Goal: Task Accomplishment & Management: Manage account settings

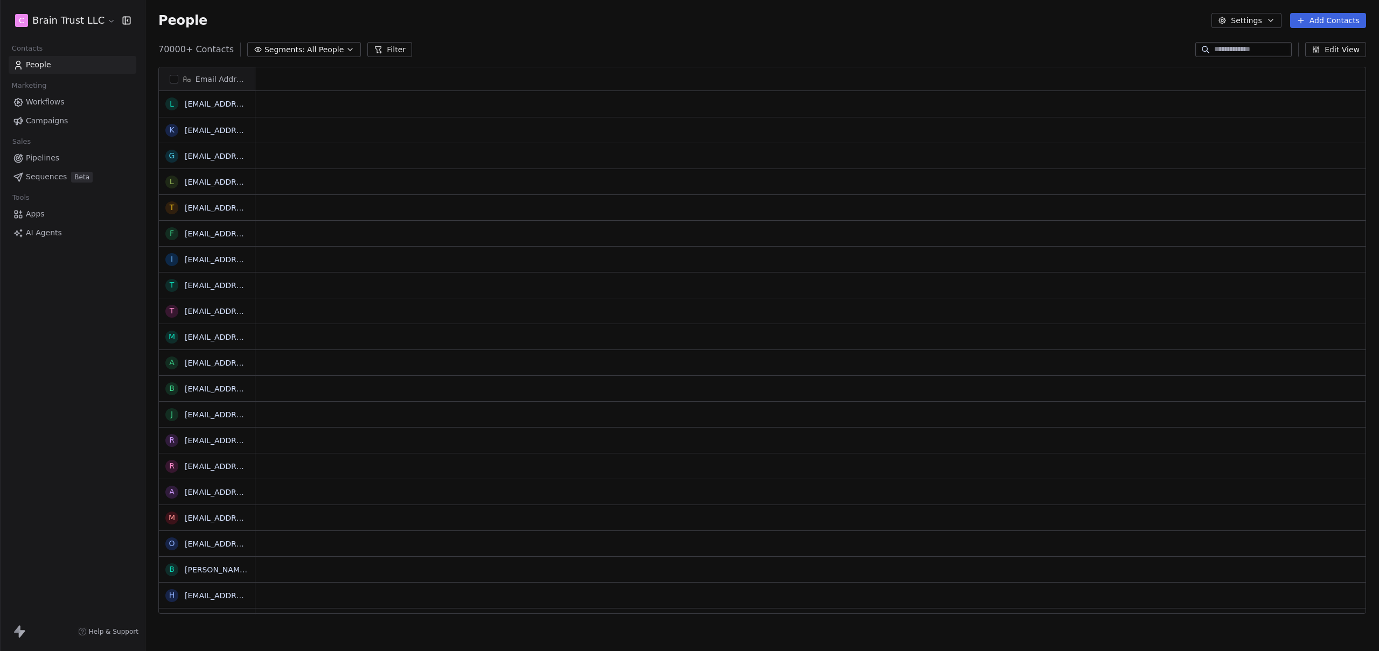
scroll to position [565, 1225]
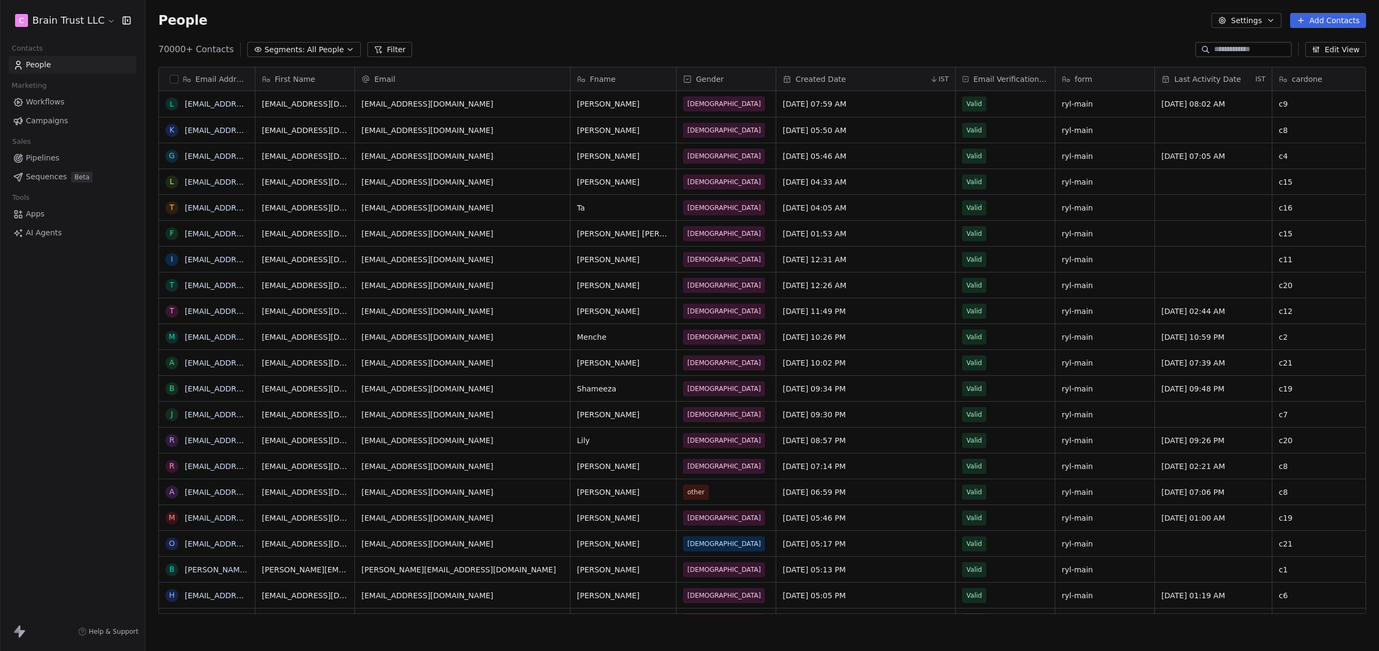
click at [45, 123] on span "Campaigns" at bounding box center [47, 120] width 42 height 11
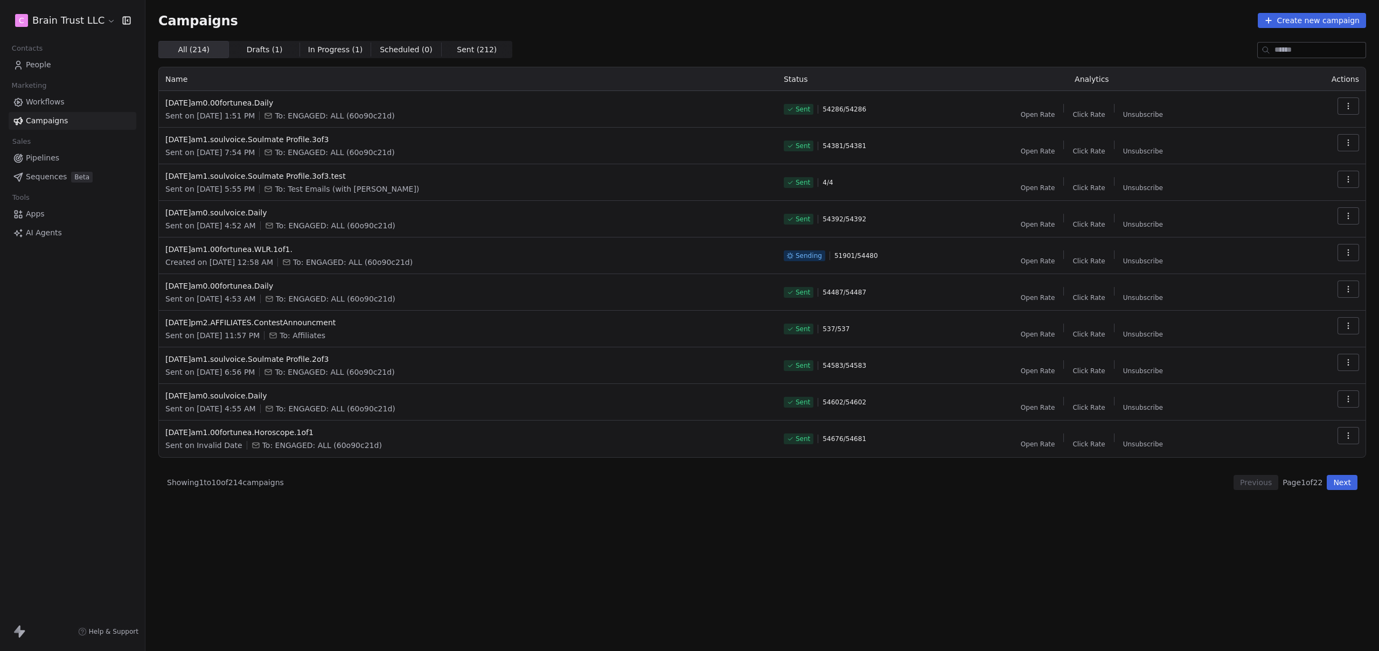
click at [495, 627] on div "Campaigns Create new campaign All ( 214 ) All ( 214 ) Drafts ( 1 ) Drafts ( 1 )…" at bounding box center [761, 325] width 1233 height 651
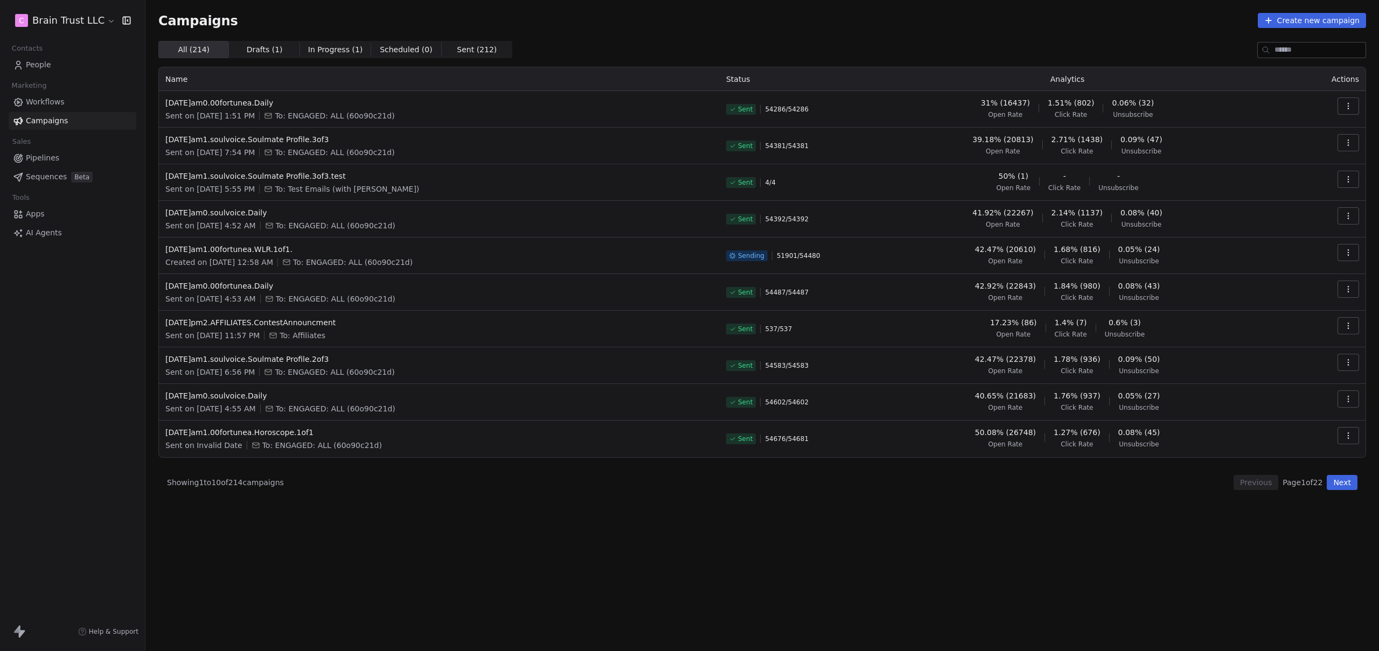
click at [527, 595] on div "Campaigns Create new campaign All ( 214 ) All ( 214 ) Drafts ( 1 ) Drafts ( 1 )…" at bounding box center [761, 325] width 1233 height 651
drag, startPoint x: 836, startPoint y: 253, endPoint x: 786, endPoint y: 253, distance: 50.6
click at [786, 253] on div "Sending 51901 / 54480" at bounding box center [787, 256] width 122 height 24
click at [797, 543] on div "All ( 214 ) All ( 214 ) Drafts ( 1 ) Drafts ( 1 ) In Progress ( 1 ) In Progress…" at bounding box center [761, 298] width 1207 height 515
drag, startPoint x: 824, startPoint y: 253, endPoint x: 792, endPoint y: 254, distance: 31.8
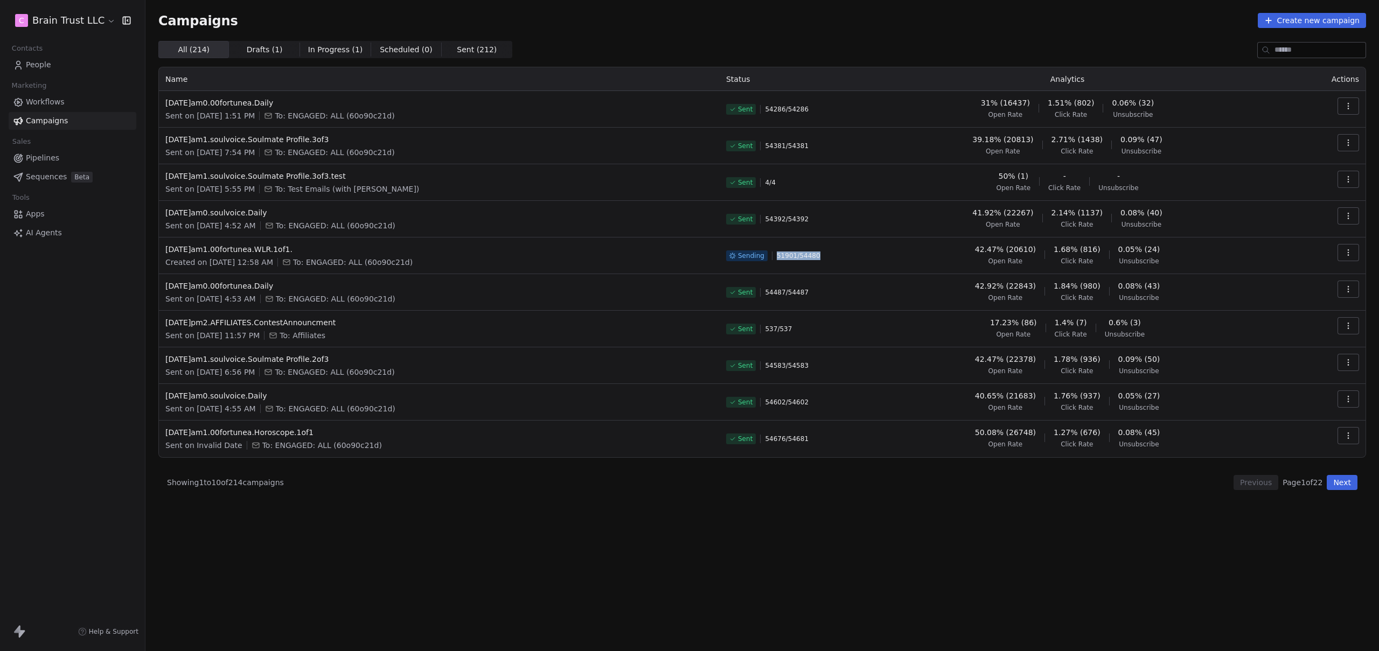
click at [791, 254] on div "Sending 51901 / 54480" at bounding box center [787, 256] width 122 height 24
copy span "51901 / 54480"
click at [36, 64] on span "People" at bounding box center [38, 64] width 25 height 11
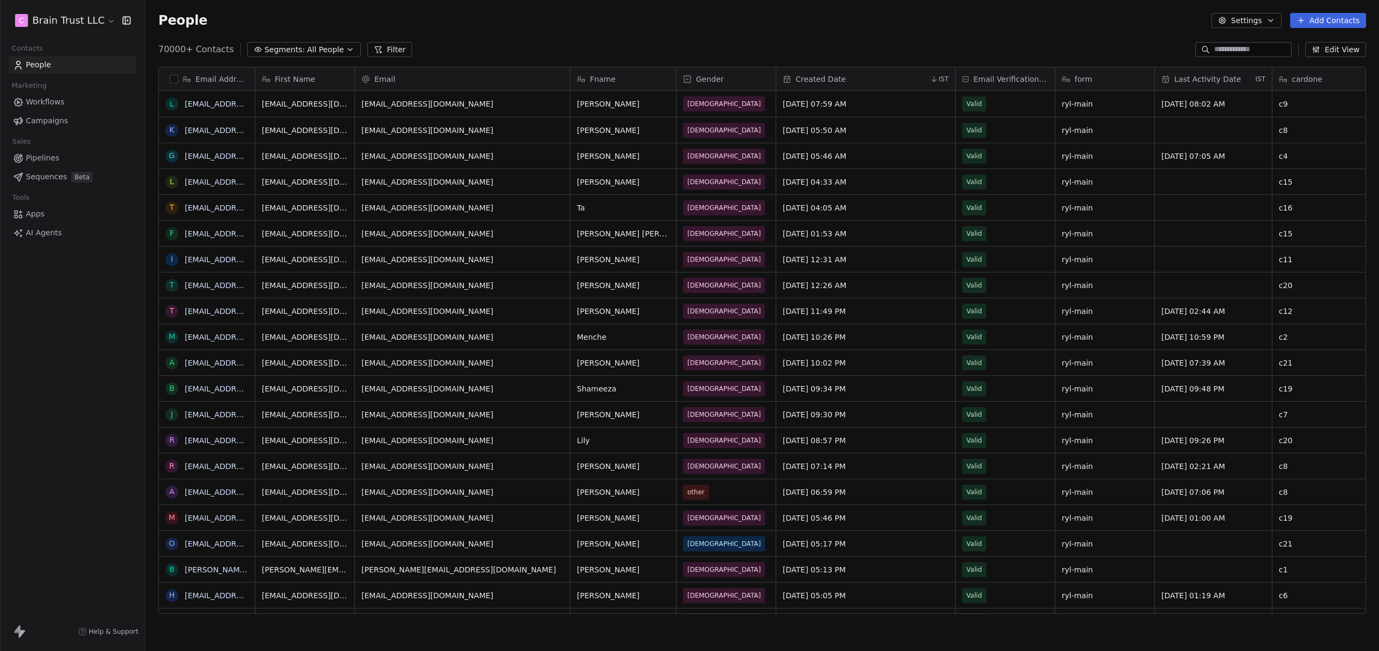
scroll to position [565, 1225]
click at [307, 53] on span "All People" at bounding box center [325, 49] width 37 height 11
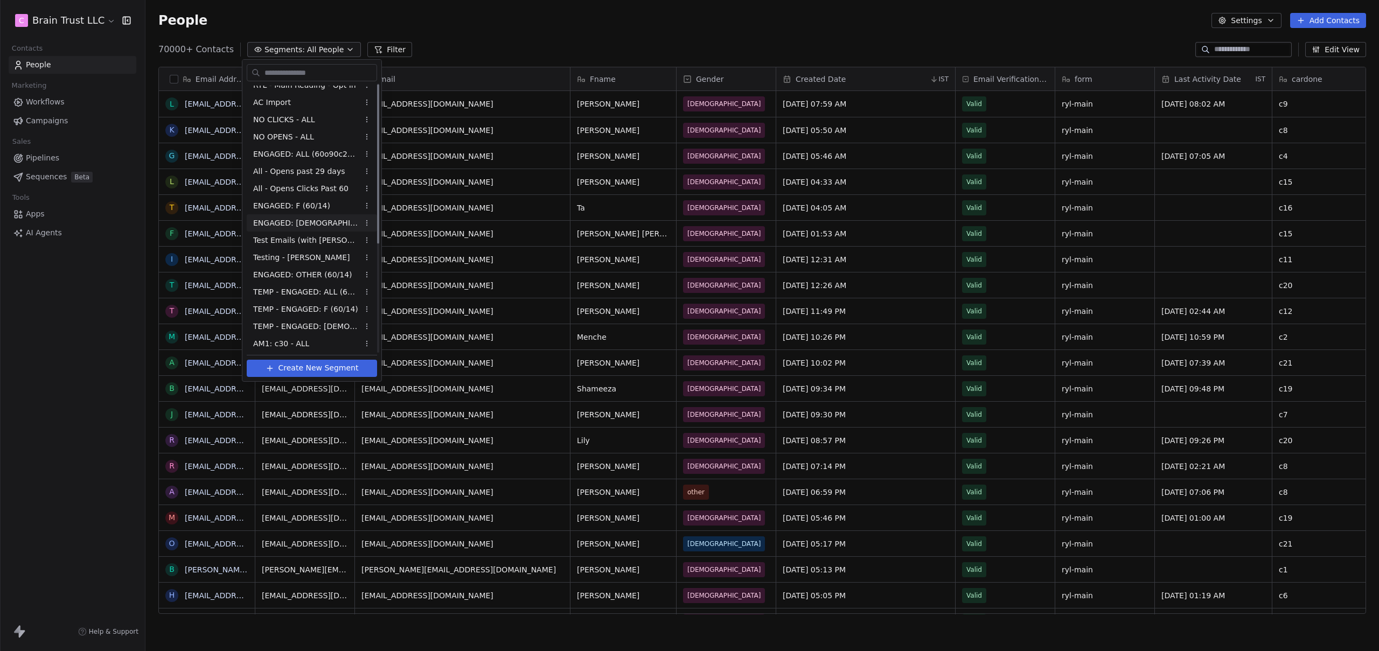
scroll to position [0, 0]
click at [323, 229] on span "ENGAGED: ALL (60o90c21d)" at bounding box center [306, 232] width 106 height 11
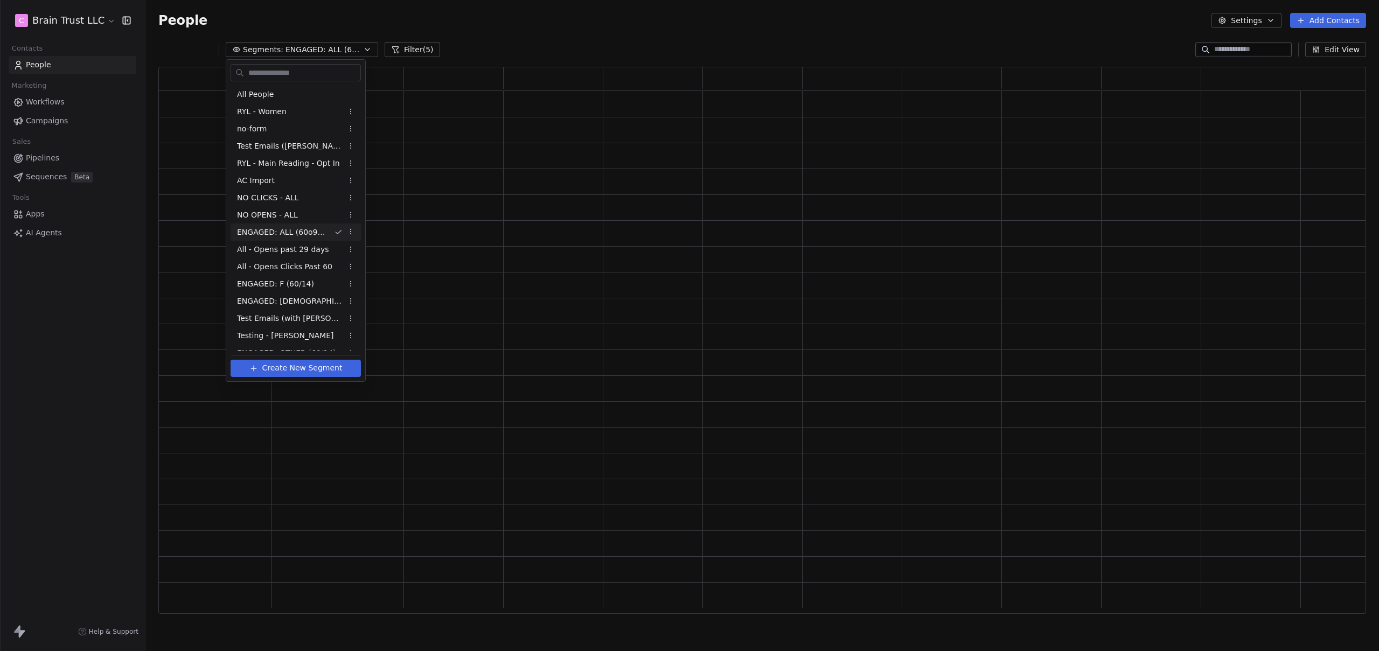
scroll to position [539, 1199]
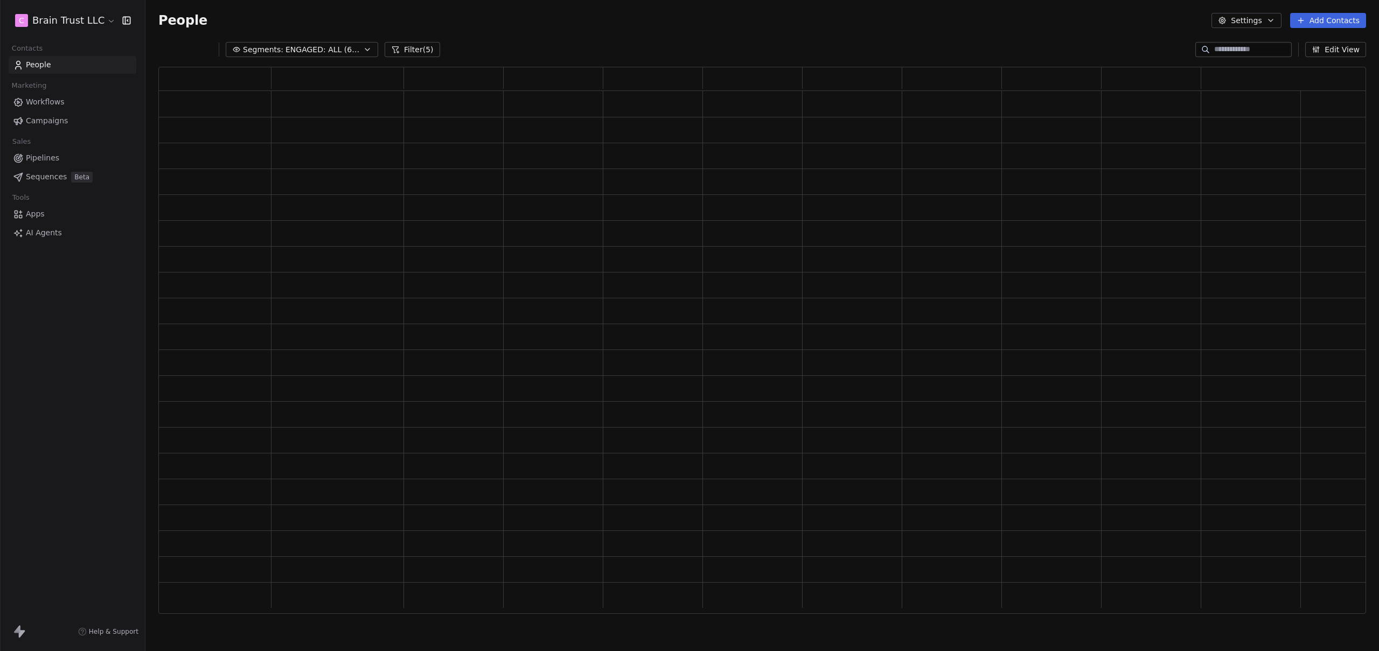
click at [405, 50] on button "Filter (5)" at bounding box center [412, 49] width 55 height 15
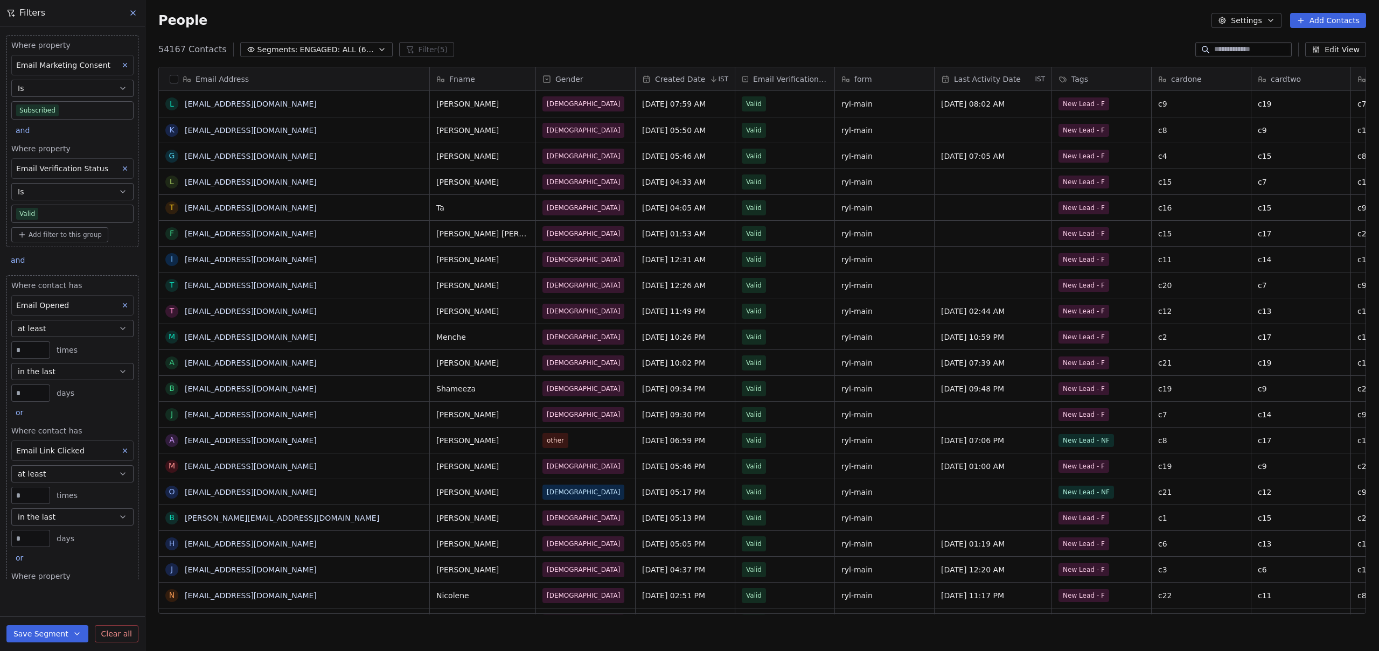
scroll to position [565, 1225]
click at [139, 13] on button at bounding box center [133, 12] width 16 height 15
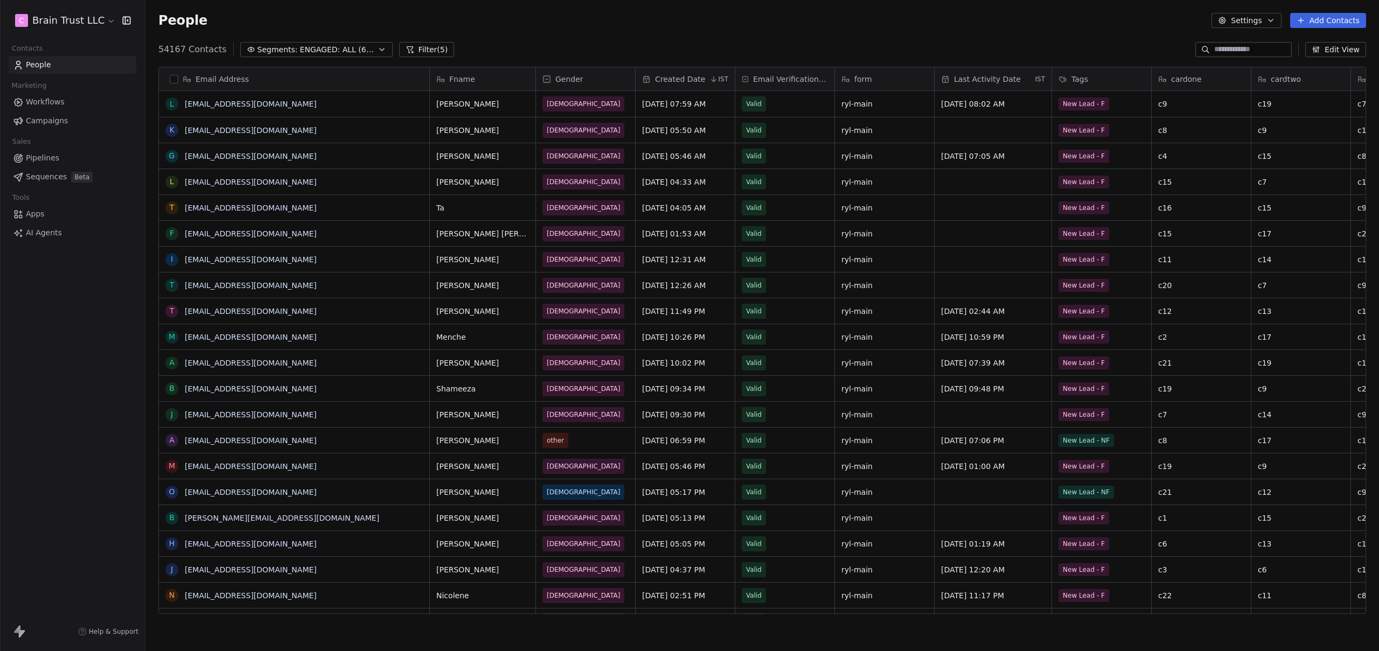
click at [572, 30] on div "People Settings Add Contacts" at bounding box center [761, 20] width 1233 height 41
click at [415, 48] on button "Filter (5)" at bounding box center [426, 49] width 55 height 15
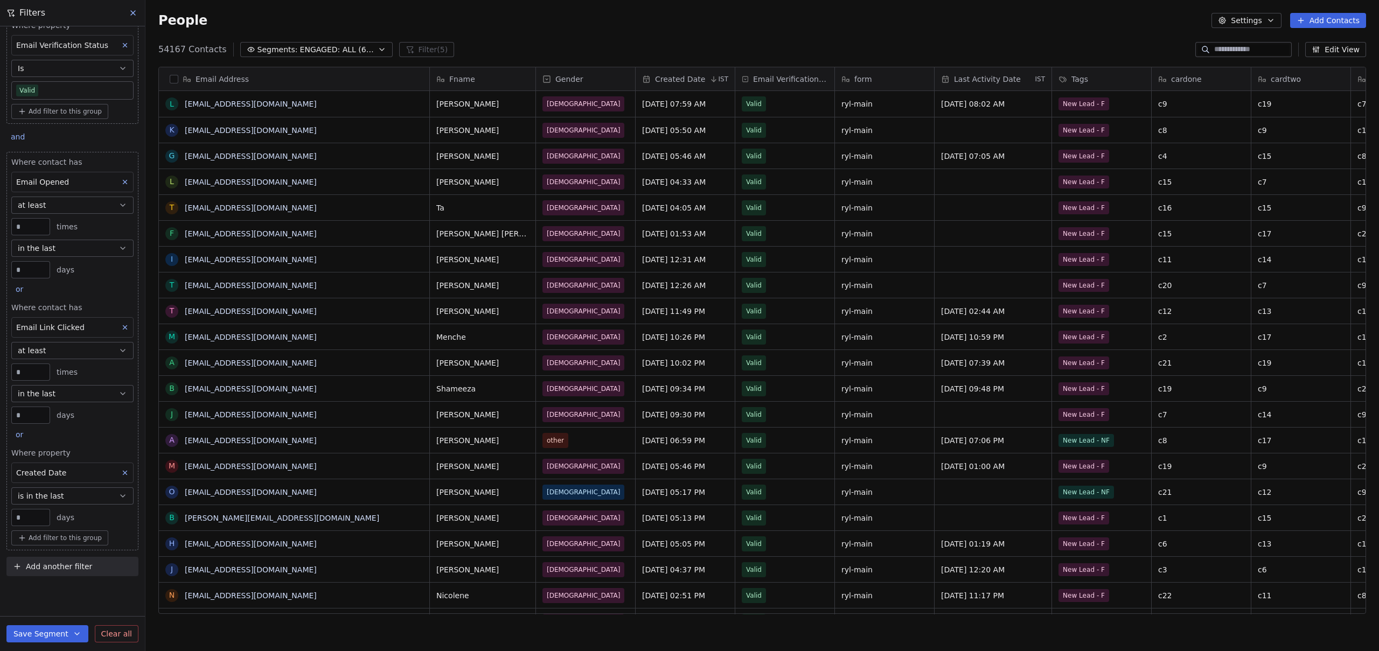
scroll to position [124, 0]
click at [131, 15] on icon at bounding box center [133, 13] width 9 height 9
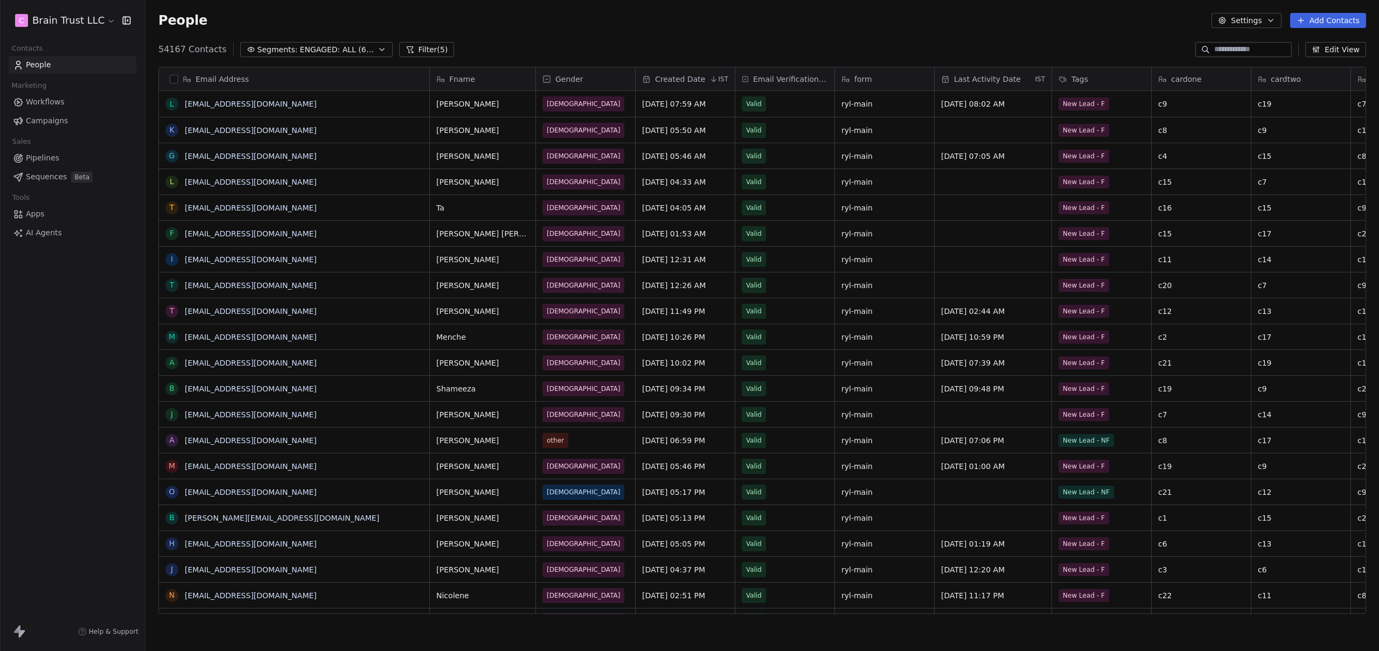
scroll to position [279, 0]
click at [1228, 45] on input at bounding box center [1251, 49] width 75 height 11
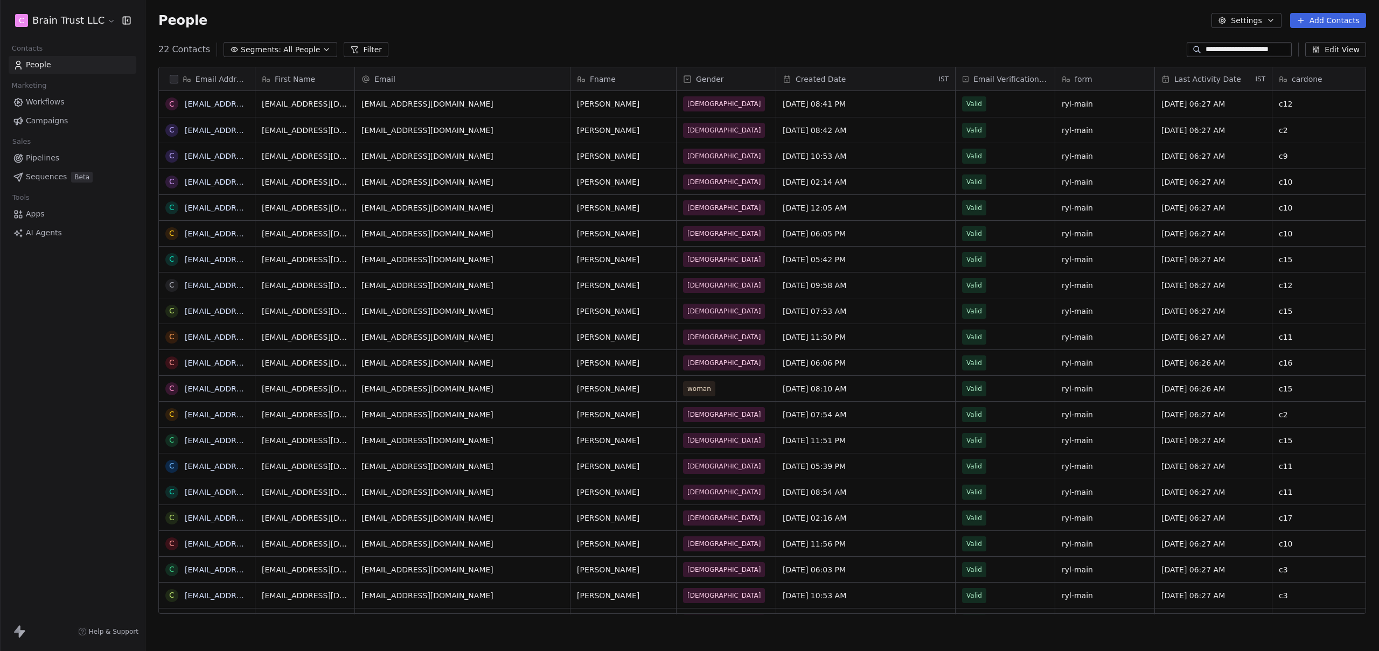
scroll to position [565, 1225]
type input "**********"
click at [717, 4] on div "People Settings Add Contacts" at bounding box center [761, 20] width 1233 height 41
drag, startPoint x: 561, startPoint y: 43, endPoint x: 252, endPoint y: 78, distance: 311.7
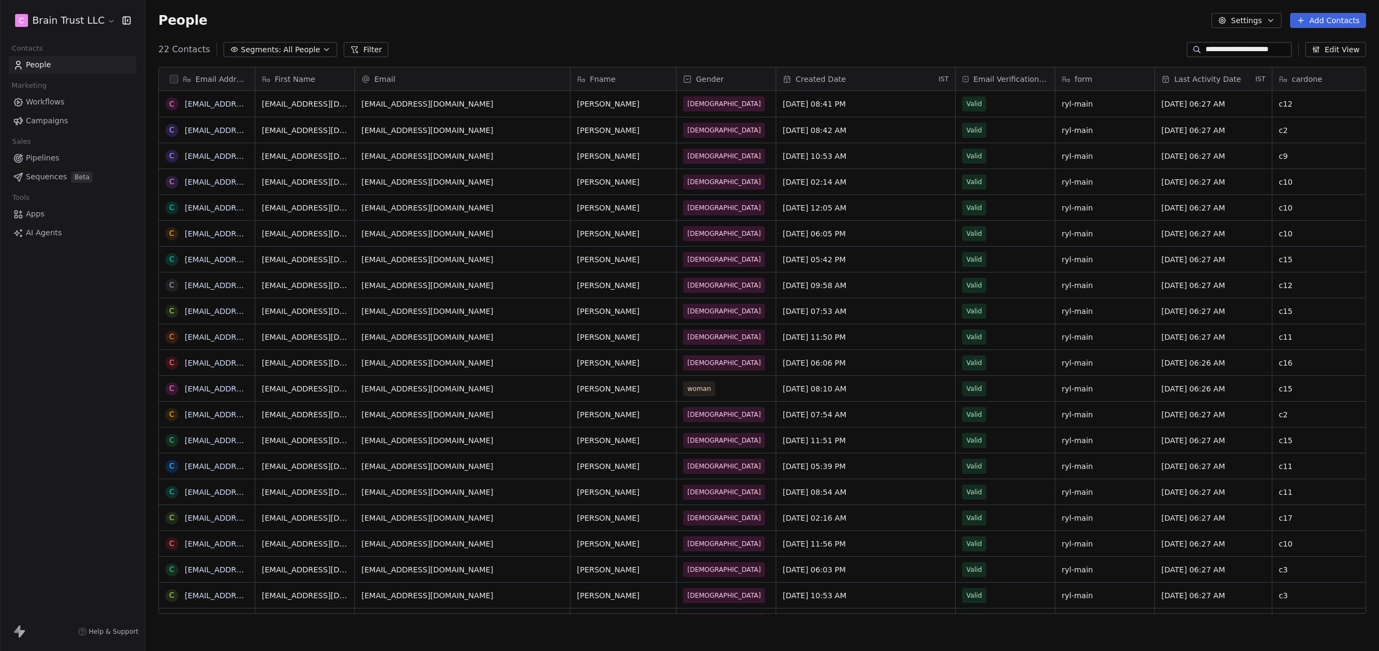
click at [561, 43] on div "**********" at bounding box center [761, 49] width 1233 height 17
click at [171, 104] on button "grid" at bounding box center [169, 104] width 9 height 9
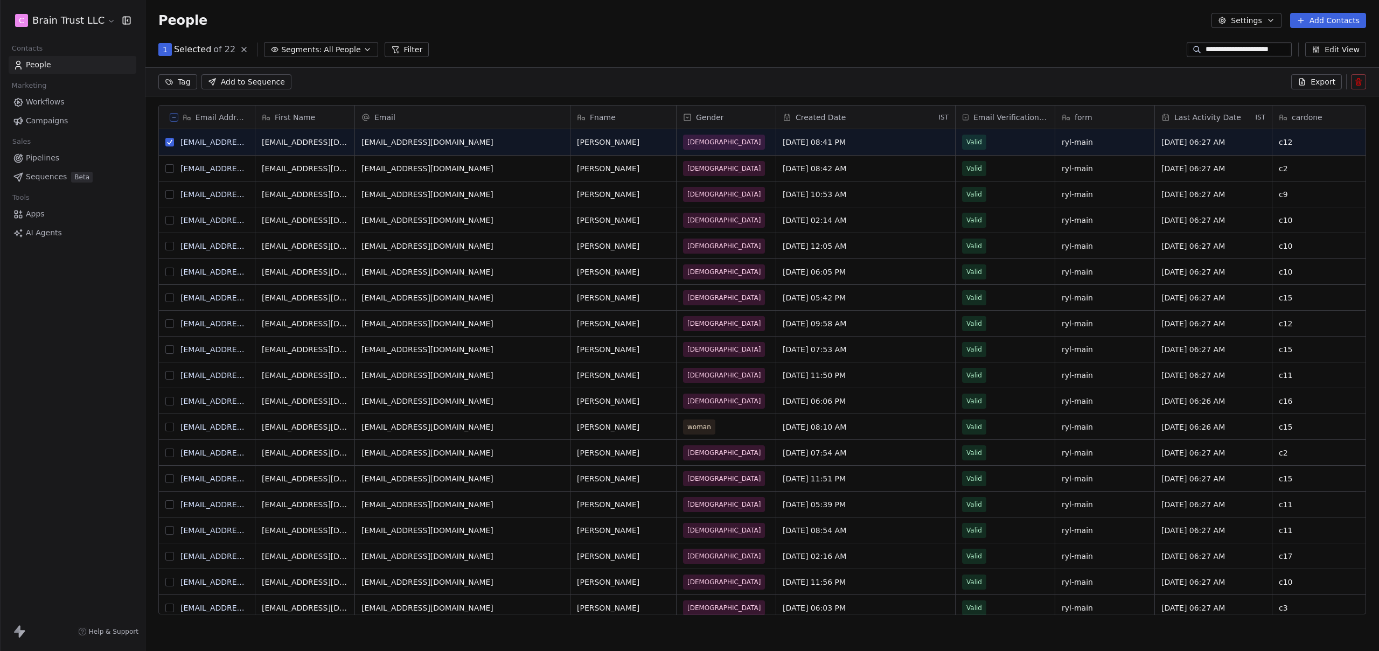
click at [173, 116] on icon at bounding box center [173, 117] width 5 height 5
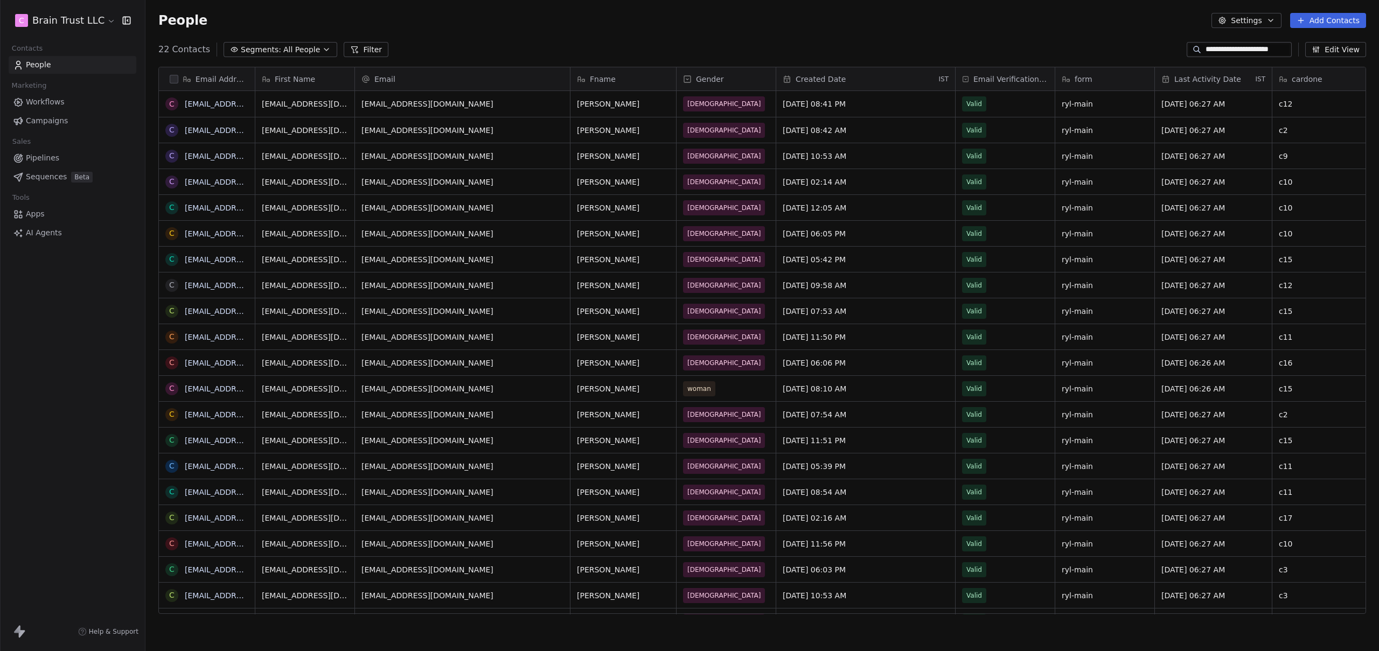
scroll to position [565, 1225]
click at [172, 104] on button "grid" at bounding box center [169, 104] width 9 height 9
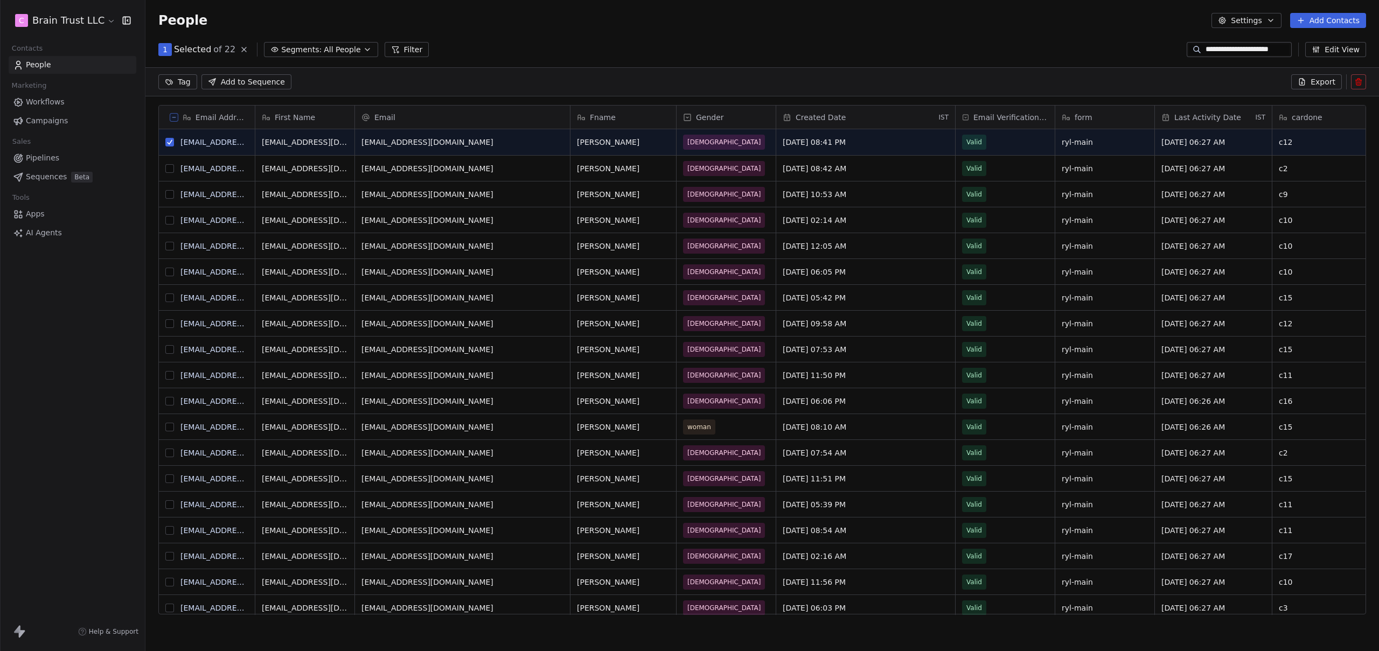
click at [166, 164] on button "grid" at bounding box center [169, 168] width 9 height 9
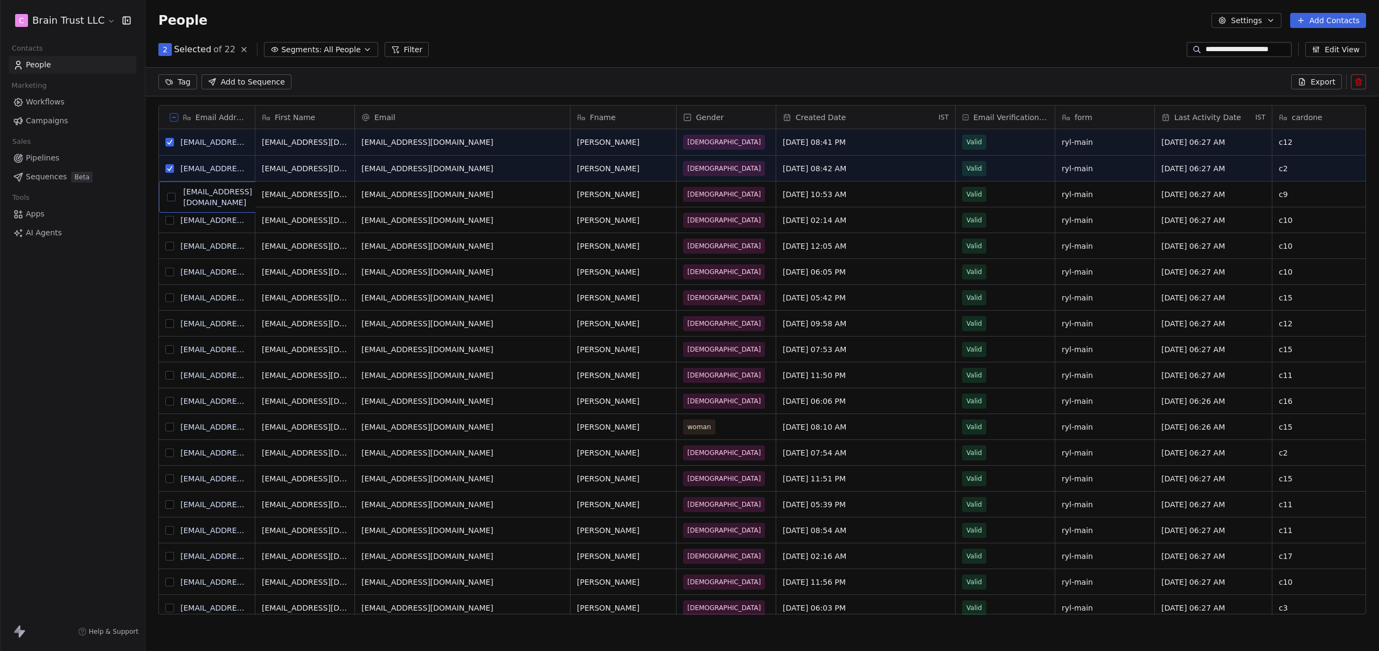
drag, startPoint x: 171, startPoint y: 187, endPoint x: 172, endPoint y: 196, distance: 8.8
click at [170, 192] on button "grid" at bounding box center [169, 194] width 9 height 9
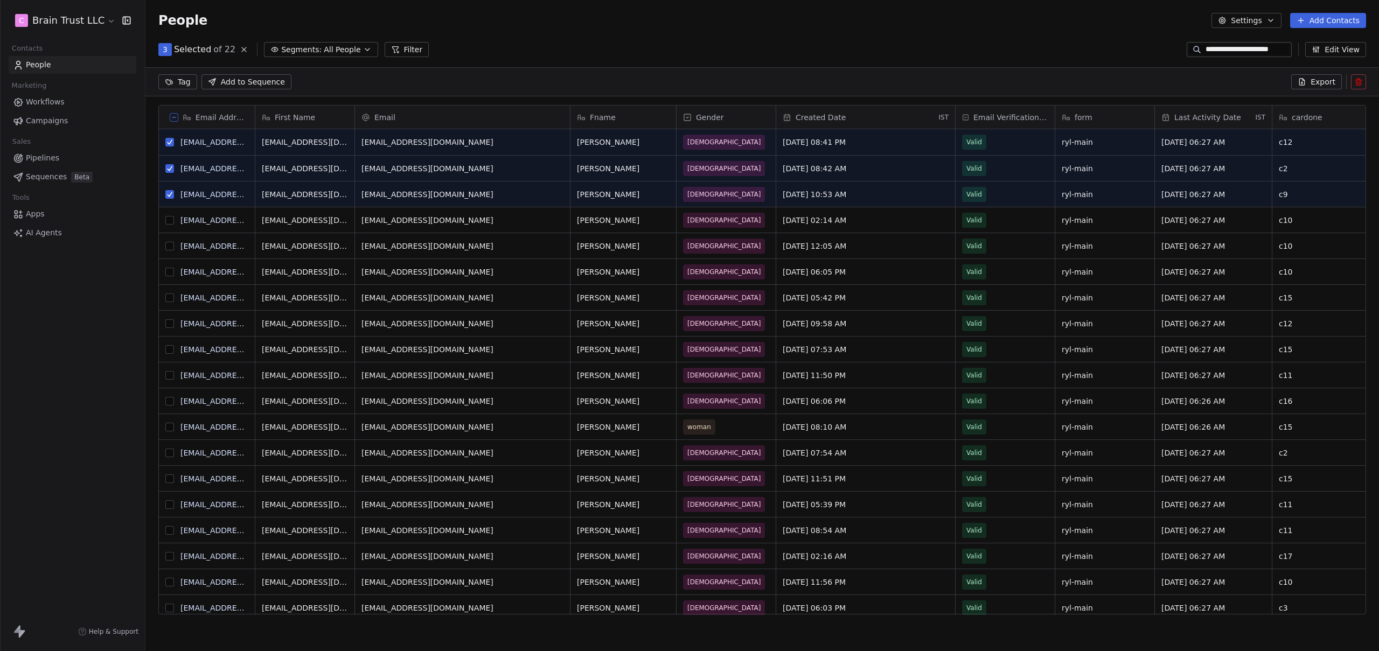
click at [173, 121] on button at bounding box center [174, 117] width 9 height 9
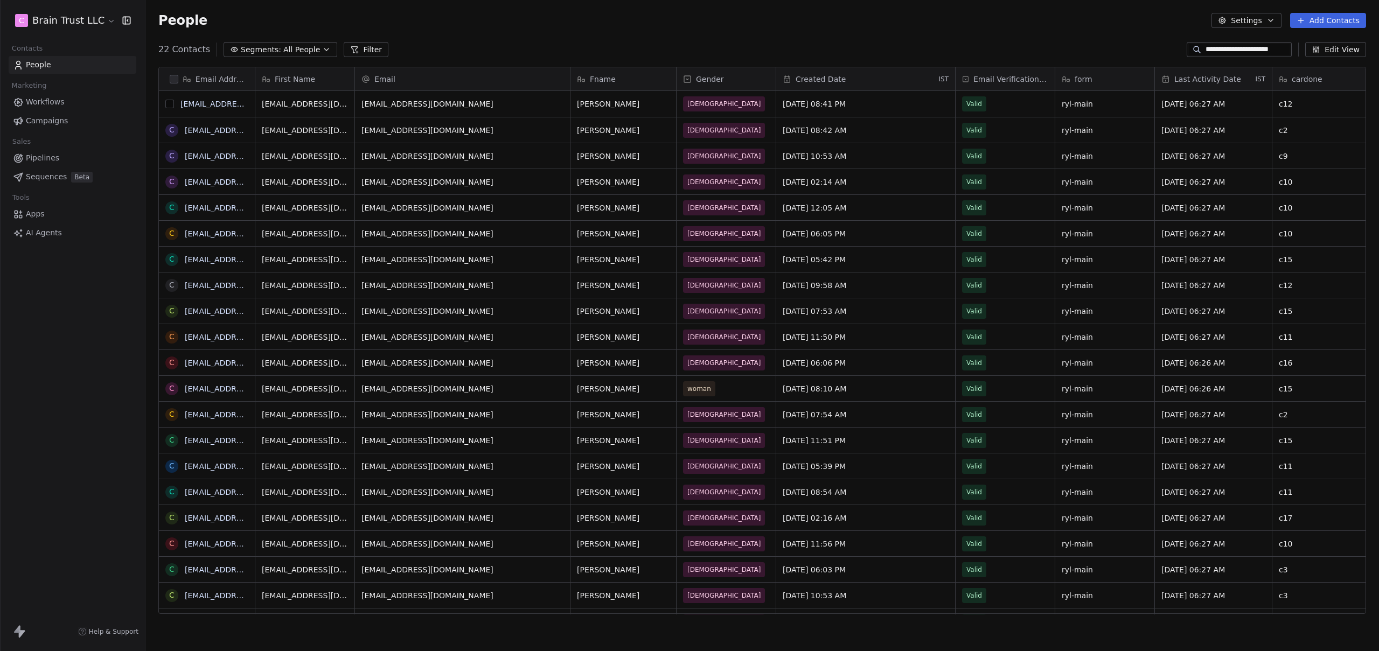
click at [171, 106] on button "grid" at bounding box center [169, 104] width 9 height 9
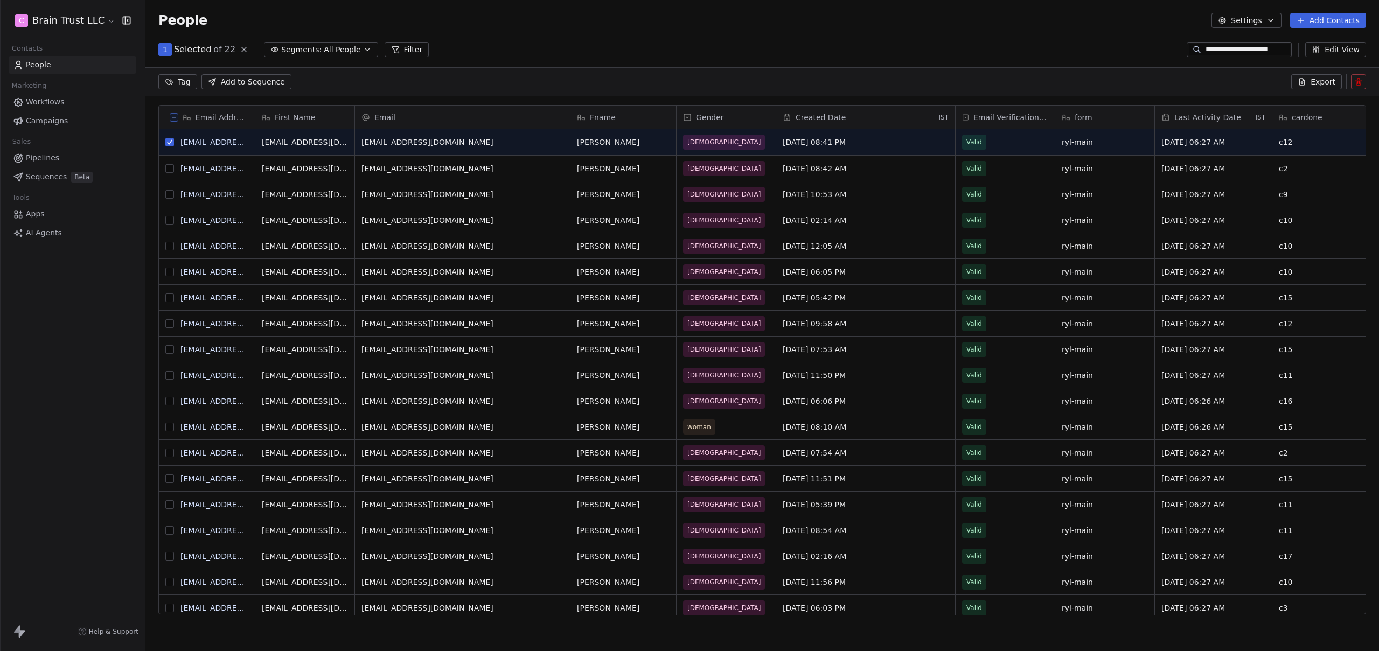
click at [170, 170] on button "grid" at bounding box center [169, 168] width 9 height 9
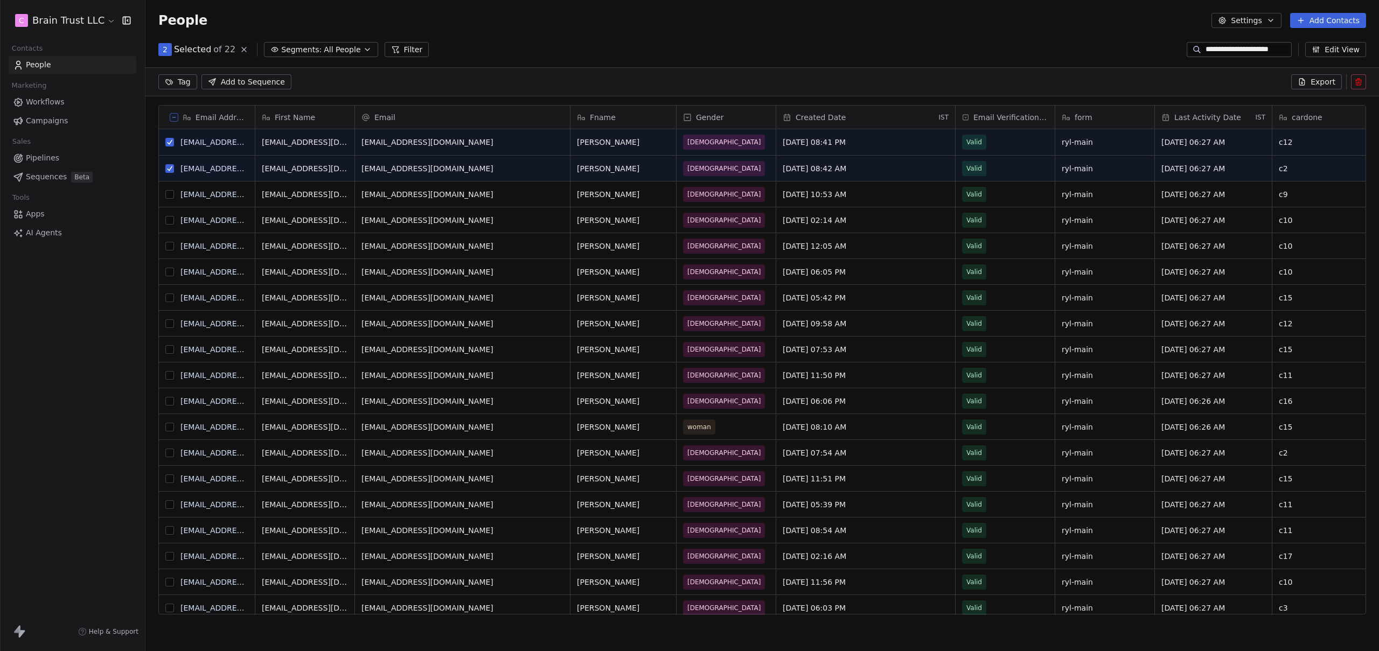
click at [168, 192] on button "grid" at bounding box center [169, 194] width 9 height 9
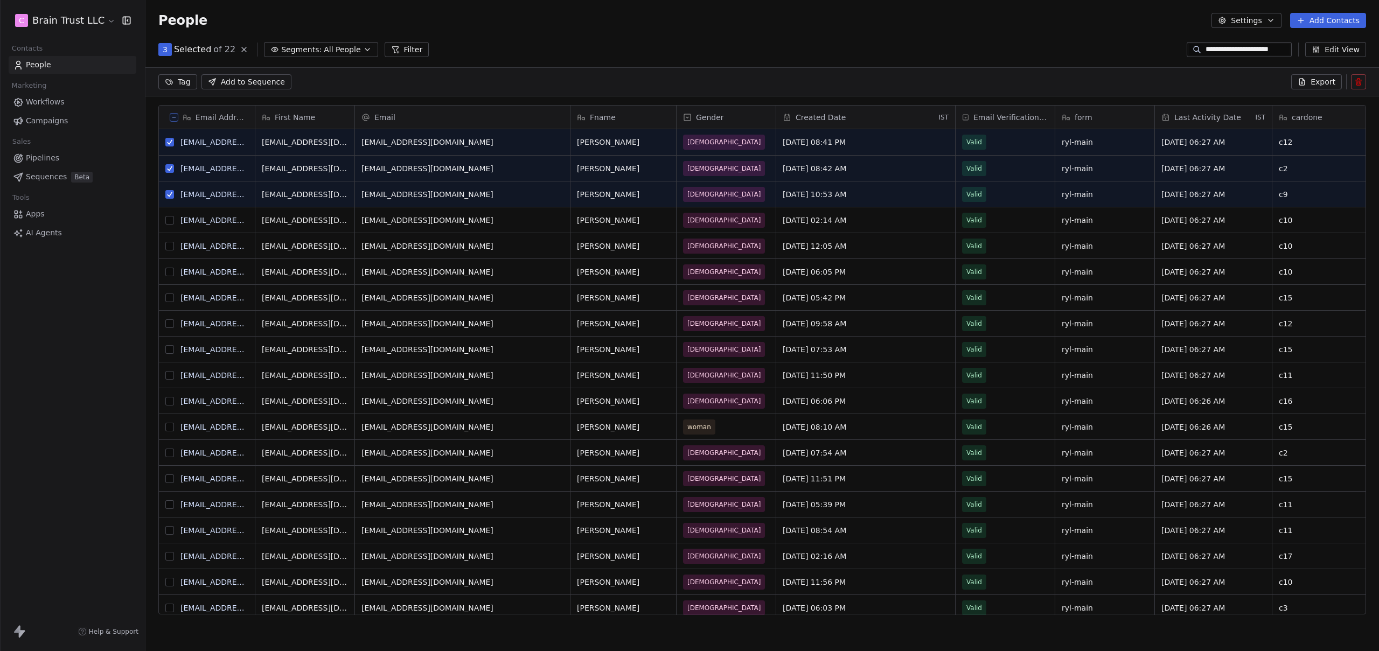
click at [171, 223] on button "grid" at bounding box center [169, 220] width 9 height 9
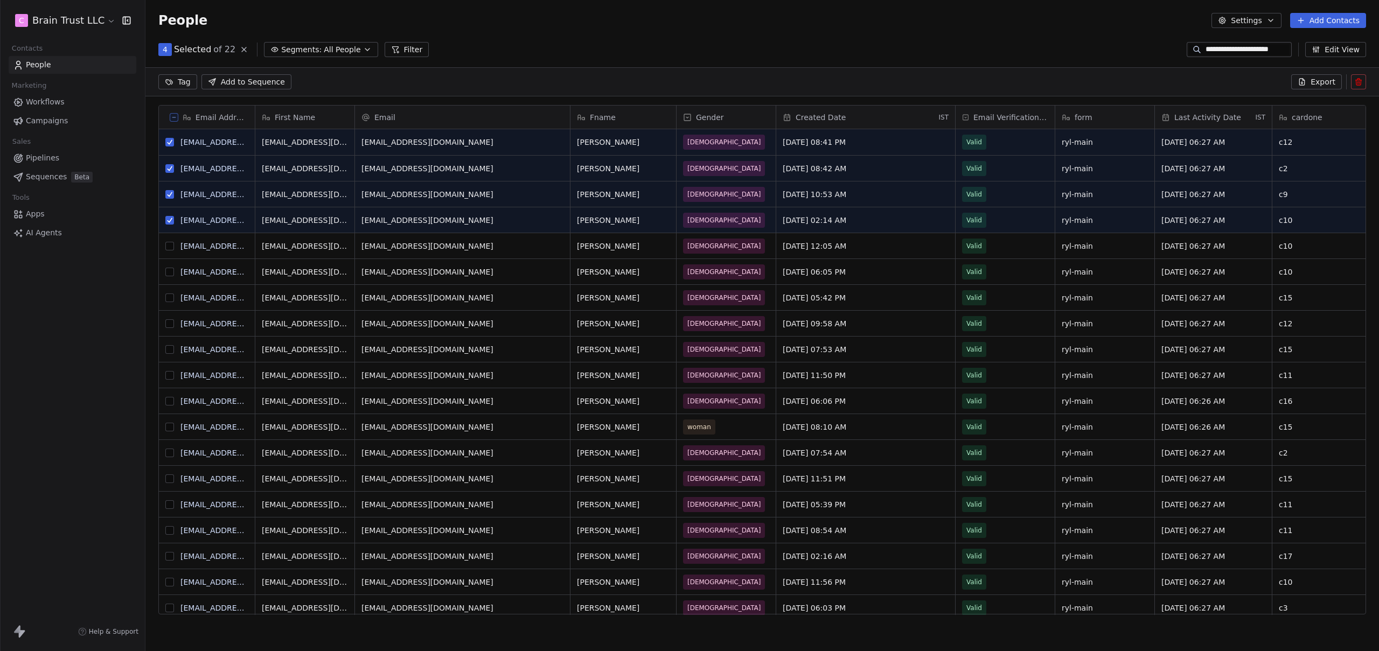
click at [168, 245] on button "grid" at bounding box center [169, 246] width 9 height 9
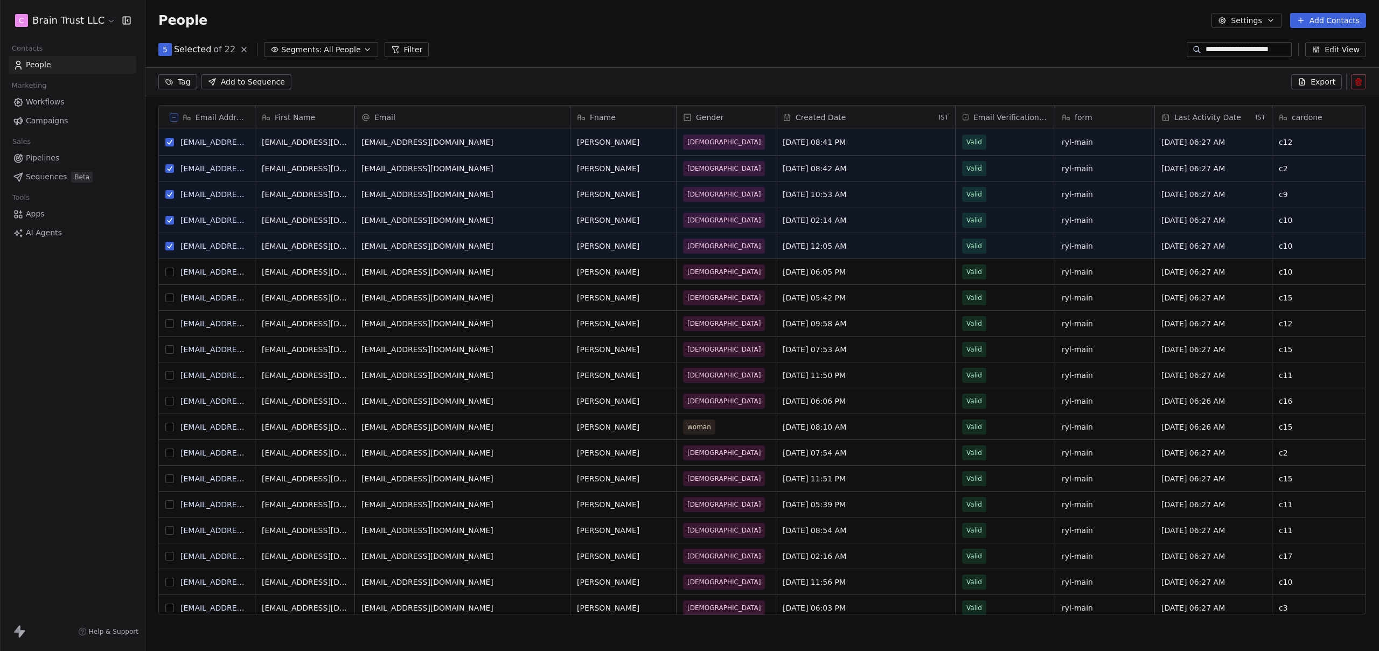
click at [171, 268] on button "grid" at bounding box center [169, 272] width 9 height 9
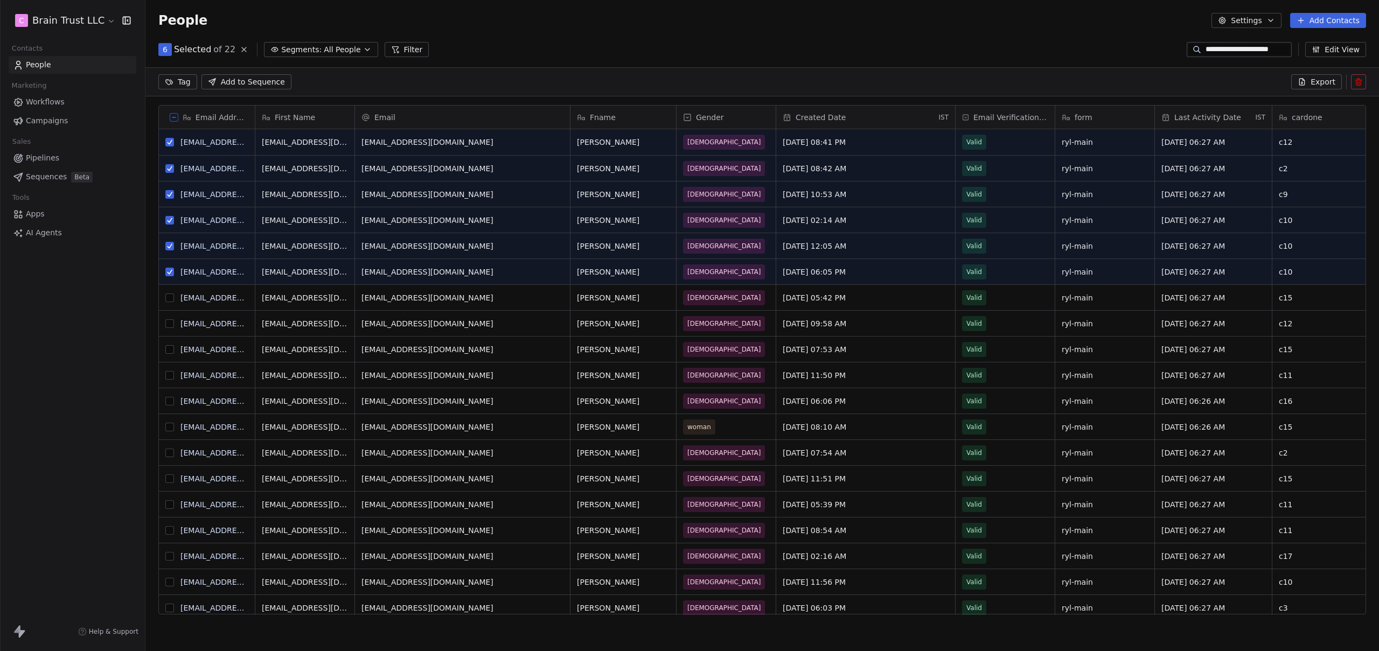
click at [171, 298] on button "grid" at bounding box center [169, 298] width 9 height 9
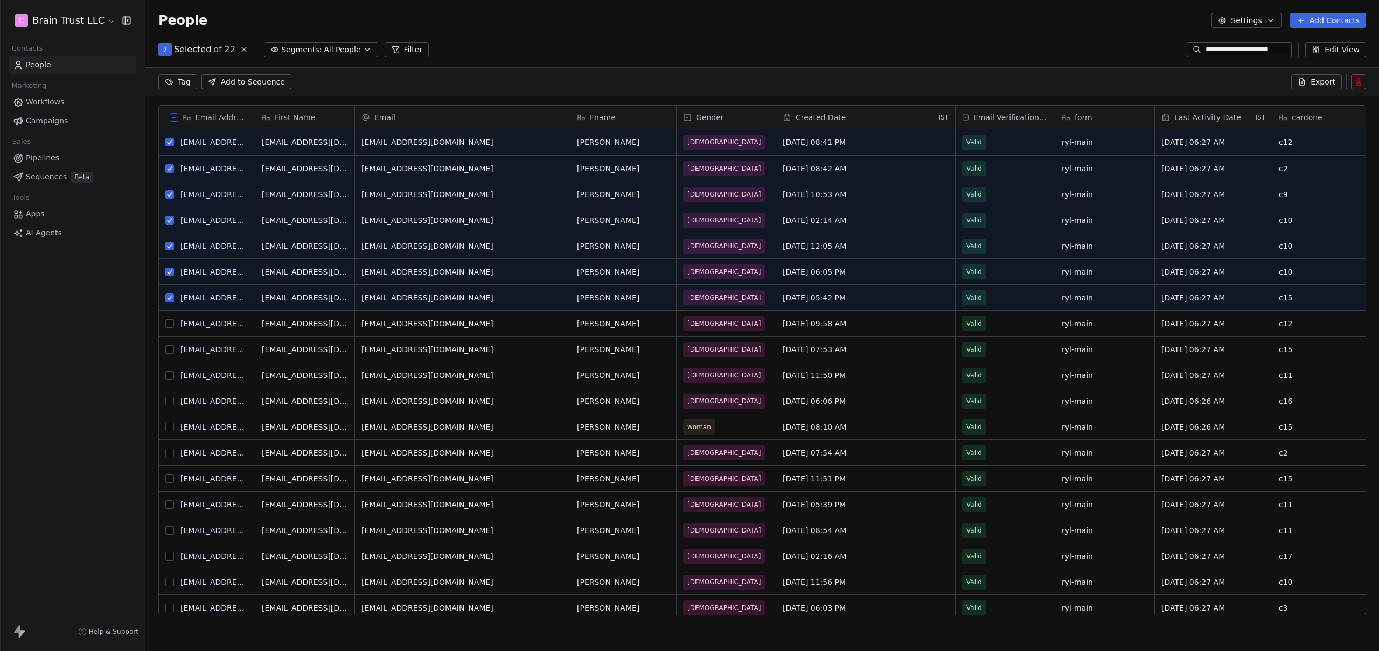
click at [169, 325] on button "grid" at bounding box center [169, 323] width 9 height 9
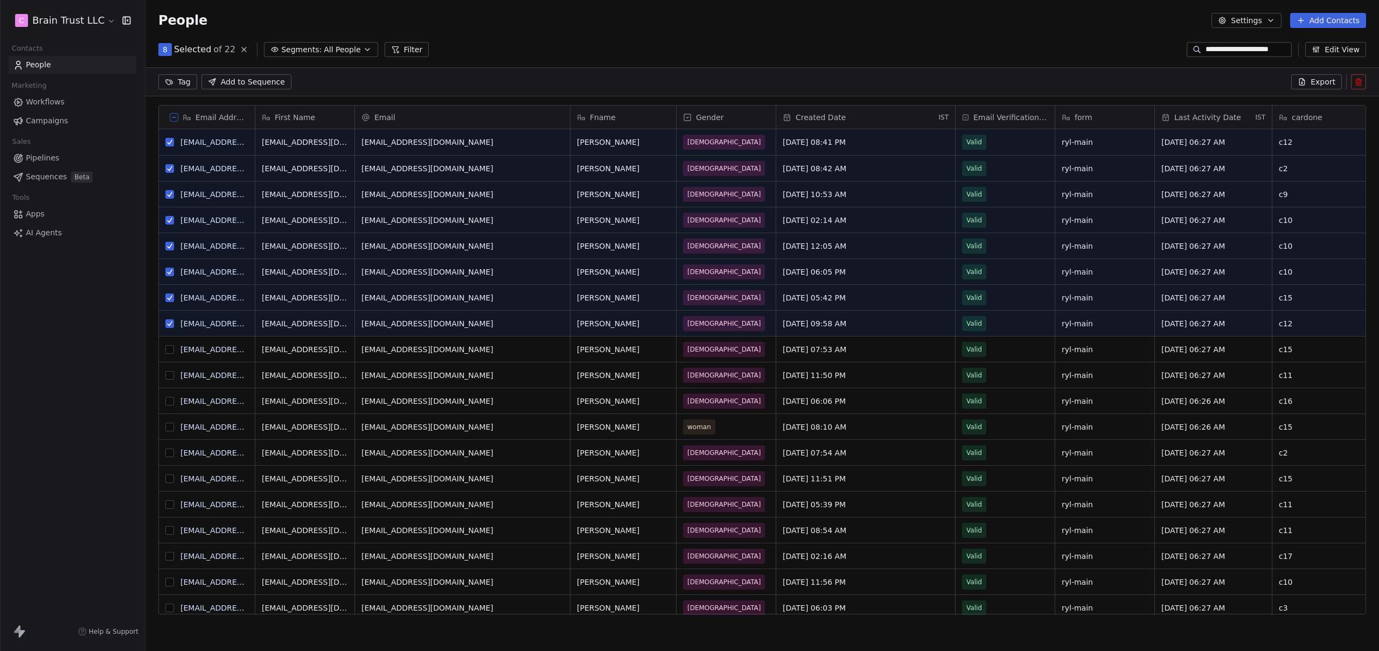
click at [170, 352] on button "grid" at bounding box center [169, 349] width 9 height 9
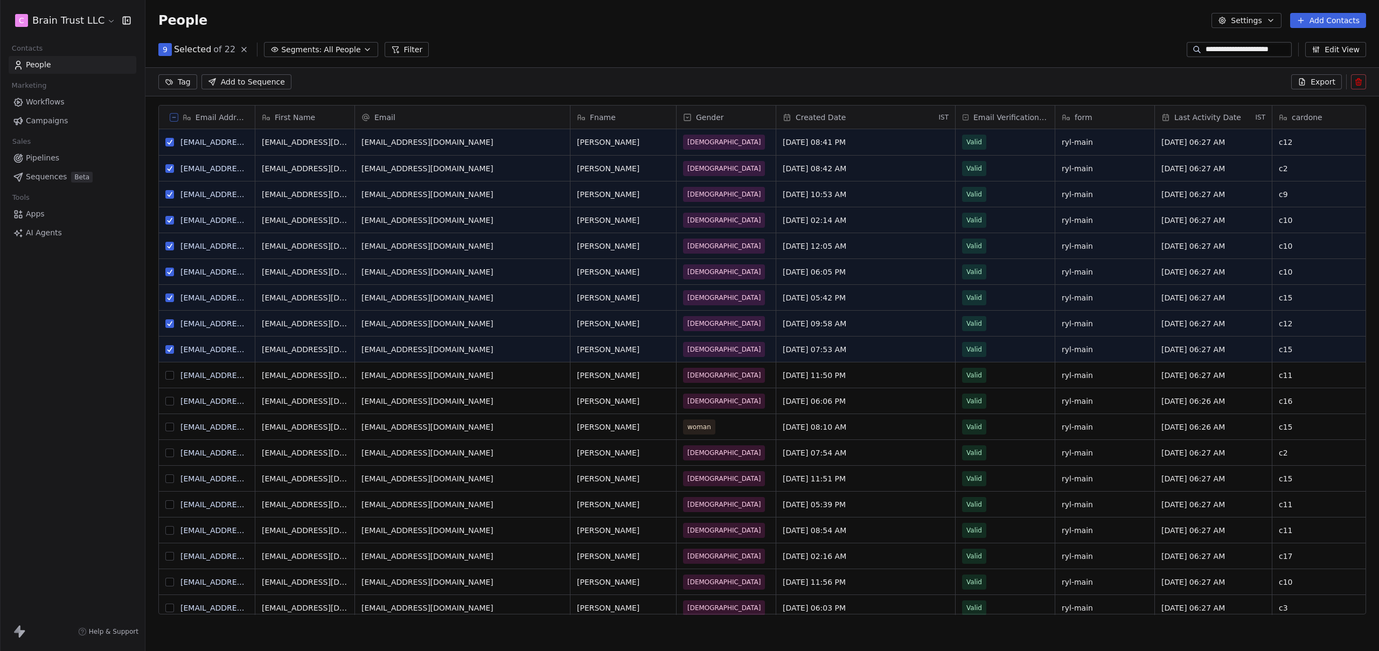
click at [171, 374] on button "grid" at bounding box center [169, 375] width 9 height 9
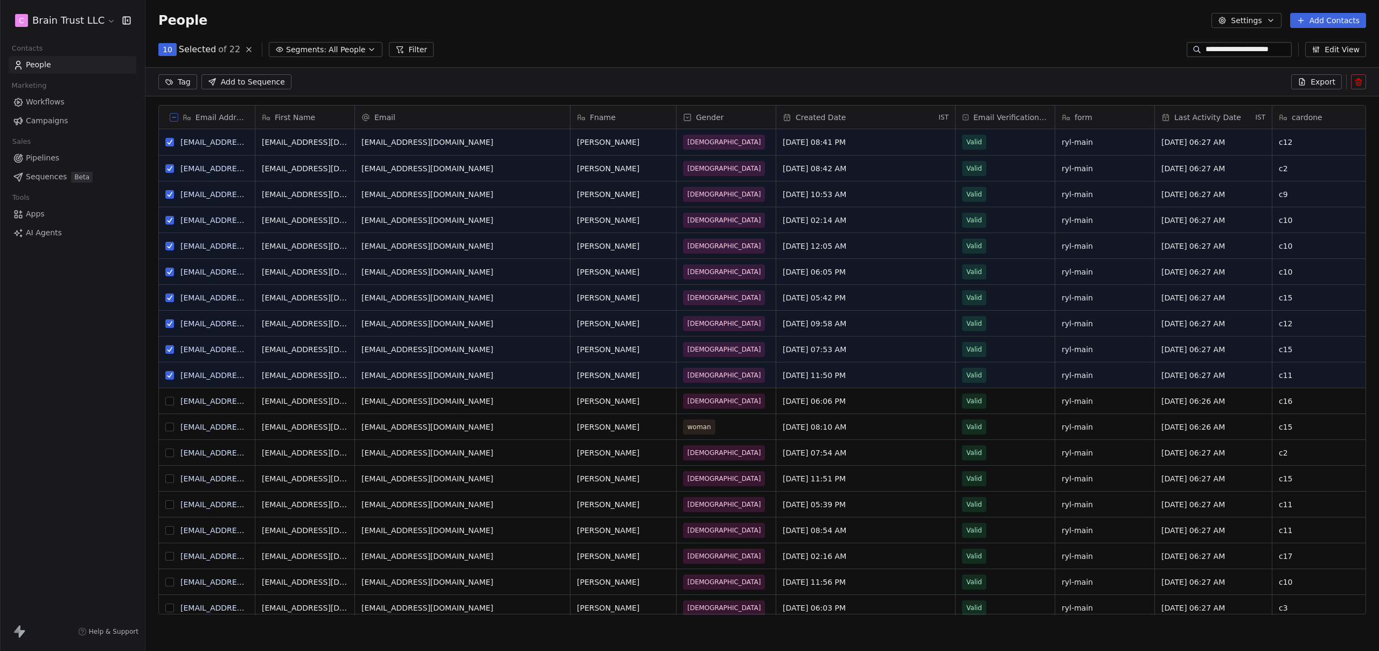
click at [171, 400] on button "grid" at bounding box center [169, 401] width 9 height 9
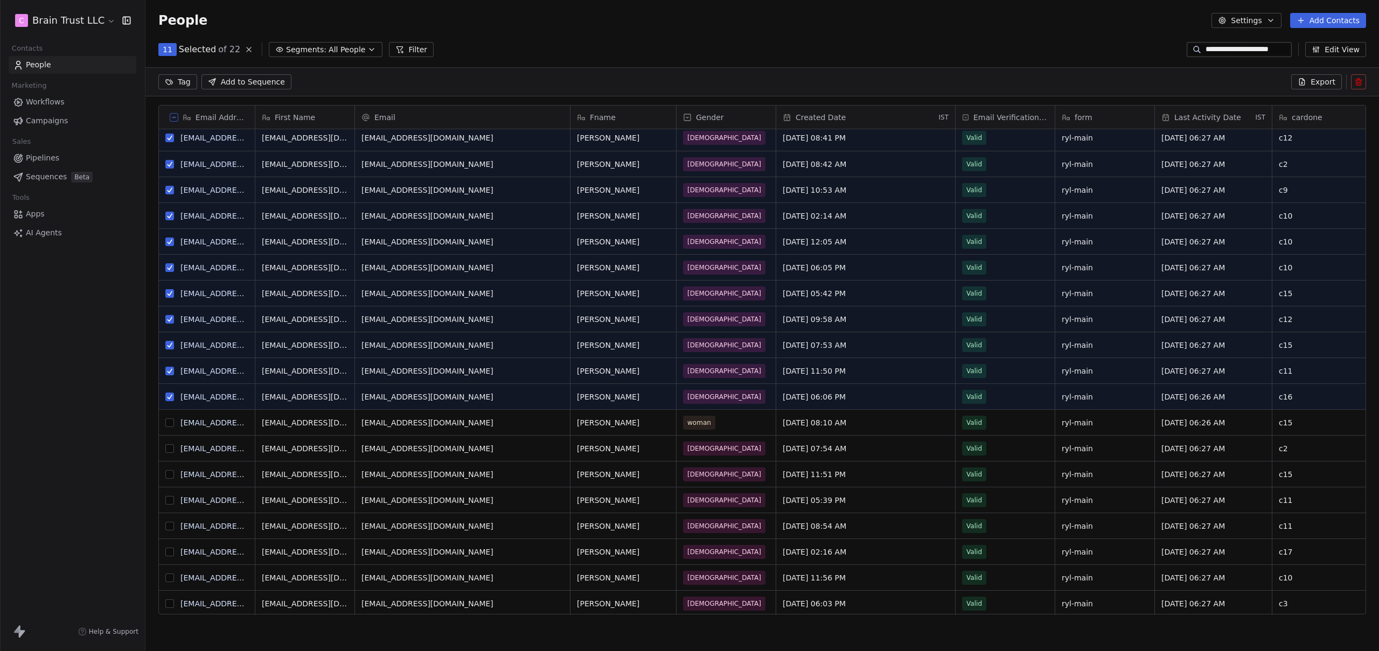
click at [171, 425] on button "grid" at bounding box center [169, 422] width 9 height 9
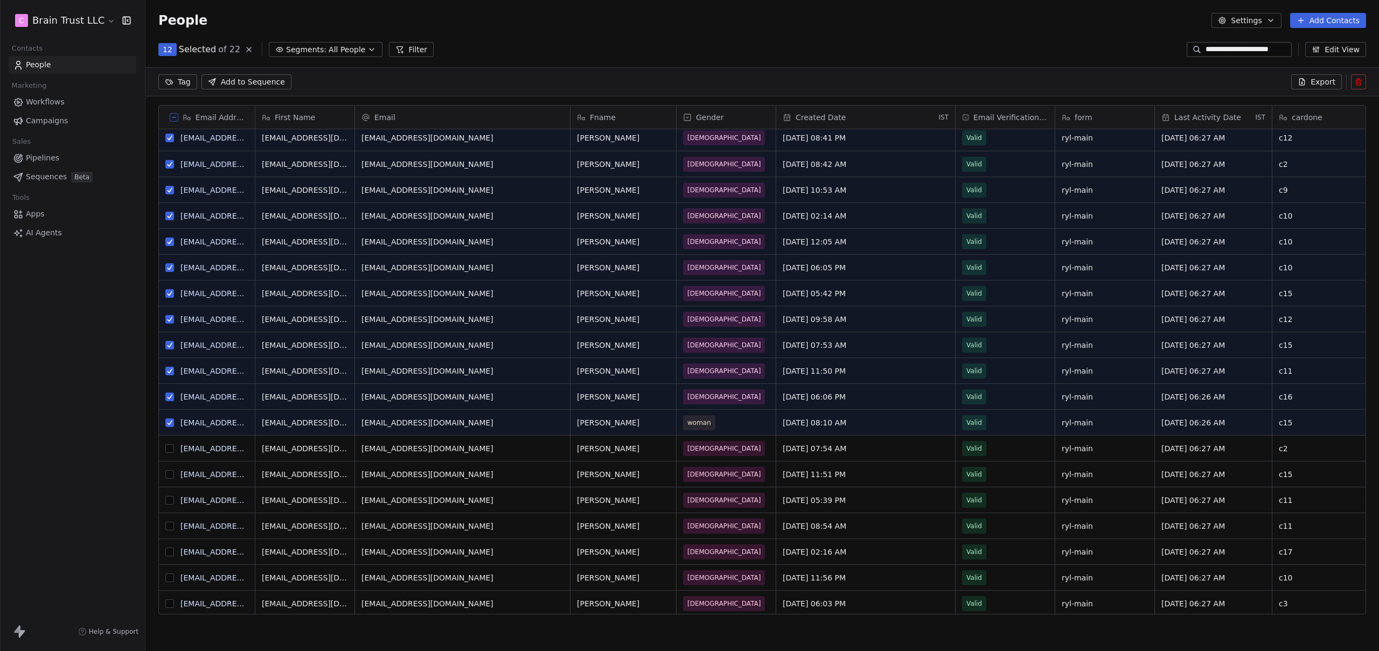
click at [170, 448] on button "grid" at bounding box center [169, 448] width 9 height 9
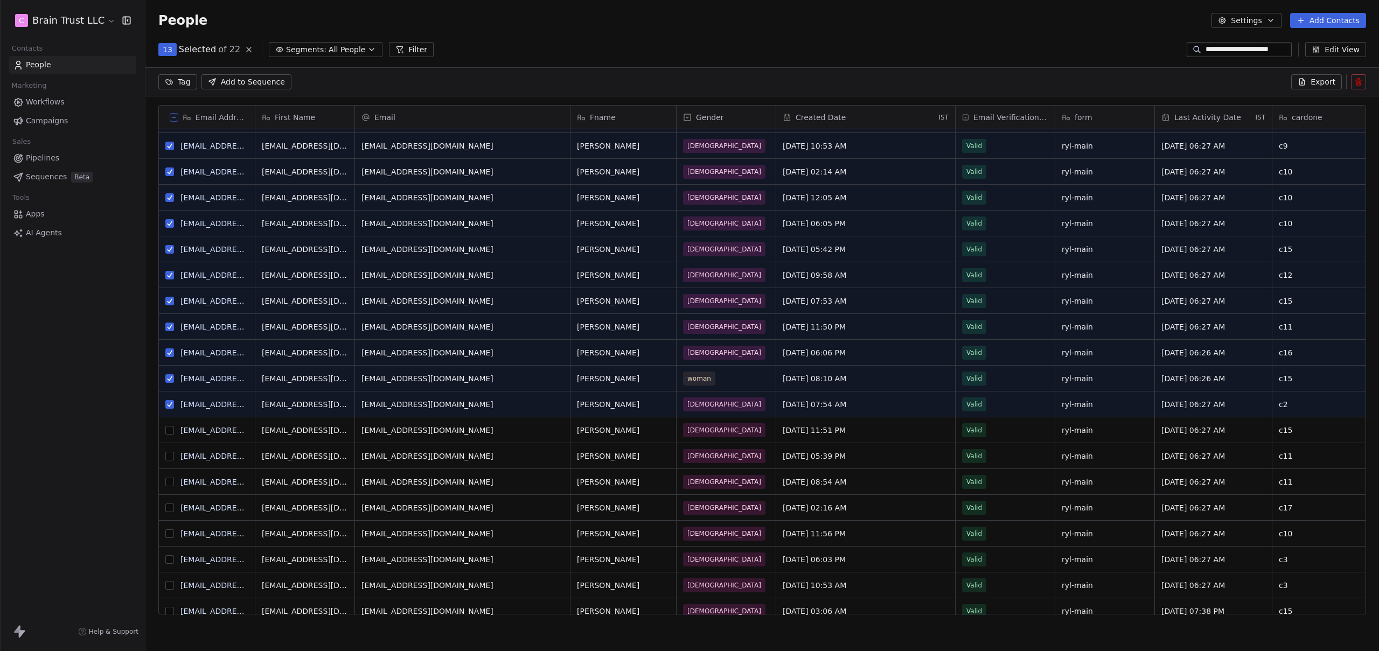
click at [171, 431] on button "grid" at bounding box center [169, 430] width 9 height 9
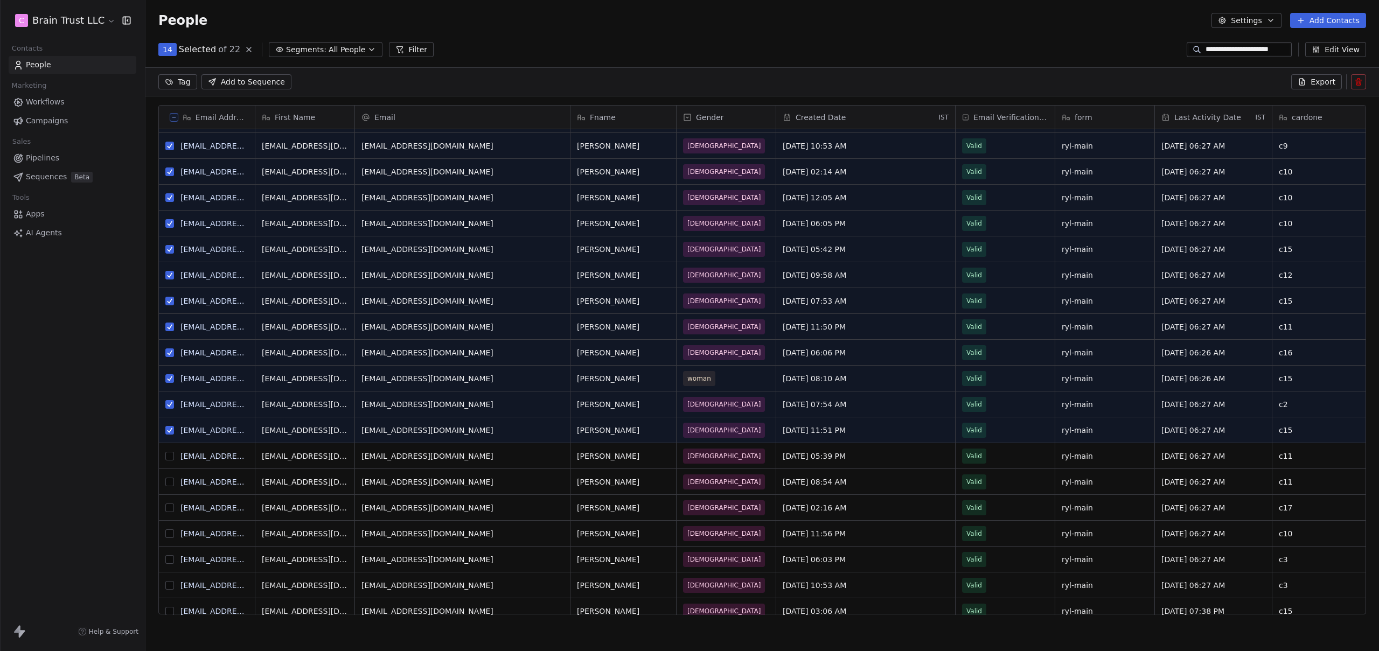
click at [171, 458] on button "grid" at bounding box center [169, 456] width 9 height 9
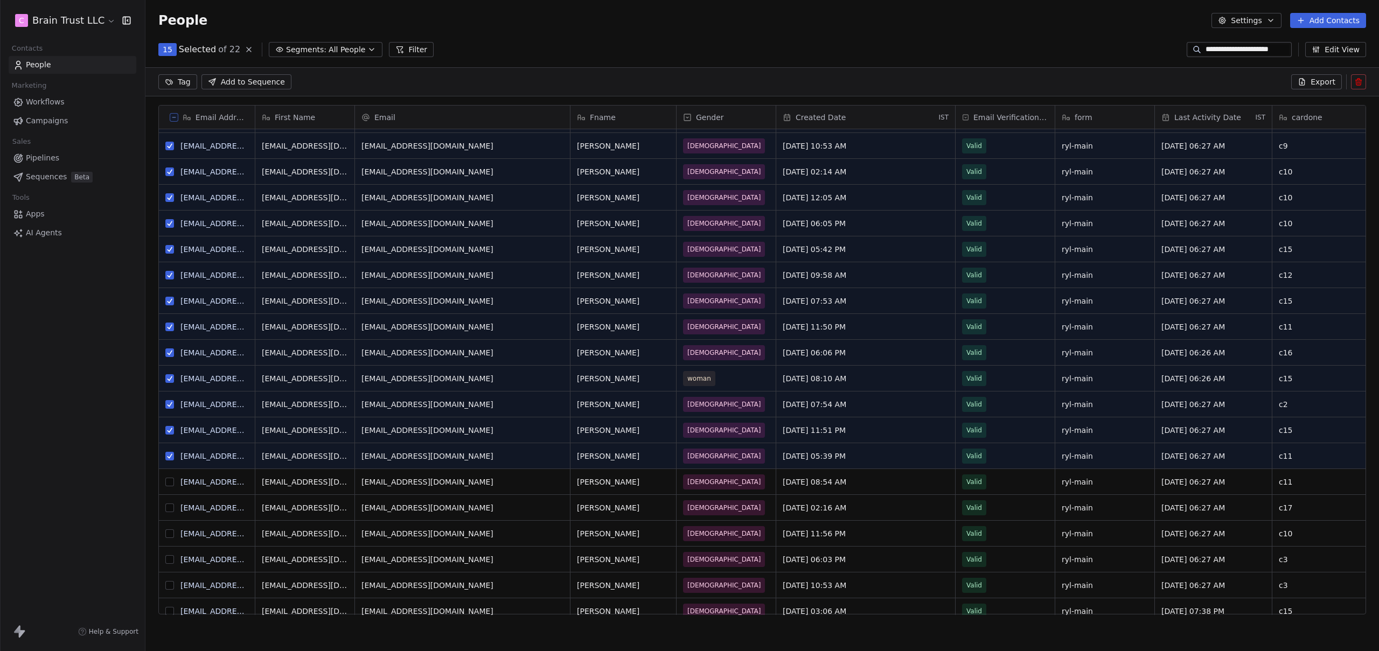
click at [169, 480] on button "grid" at bounding box center [169, 482] width 9 height 9
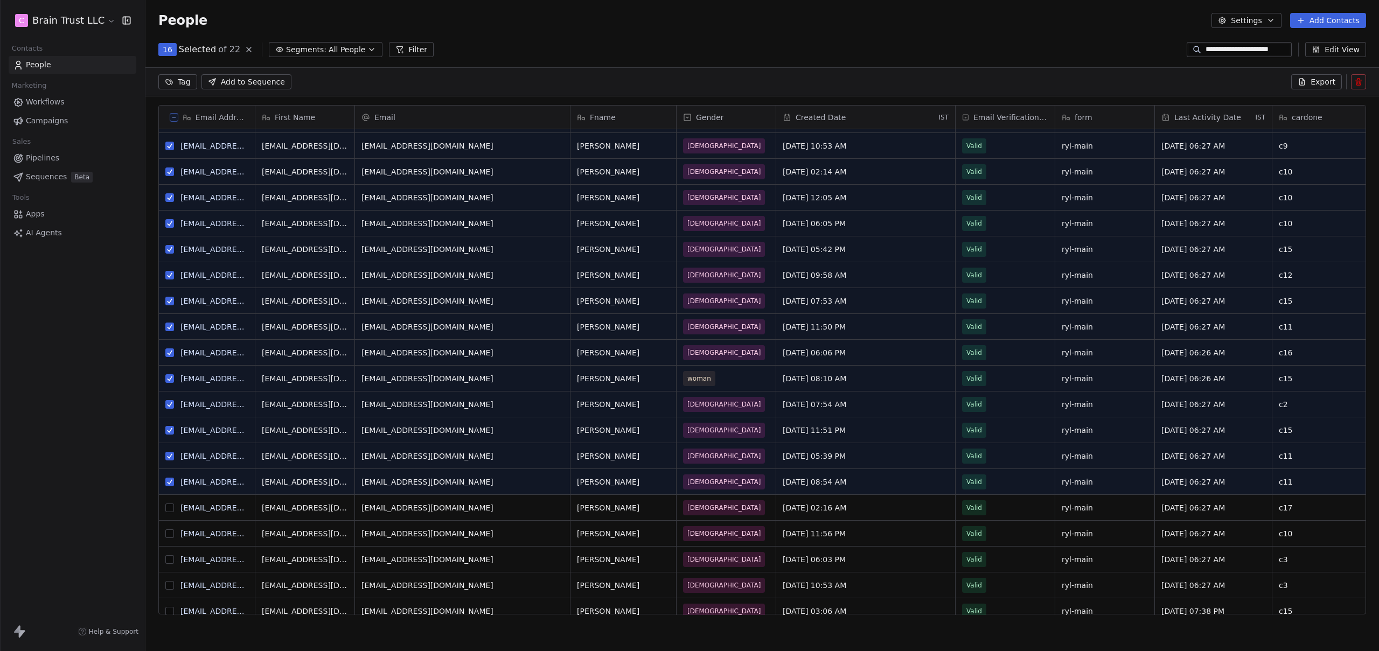
click at [172, 509] on button "grid" at bounding box center [169, 508] width 9 height 9
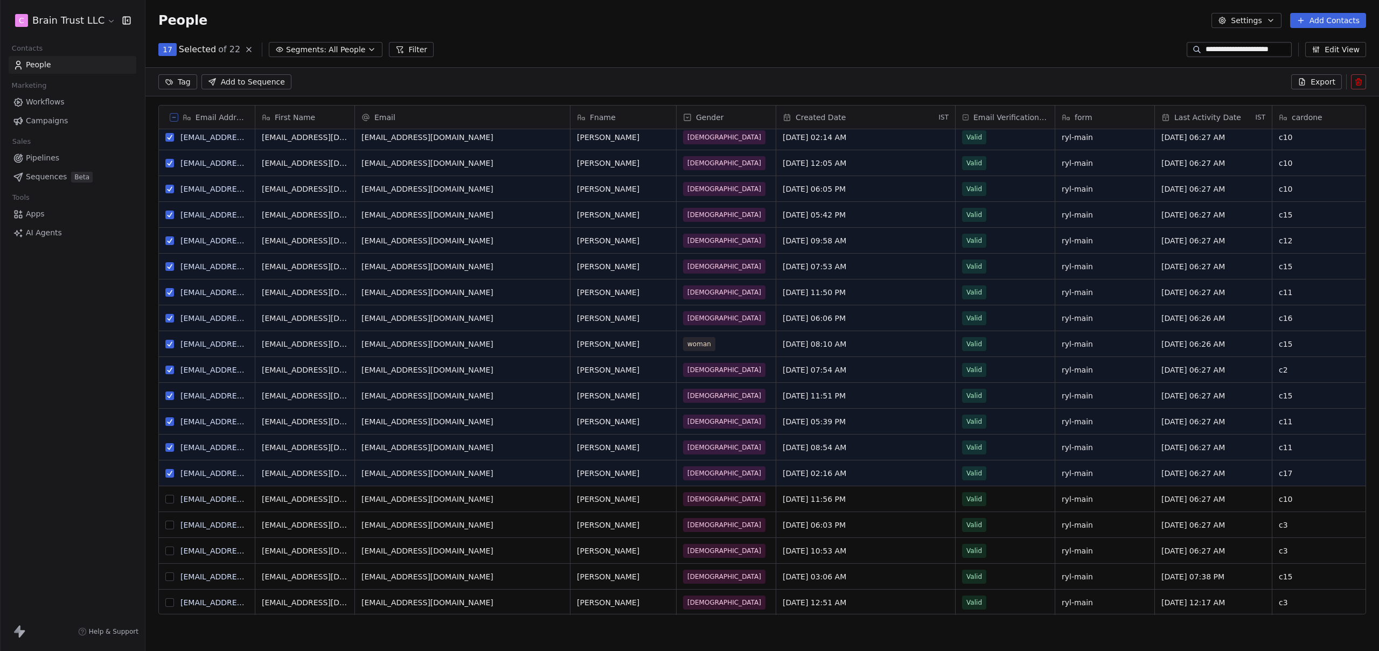
click at [170, 499] on button "grid" at bounding box center [169, 499] width 9 height 9
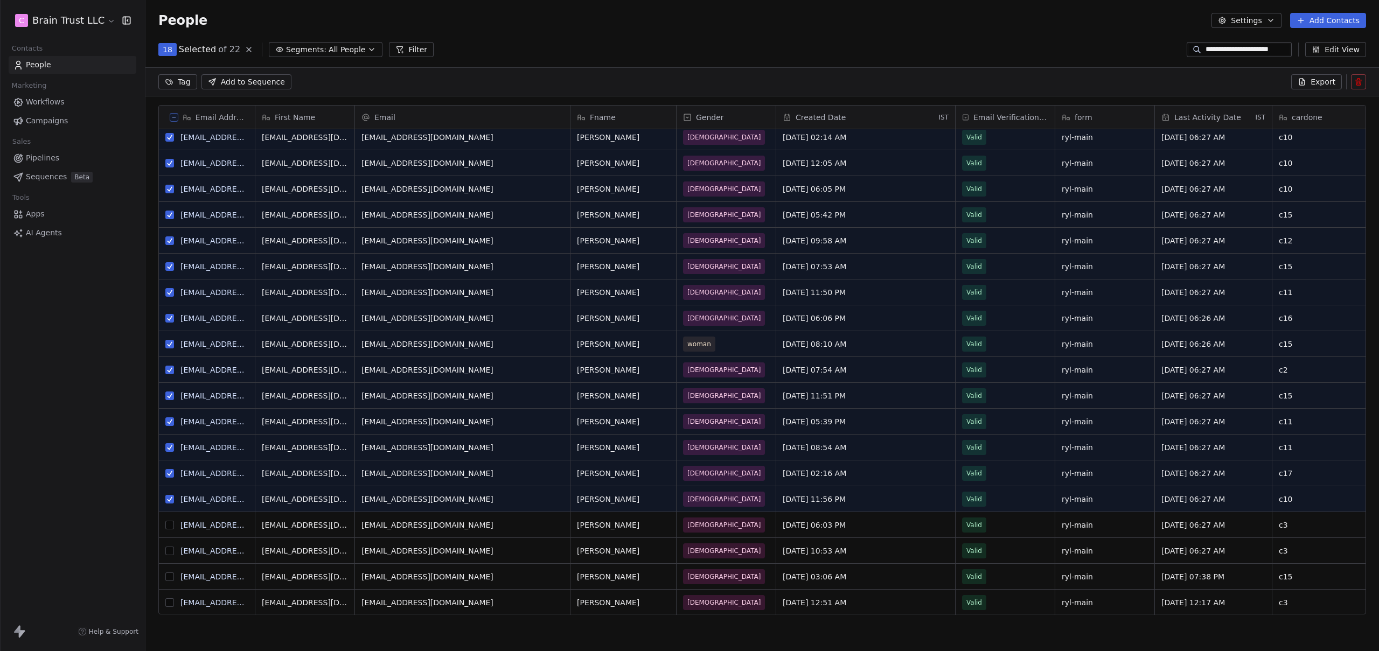
click at [172, 527] on button "grid" at bounding box center [169, 525] width 9 height 9
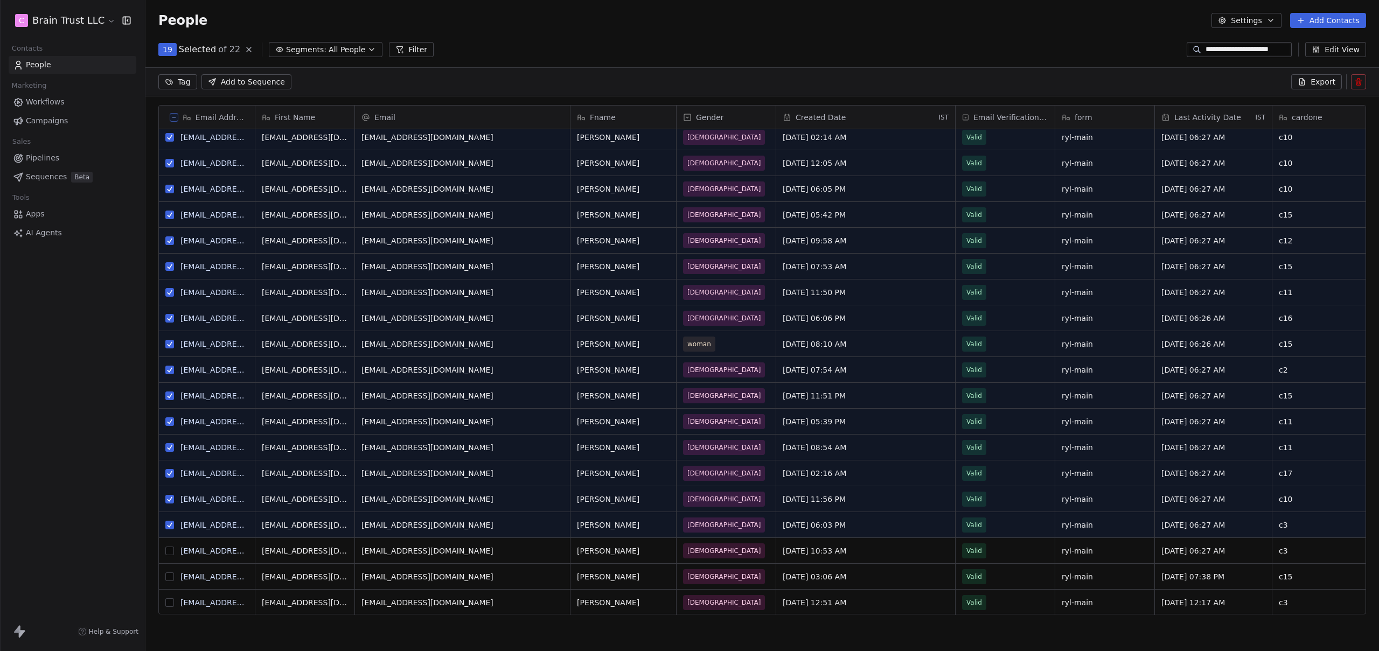
click at [169, 550] on button "grid" at bounding box center [169, 551] width 9 height 9
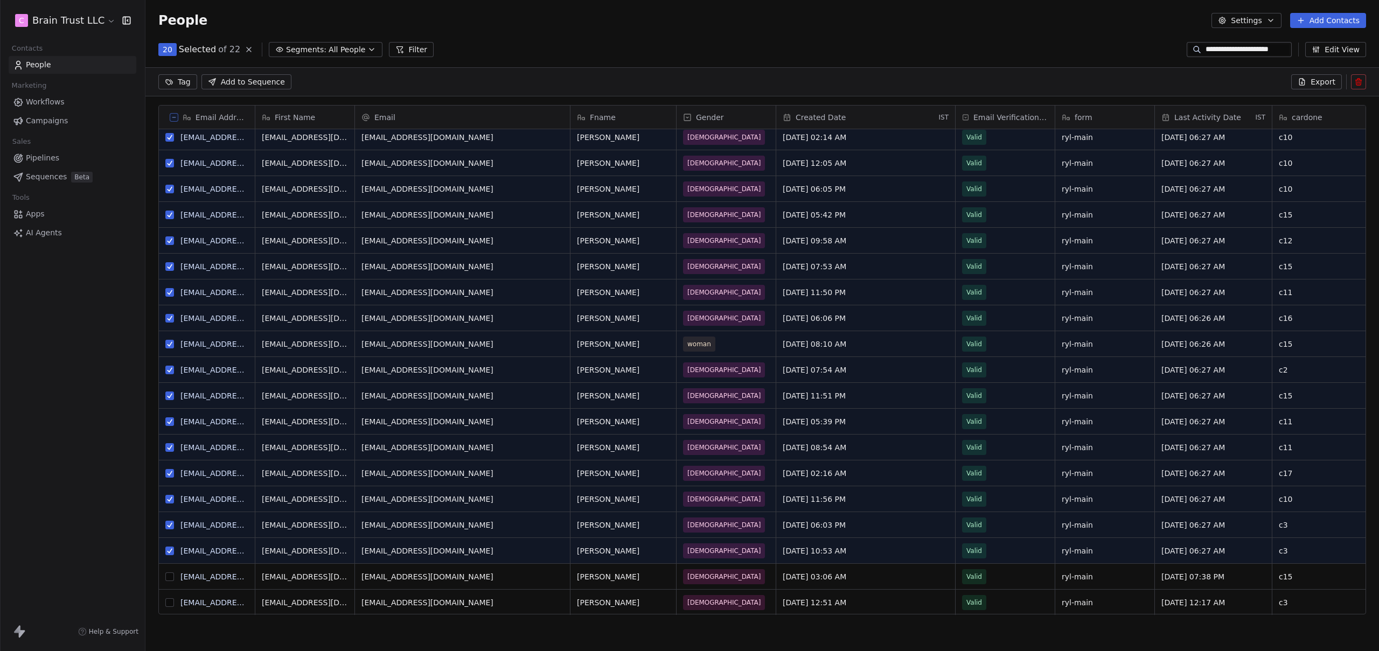
click at [171, 576] on button "grid" at bounding box center [169, 577] width 9 height 9
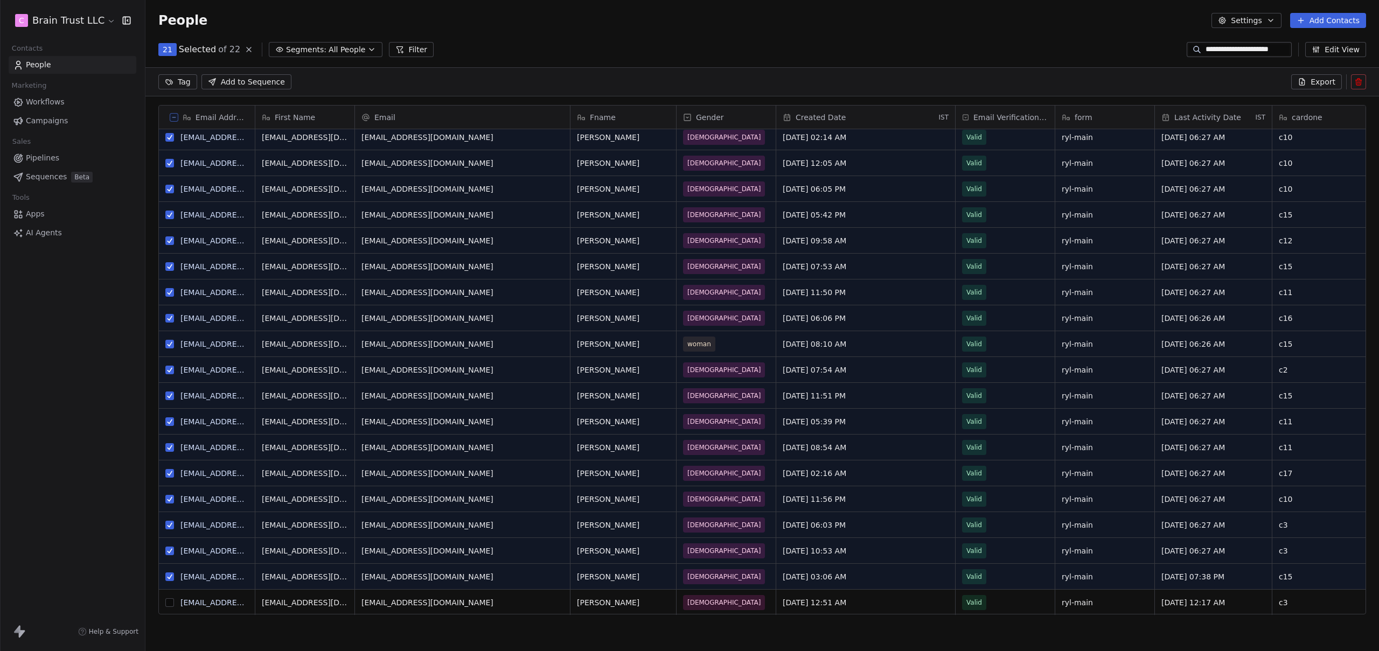
click at [170, 605] on button "grid" at bounding box center [169, 602] width 9 height 9
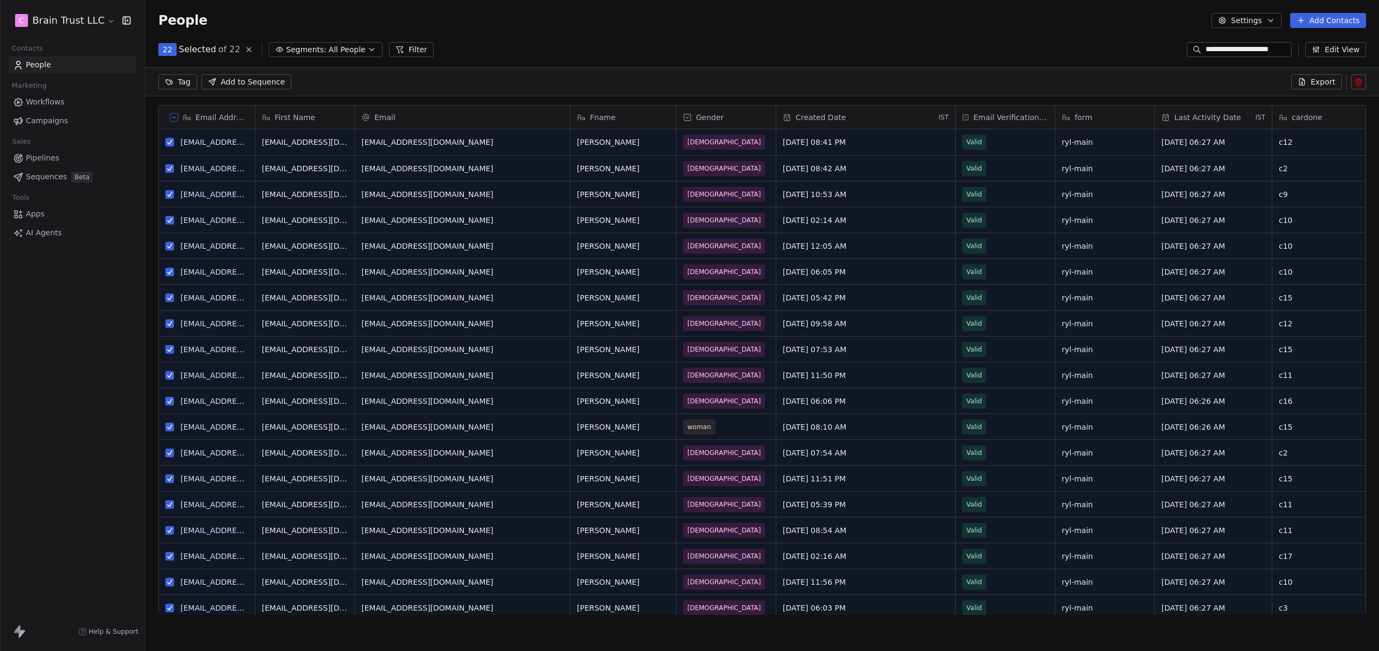
click at [1312, 82] on span "Export" at bounding box center [1322, 81] width 25 height 11
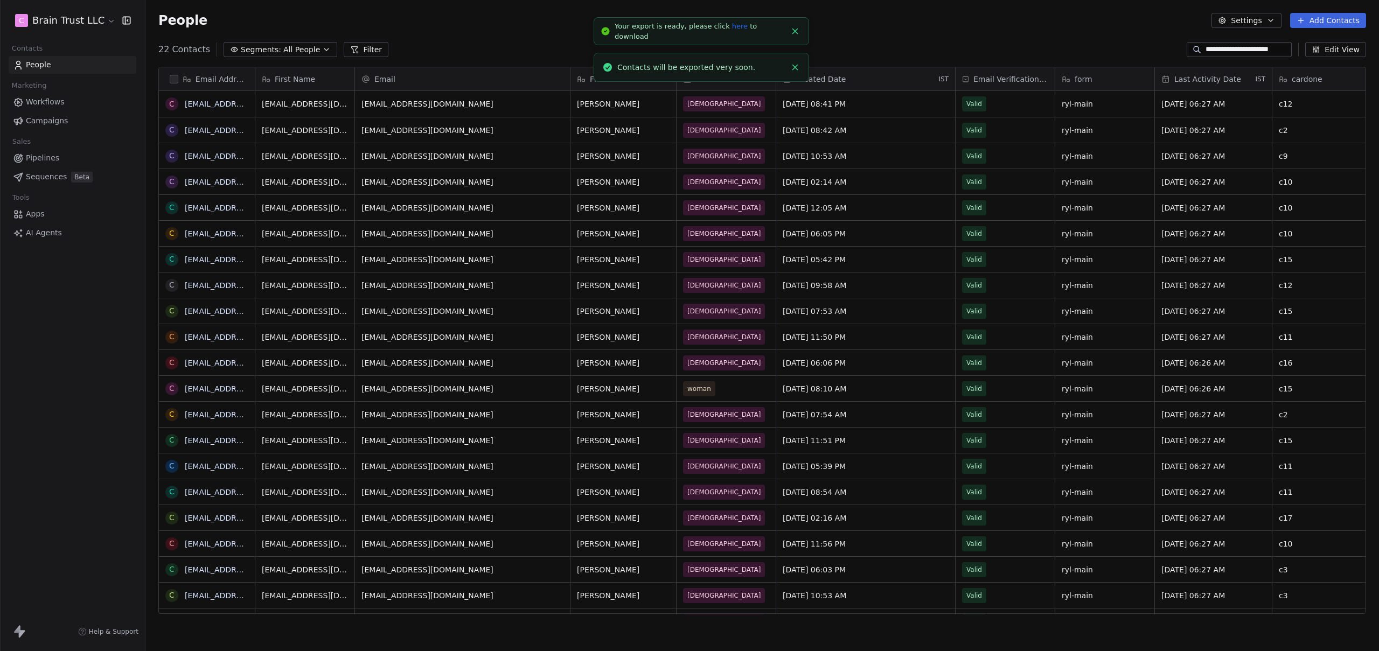
click at [732, 30] on link "here" at bounding box center [740, 26] width 16 height 8
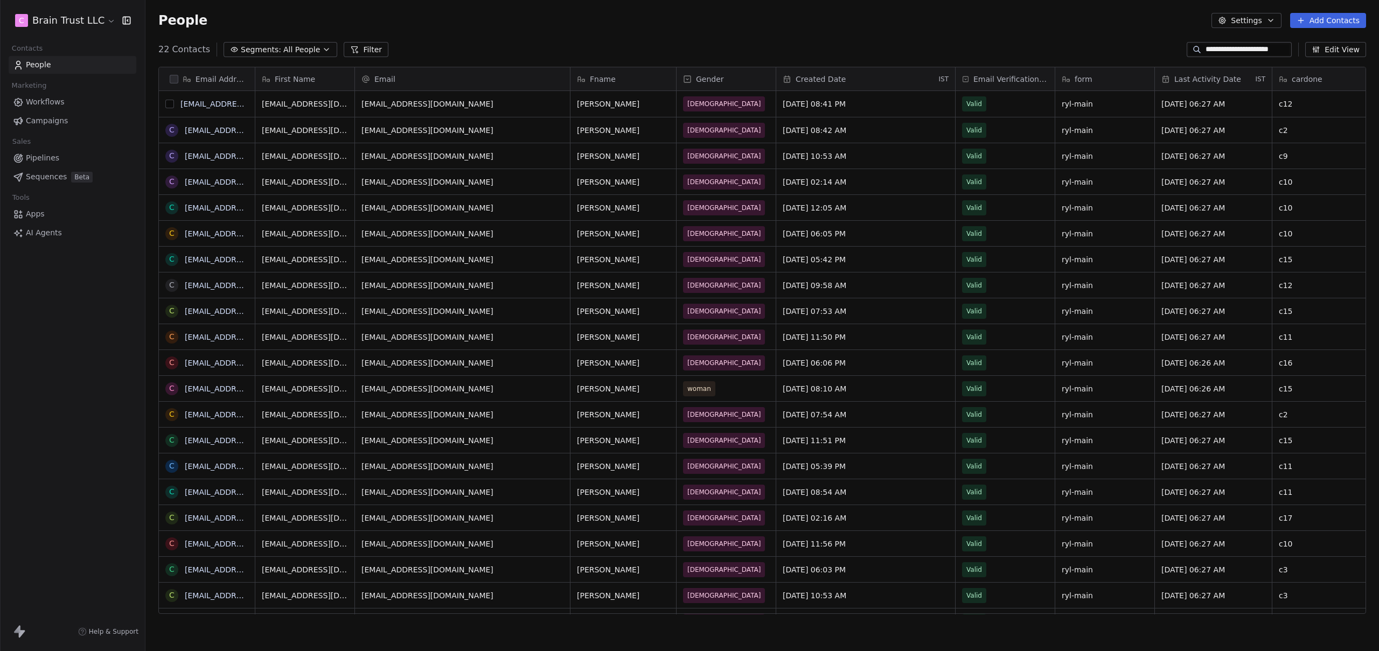
click at [170, 105] on button "grid" at bounding box center [169, 104] width 9 height 9
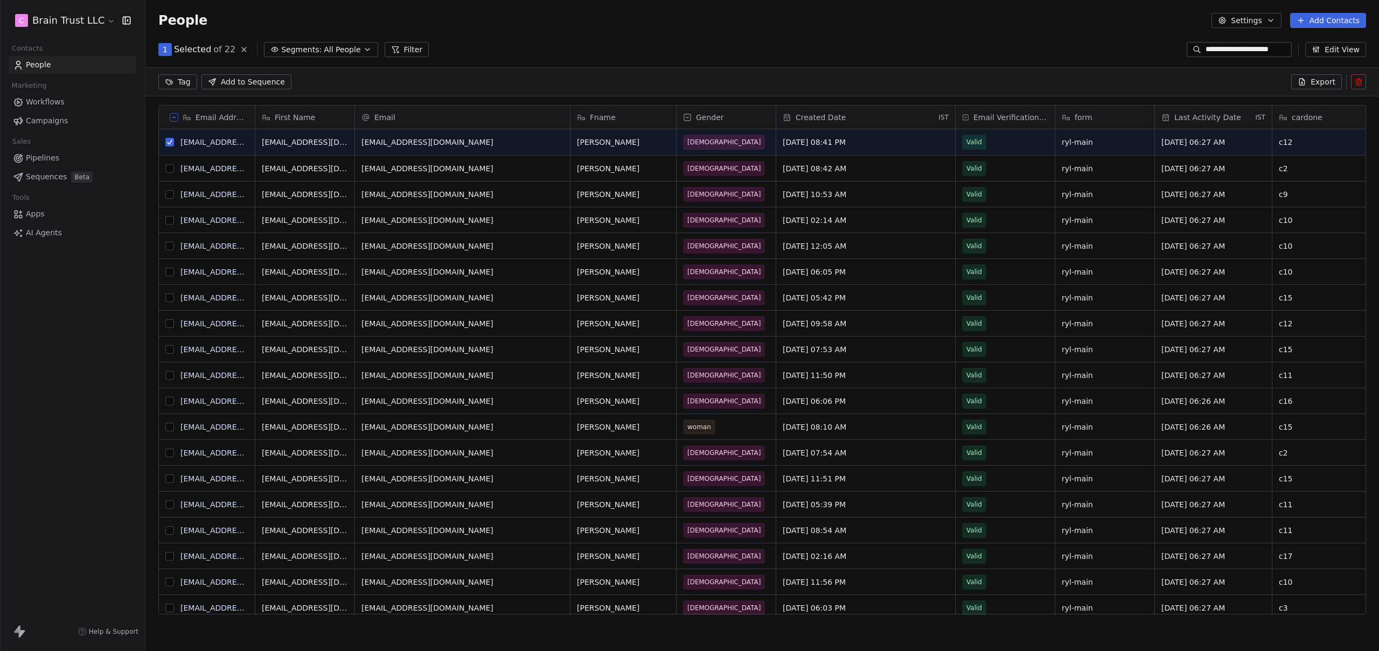
click at [167, 170] on button "grid" at bounding box center [169, 168] width 9 height 9
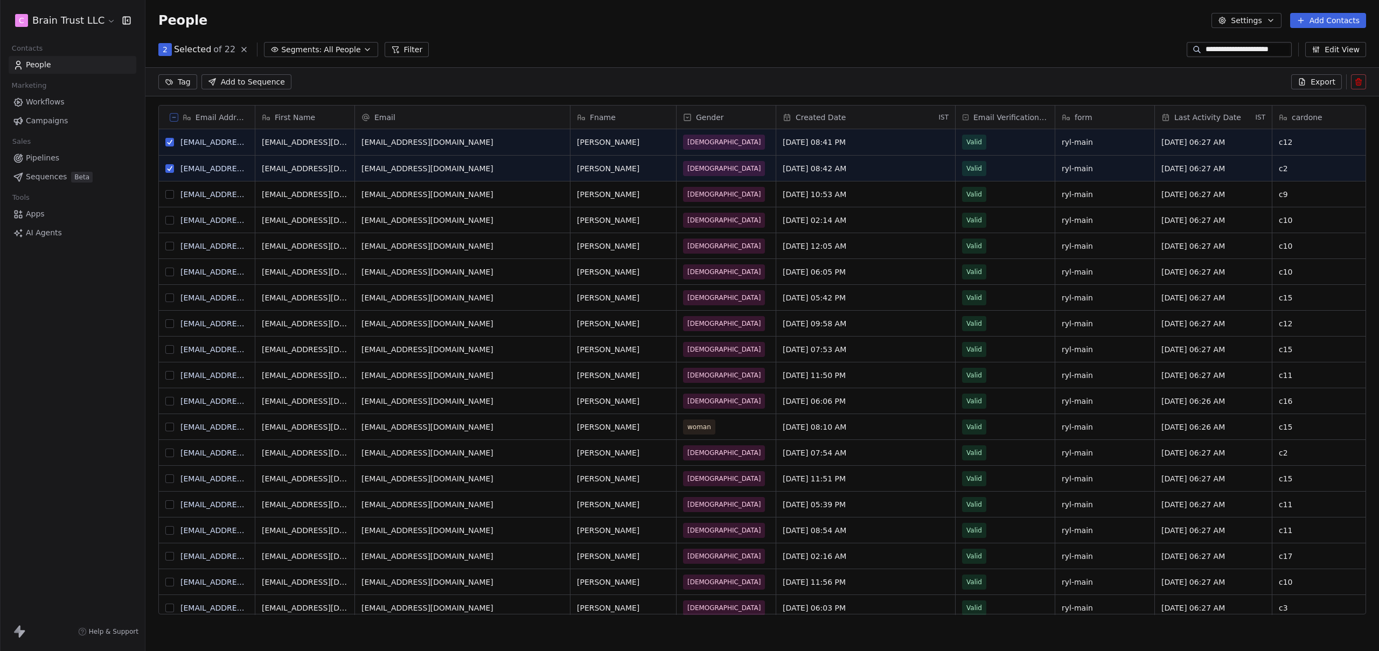
drag, startPoint x: 171, startPoint y: 196, endPoint x: 172, endPoint y: 203, distance: 6.6
click at [168, 198] on button "grid" at bounding box center [169, 194] width 9 height 9
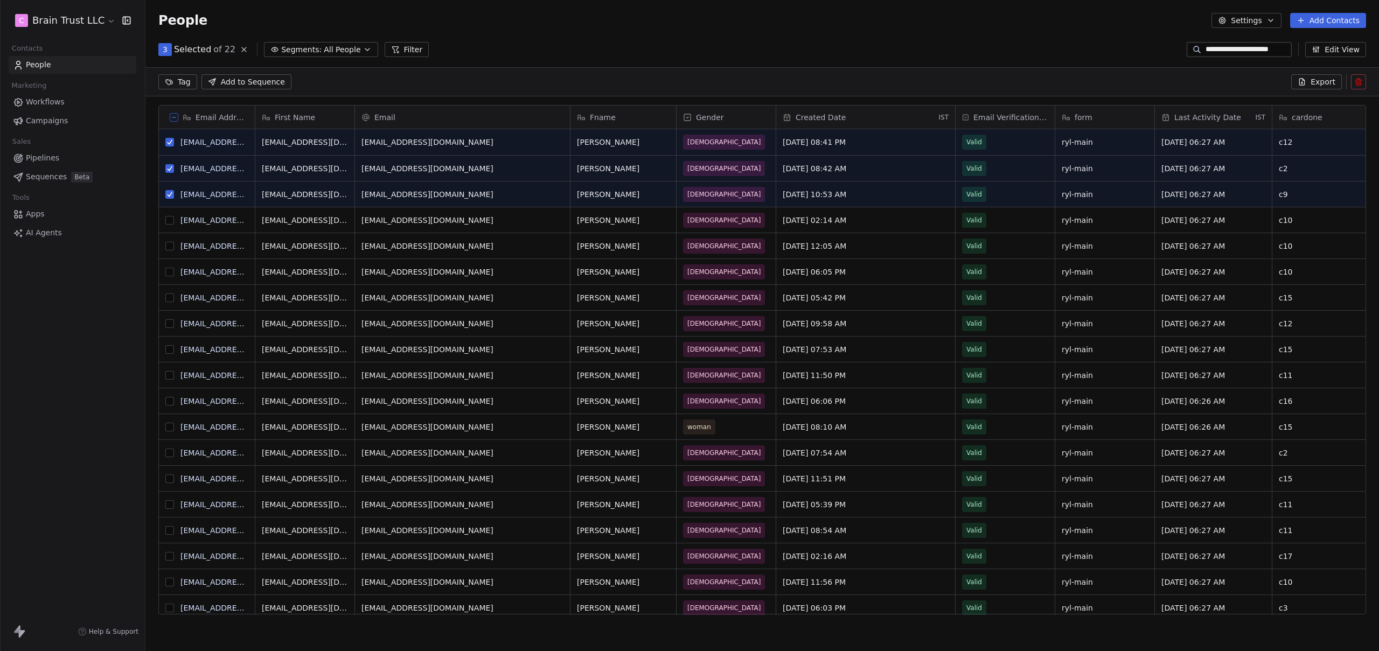
click at [168, 221] on button "grid" at bounding box center [169, 220] width 9 height 9
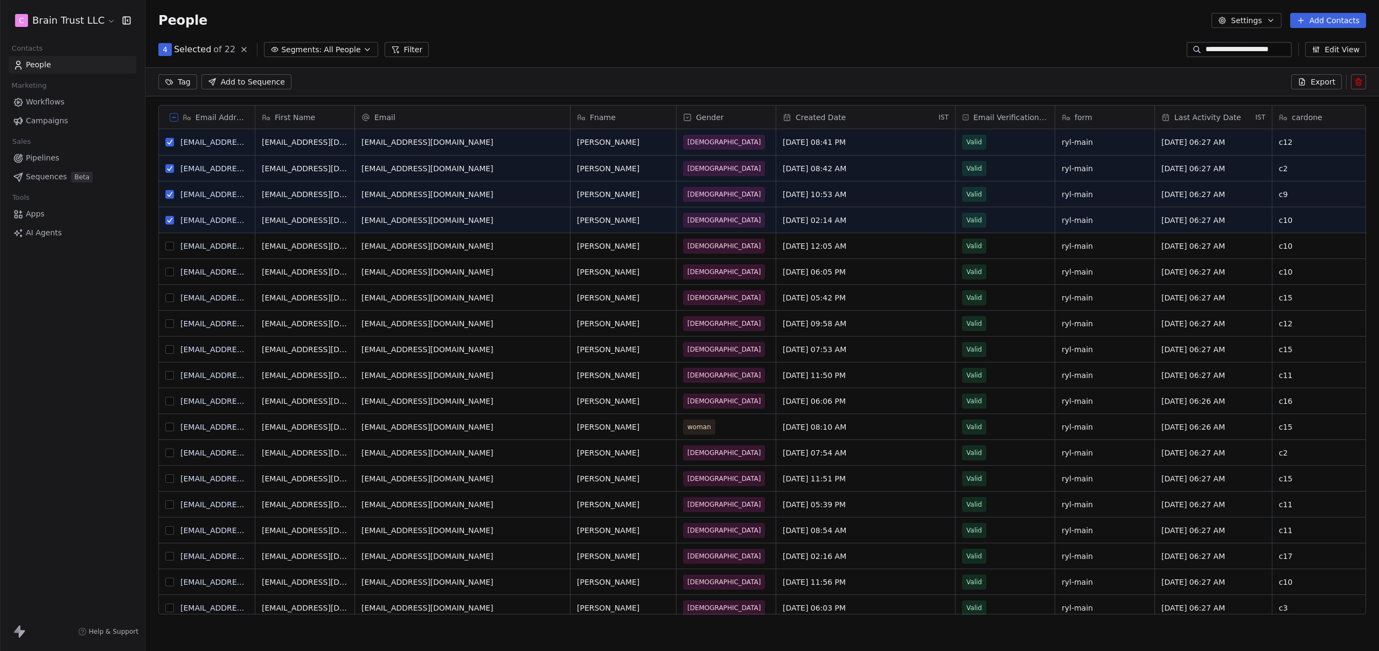
click at [168, 248] on button "grid" at bounding box center [169, 246] width 9 height 9
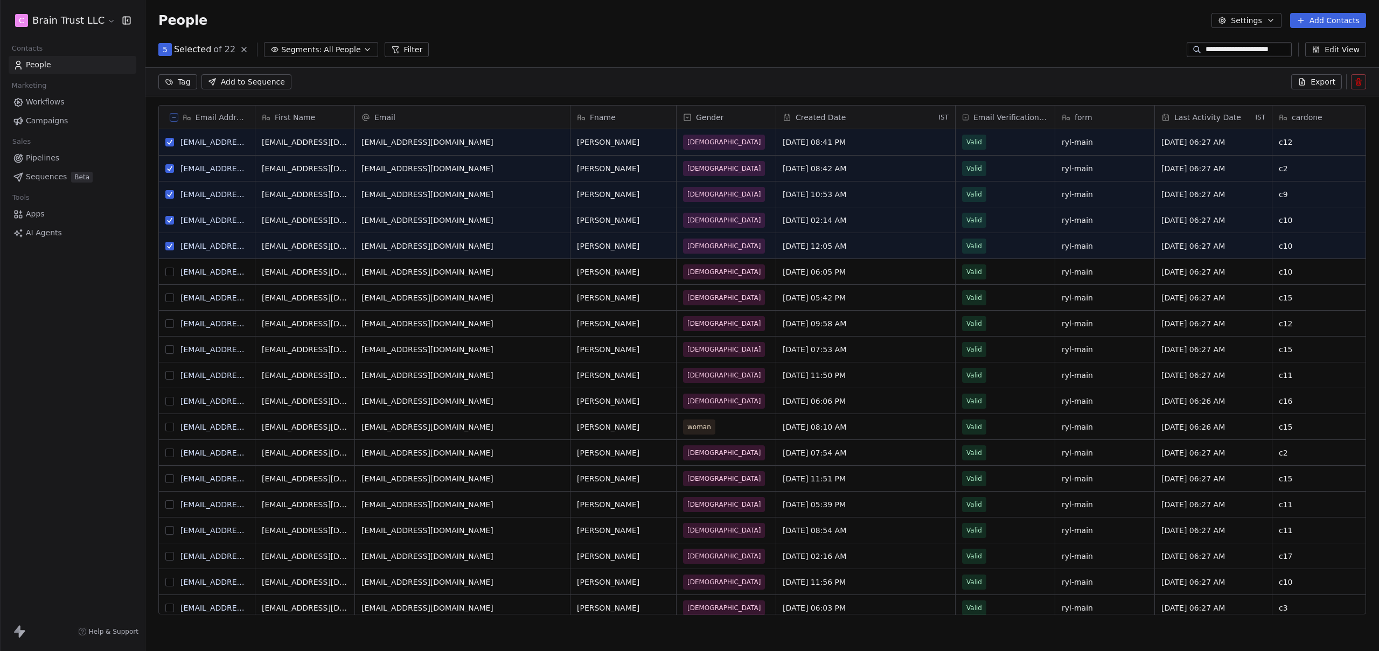
drag, startPoint x: 171, startPoint y: 271, endPoint x: 171, endPoint y: 277, distance: 5.9
click at [171, 271] on button "grid" at bounding box center [169, 272] width 9 height 9
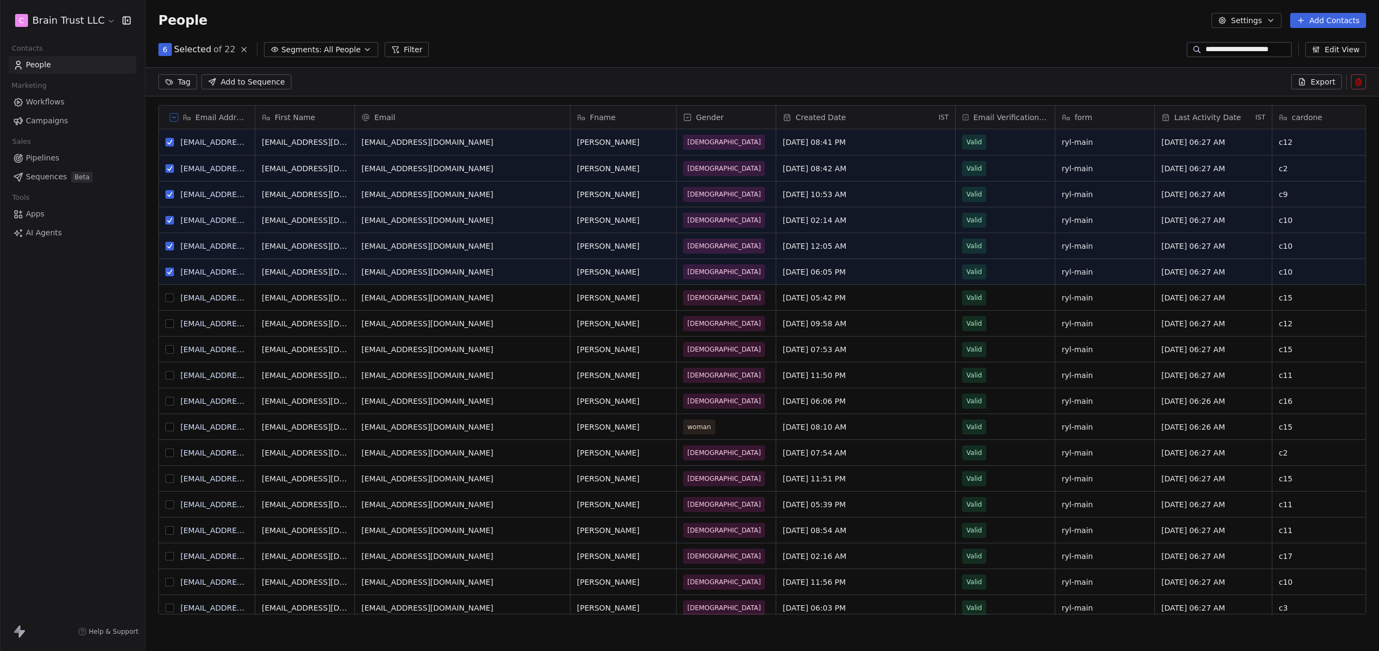
click at [171, 300] on button "grid" at bounding box center [169, 298] width 9 height 9
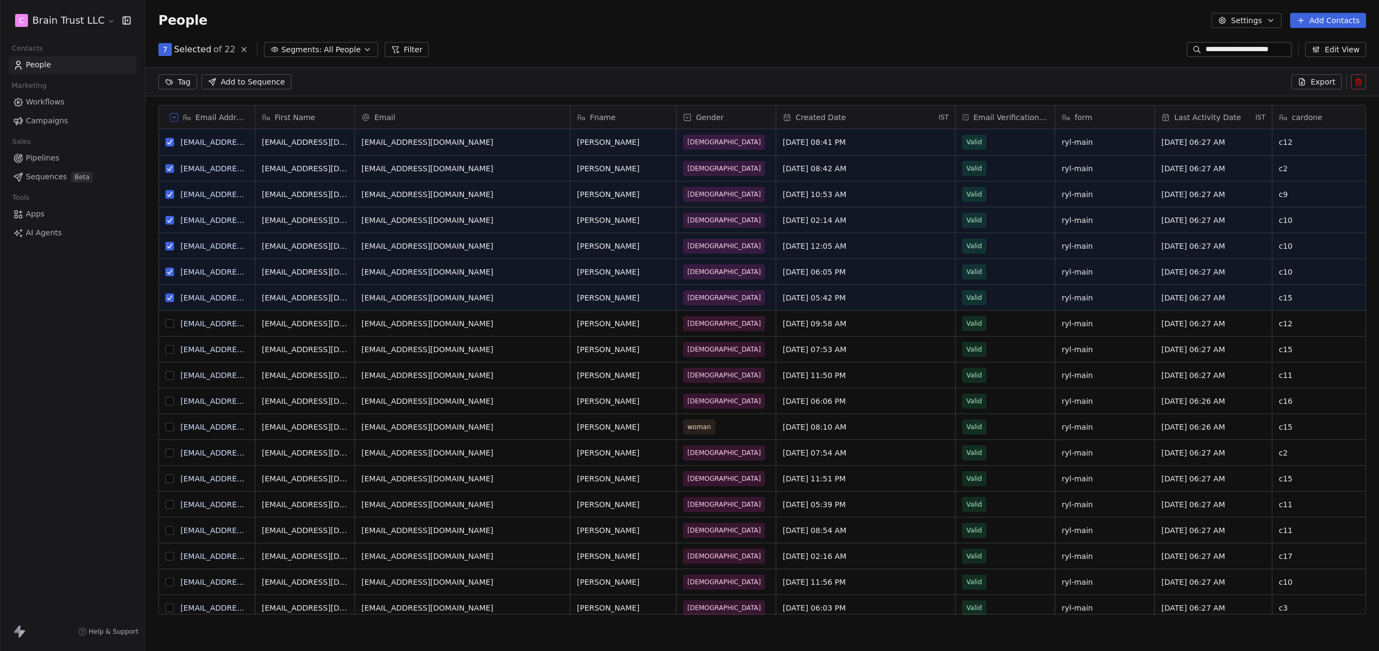
click at [170, 323] on button "grid" at bounding box center [169, 323] width 9 height 9
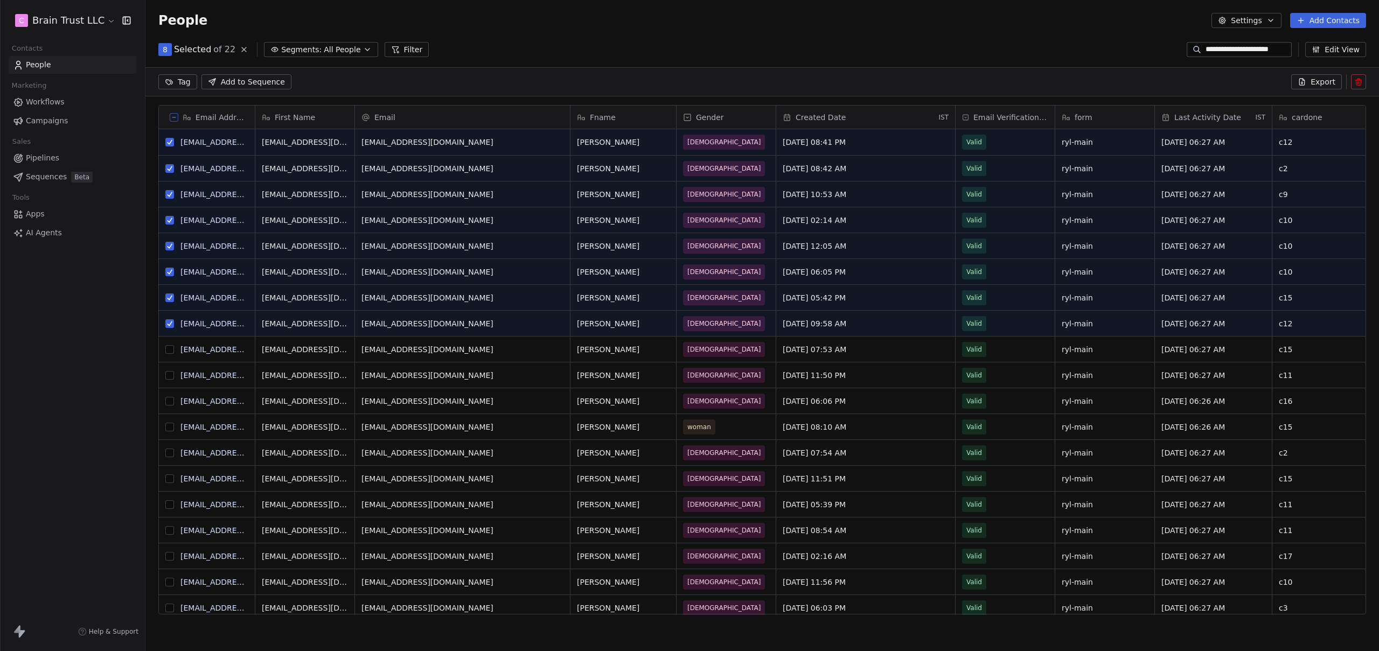
click at [170, 351] on button "grid" at bounding box center [169, 349] width 9 height 9
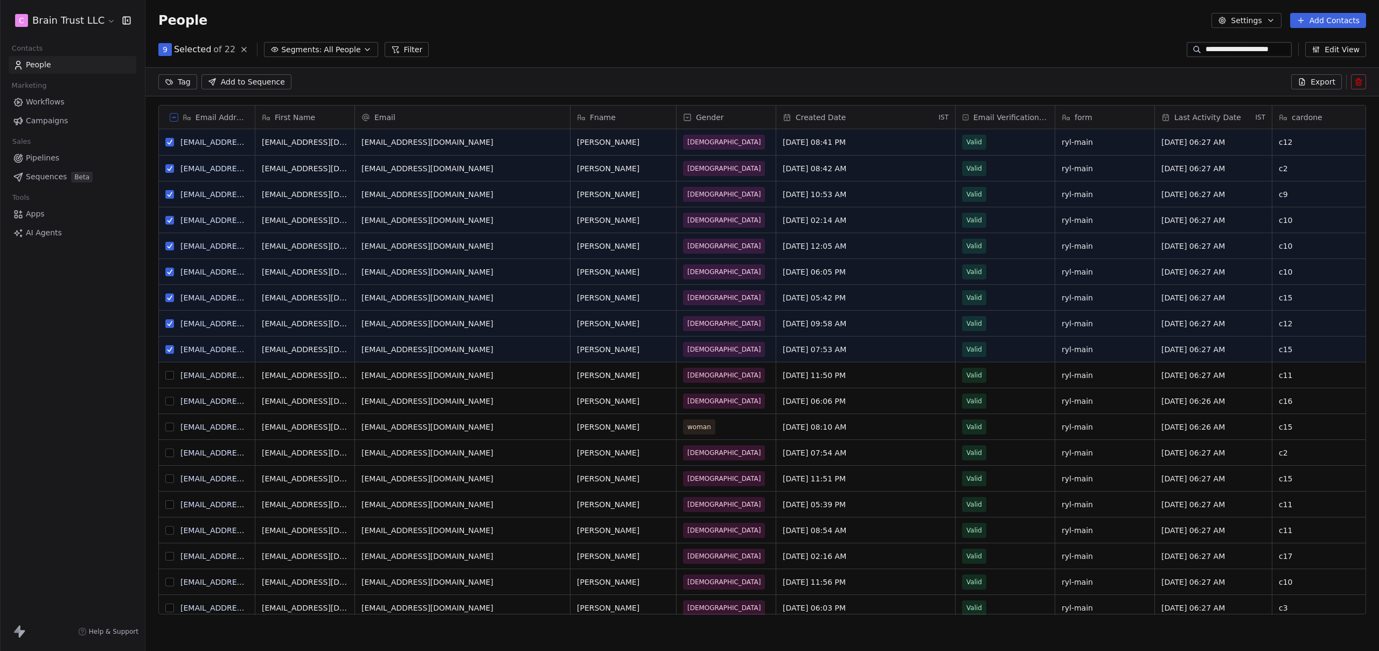
click at [171, 376] on button "grid" at bounding box center [169, 375] width 9 height 9
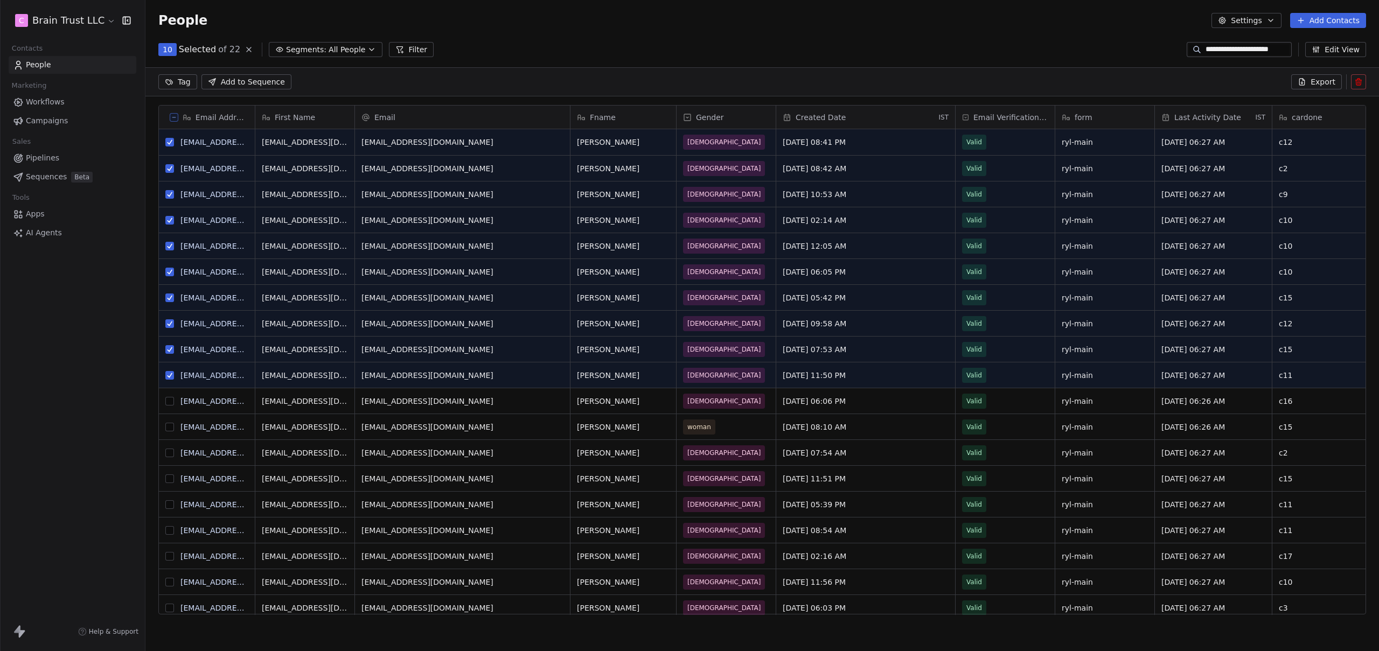
click at [170, 398] on button "grid" at bounding box center [169, 401] width 9 height 9
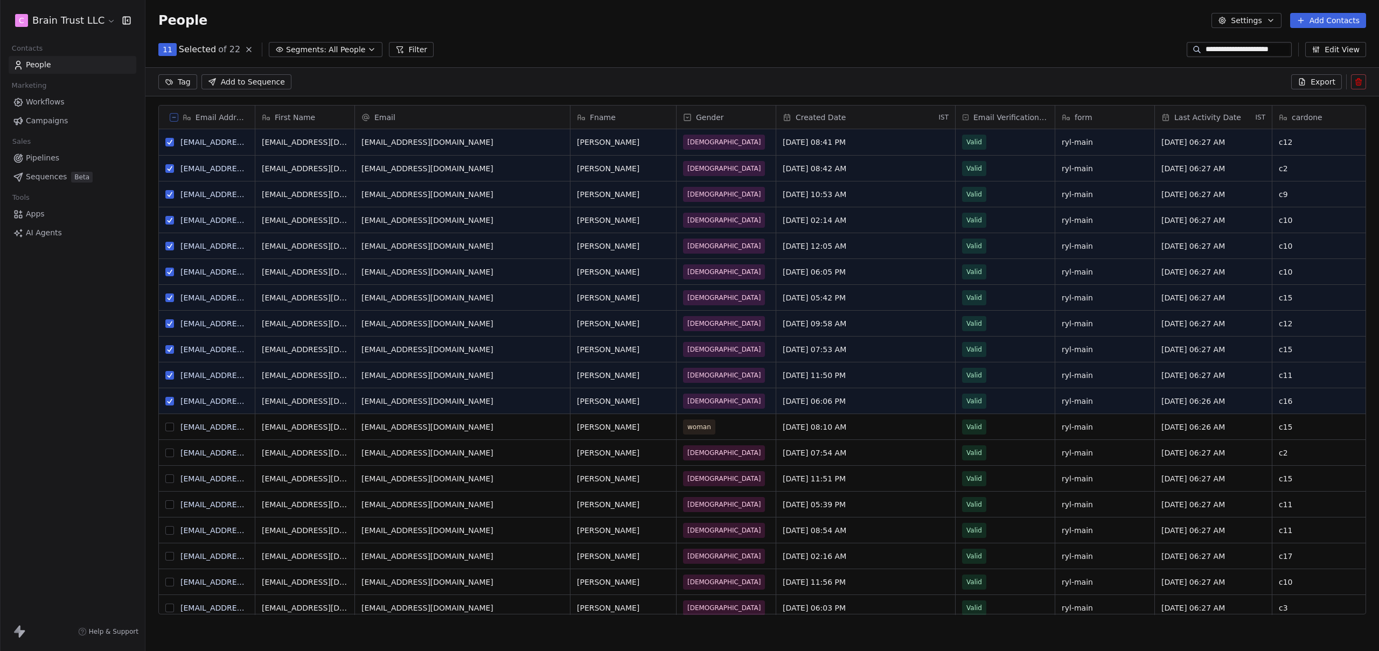
click at [171, 427] on button "grid" at bounding box center [169, 427] width 9 height 9
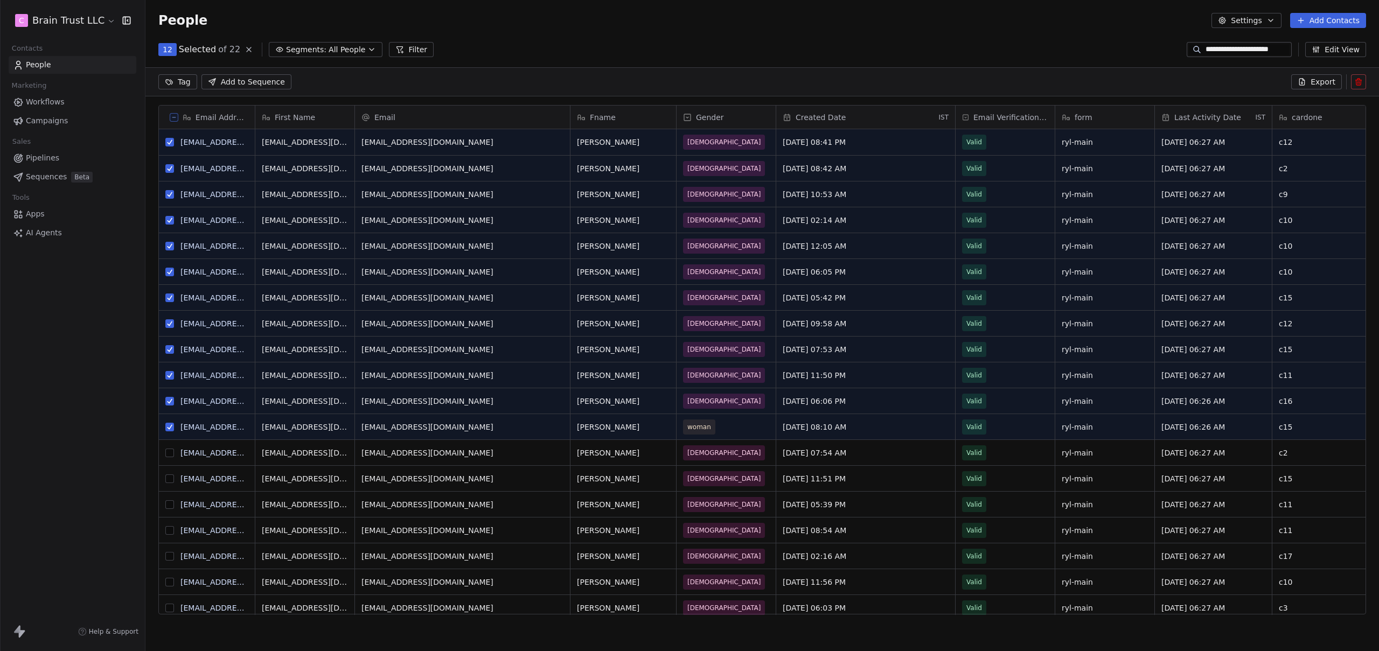
click at [170, 450] on button "grid" at bounding box center [169, 453] width 9 height 9
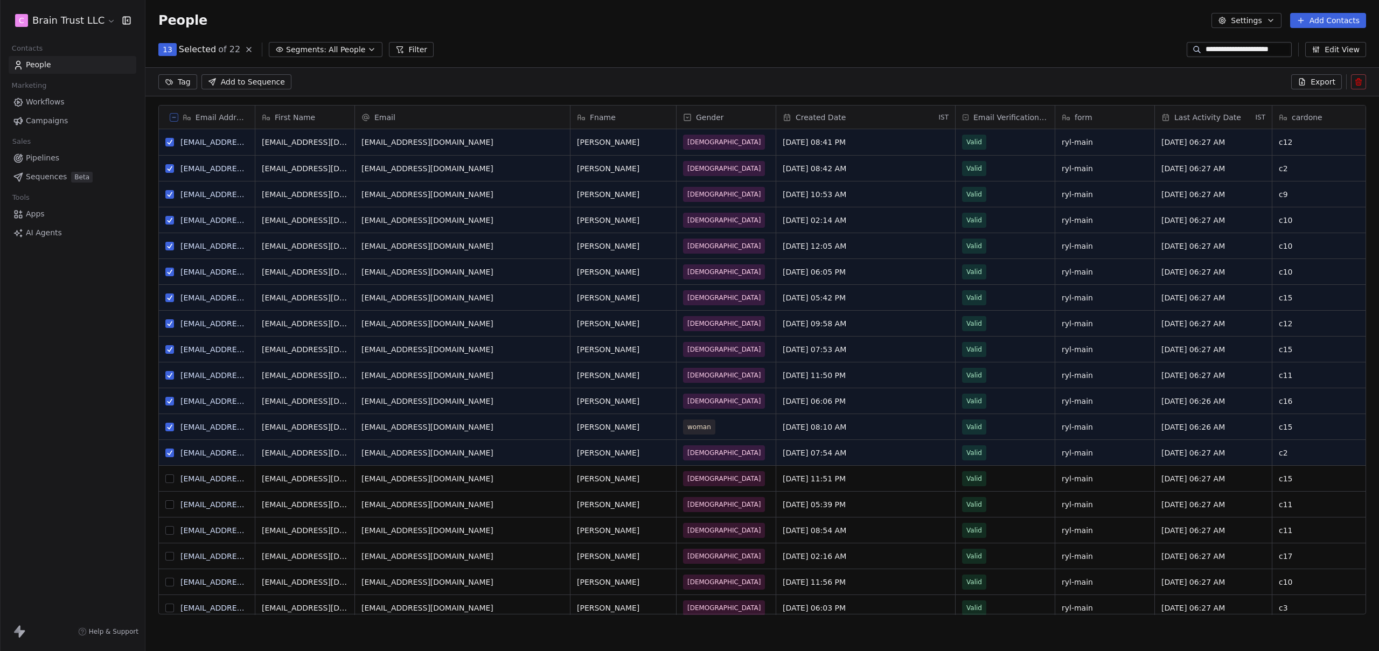
click at [170, 475] on button "grid" at bounding box center [169, 478] width 9 height 9
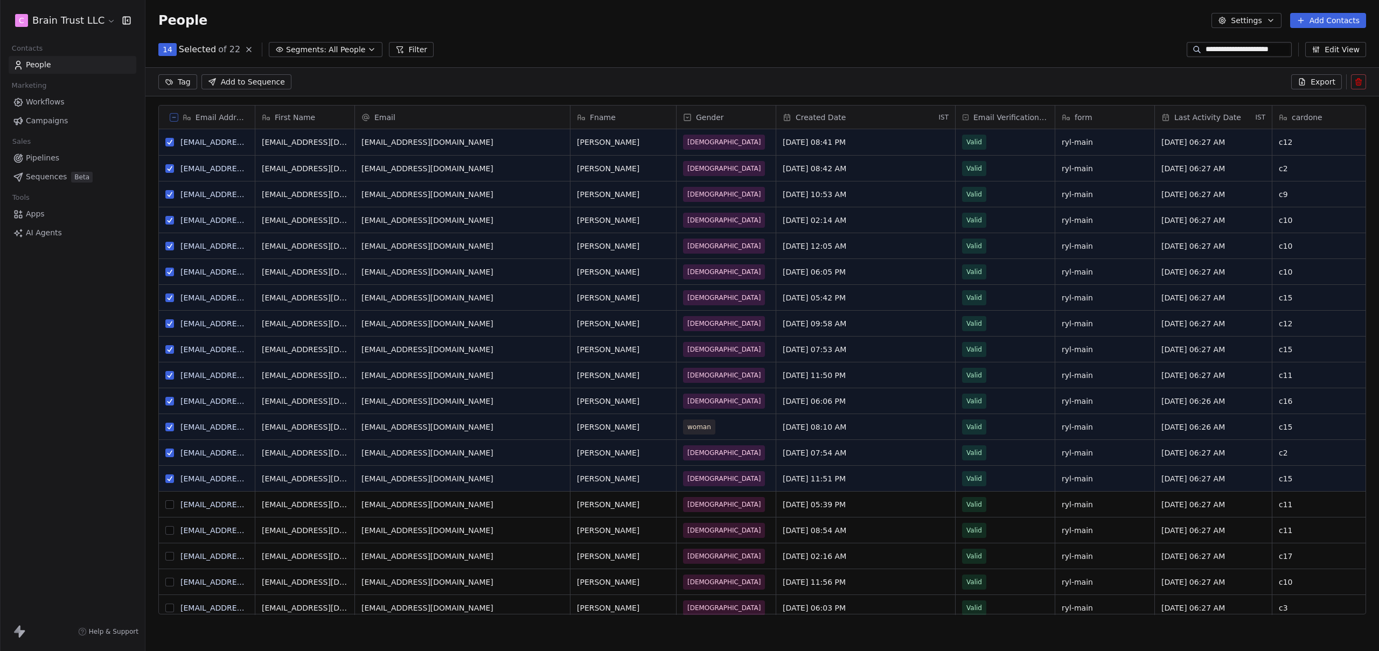
drag, startPoint x: 171, startPoint y: 501, endPoint x: 164, endPoint y: 501, distance: 7.0
click at [170, 502] on button "grid" at bounding box center [169, 504] width 9 height 9
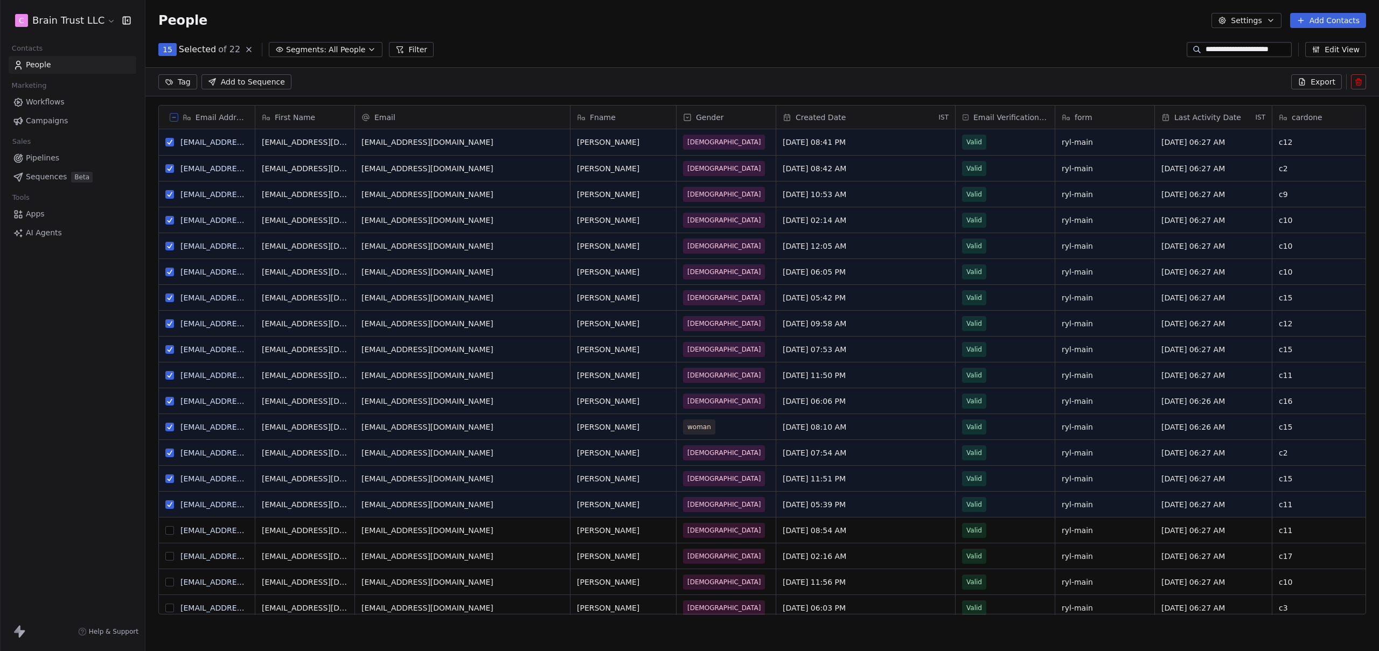
drag, startPoint x: 168, startPoint y: 530, endPoint x: 172, endPoint y: 537, distance: 7.5
click at [168, 531] on button "grid" at bounding box center [169, 530] width 9 height 9
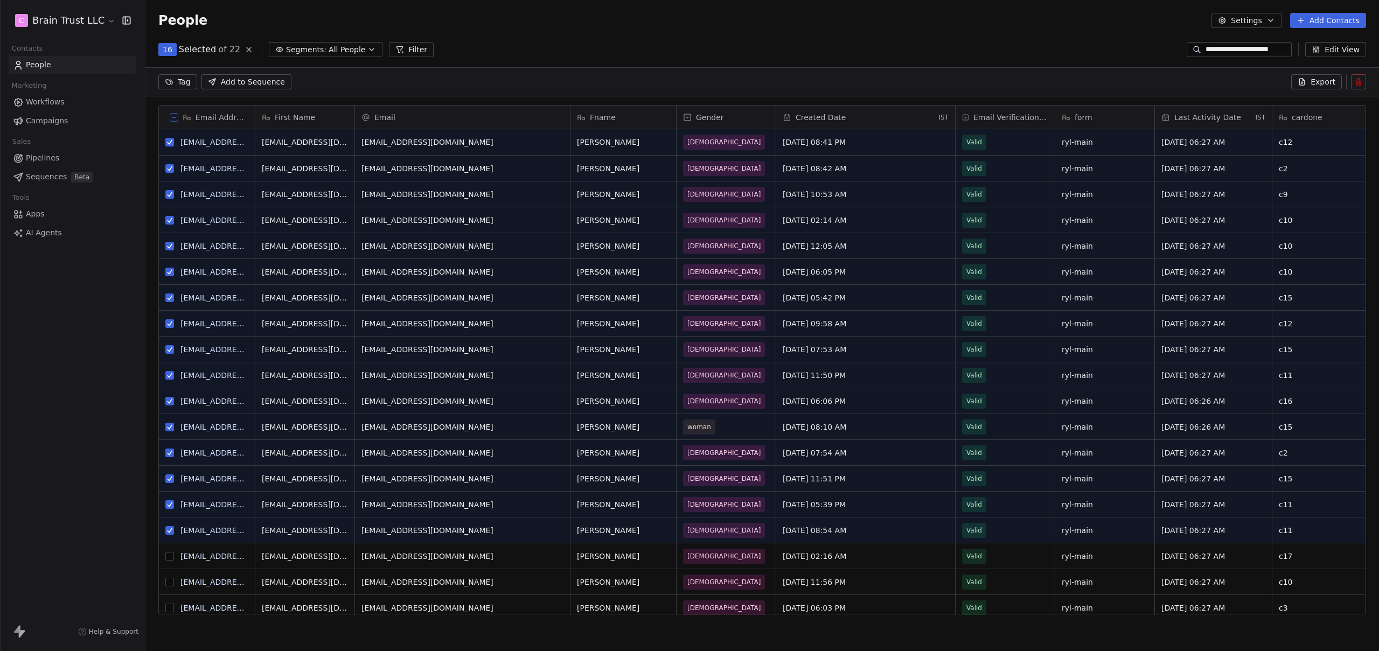
click at [169, 555] on button "grid" at bounding box center [169, 556] width 9 height 9
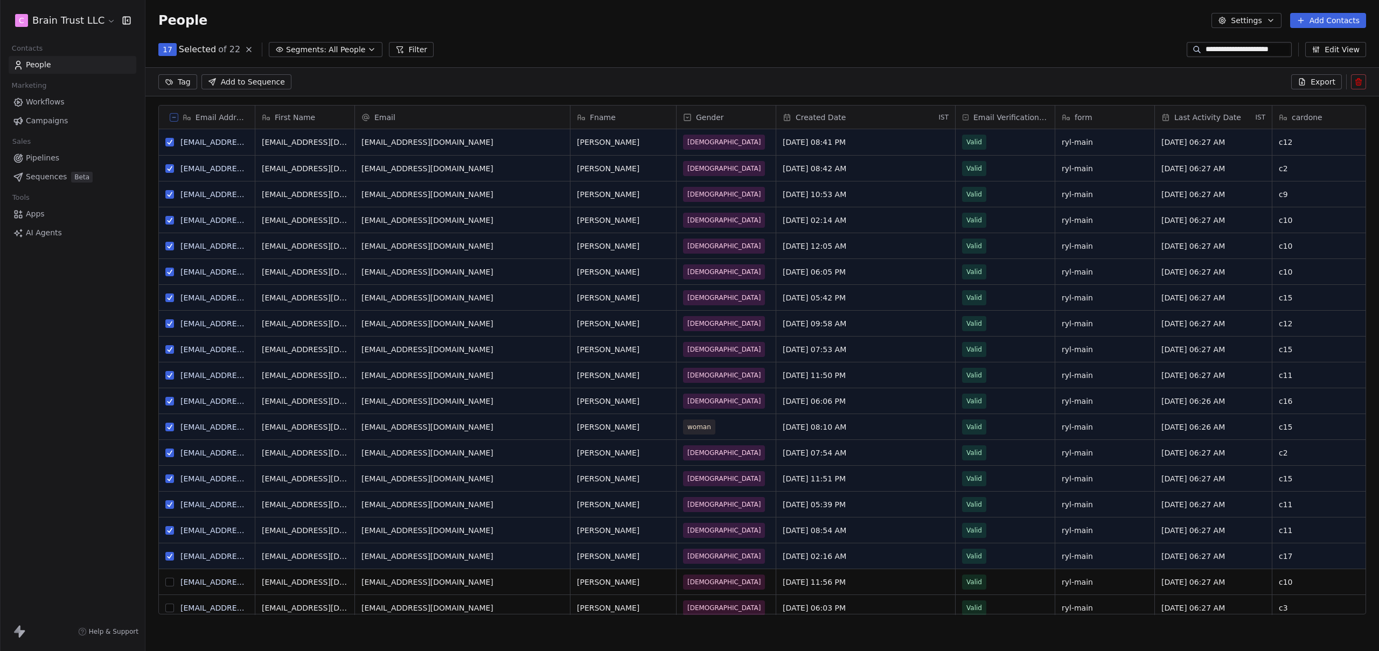
click at [170, 582] on button "grid" at bounding box center [169, 582] width 9 height 9
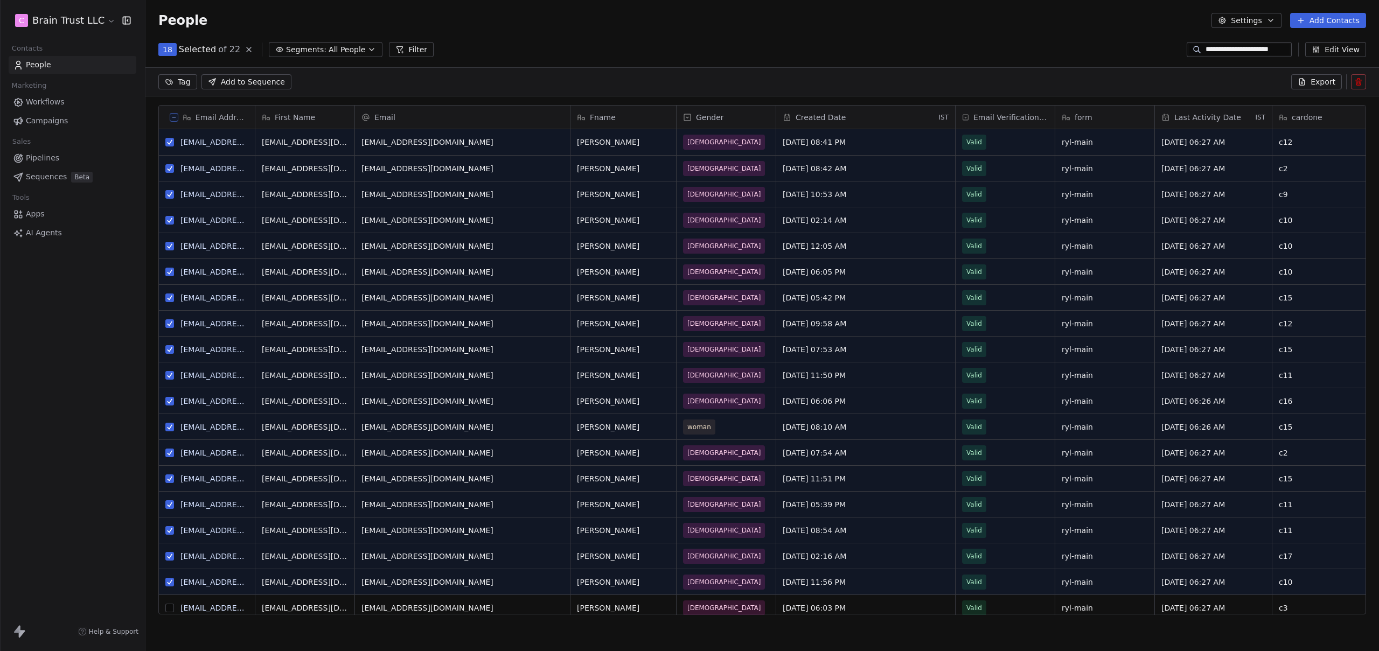
click at [169, 606] on button "grid" at bounding box center [169, 608] width 9 height 9
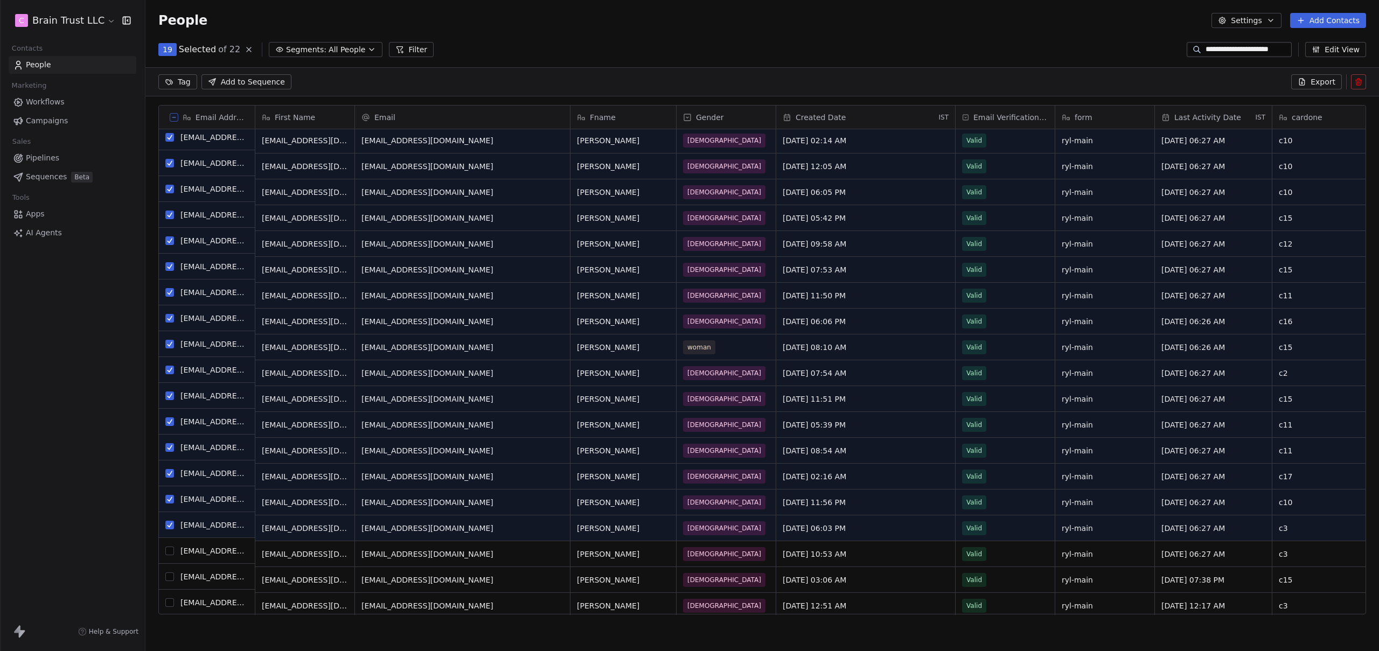
scroll to position [83, 0]
click at [171, 553] on button "grid" at bounding box center [169, 551] width 9 height 9
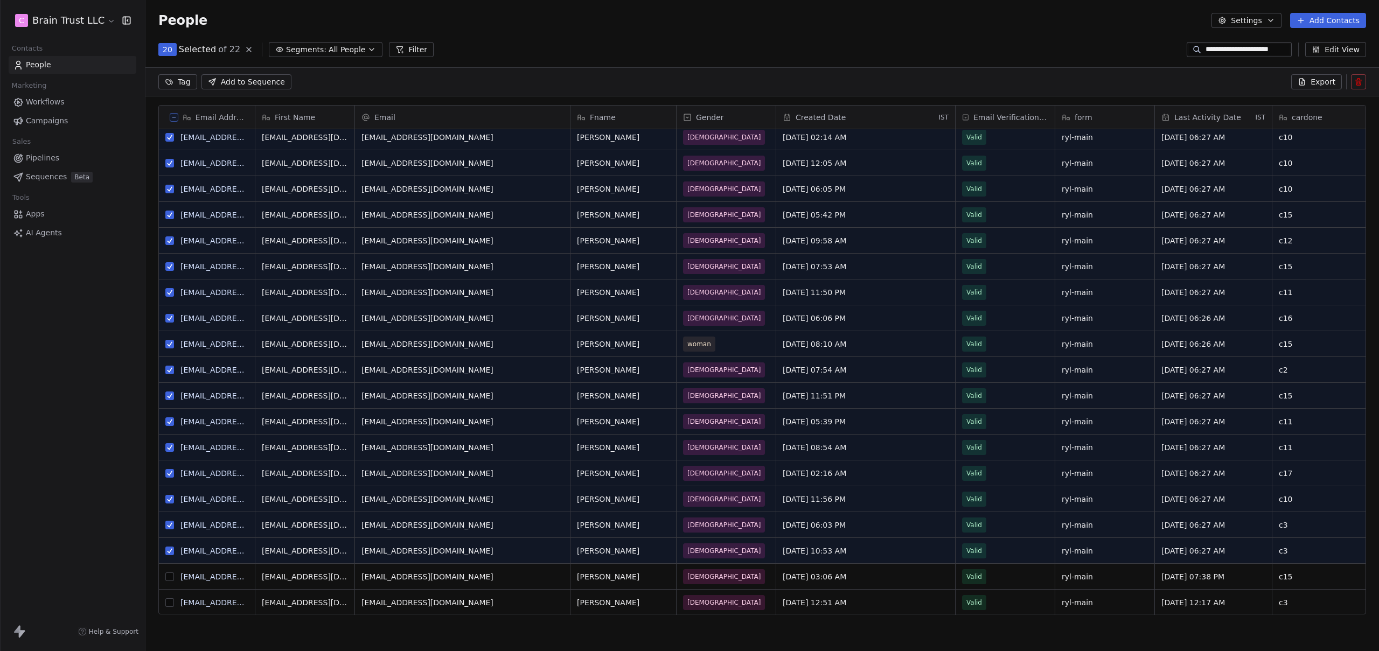
click at [169, 580] on button "grid" at bounding box center [169, 577] width 9 height 9
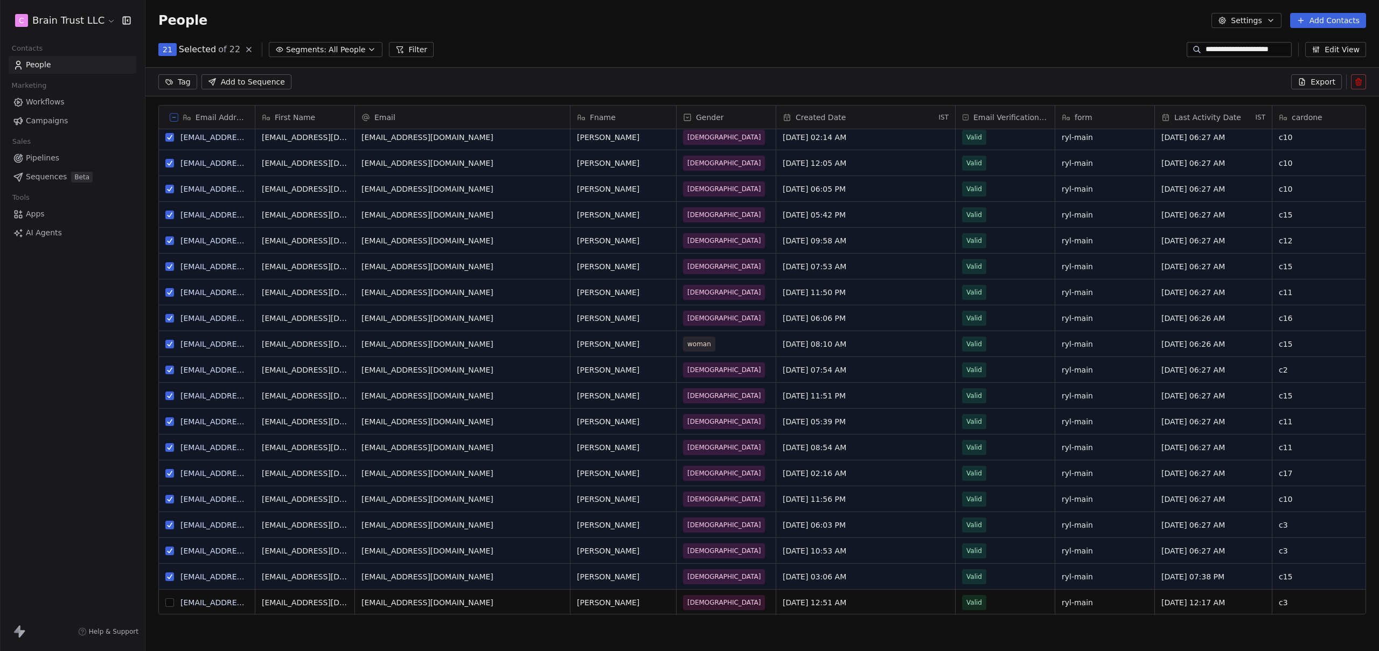
click at [170, 601] on button "grid" at bounding box center [169, 602] width 9 height 9
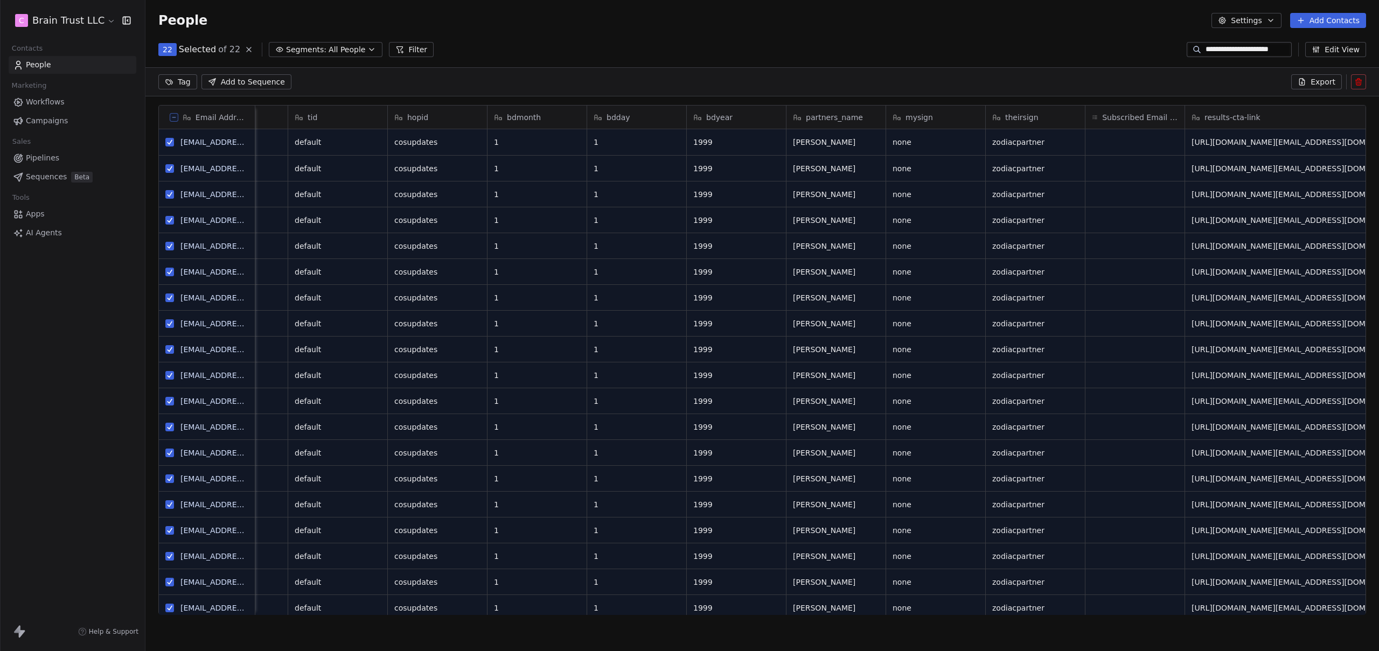
scroll to position [0, 1590]
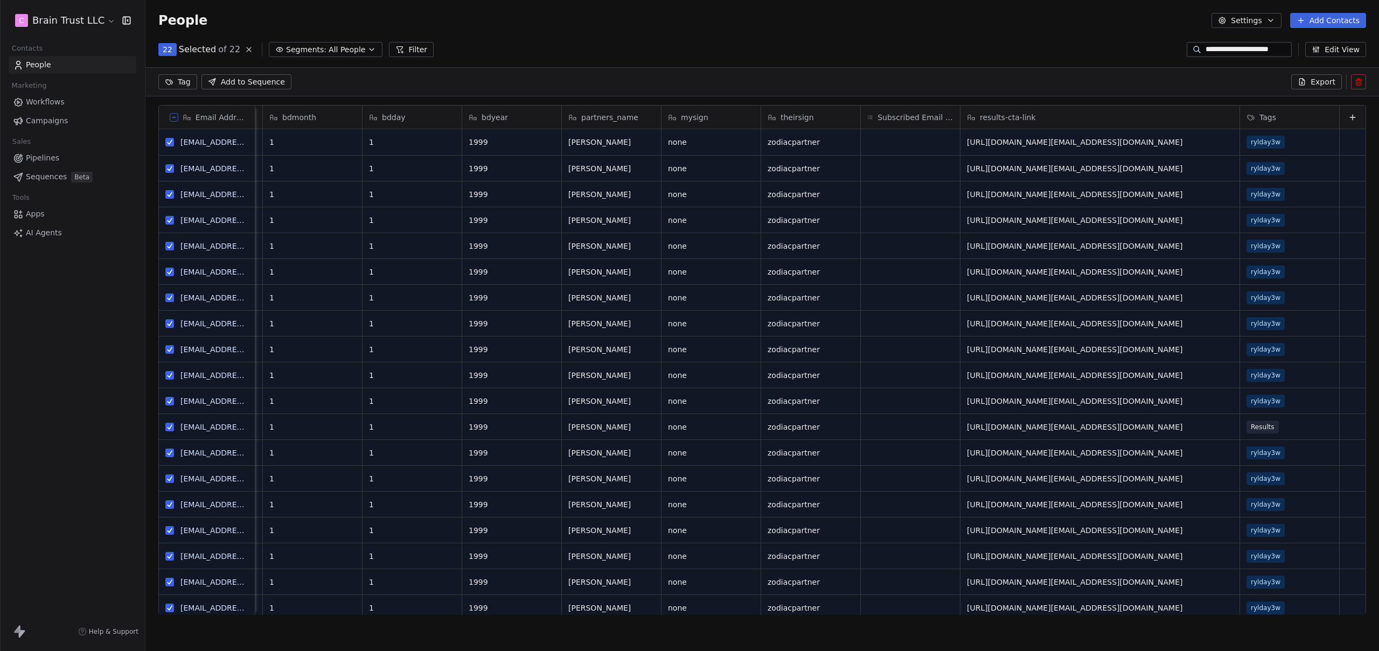
click at [1362, 81] on icon at bounding box center [1358, 82] width 9 height 9
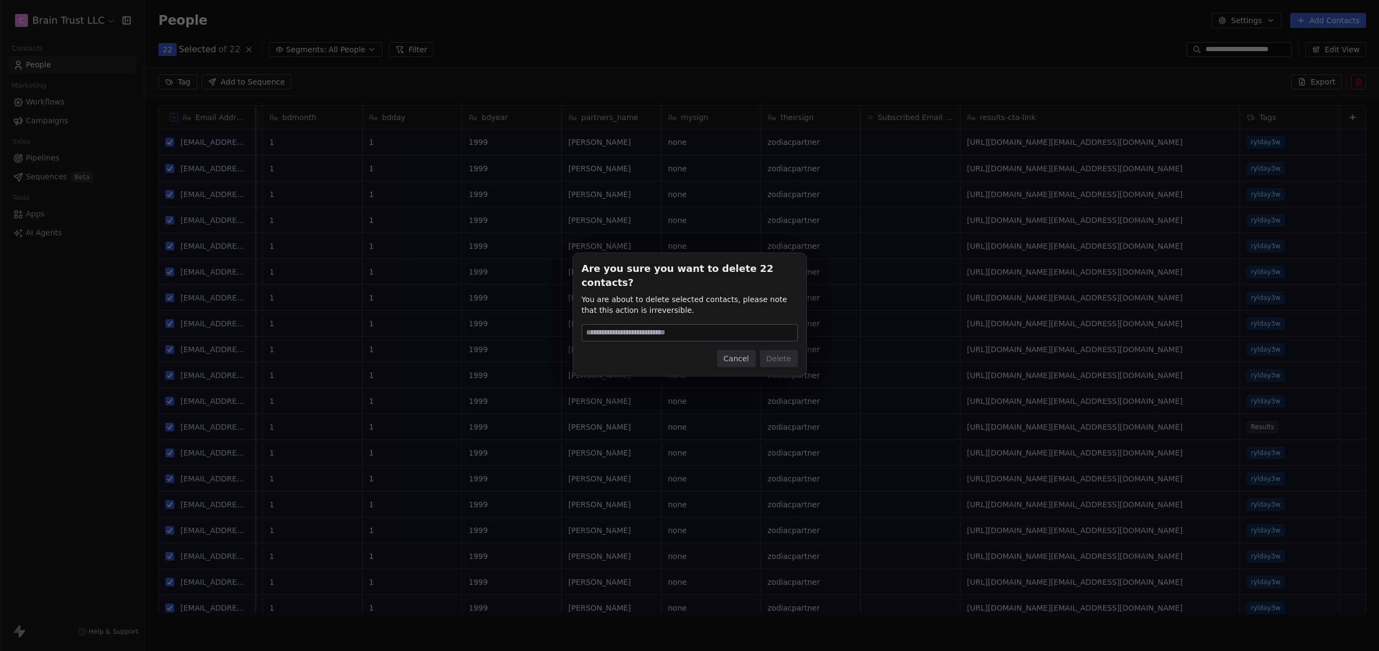
click at [689, 325] on input at bounding box center [689, 333] width 215 height 16
type input "******"
click at [782, 352] on button "Delete" at bounding box center [779, 358] width 38 height 17
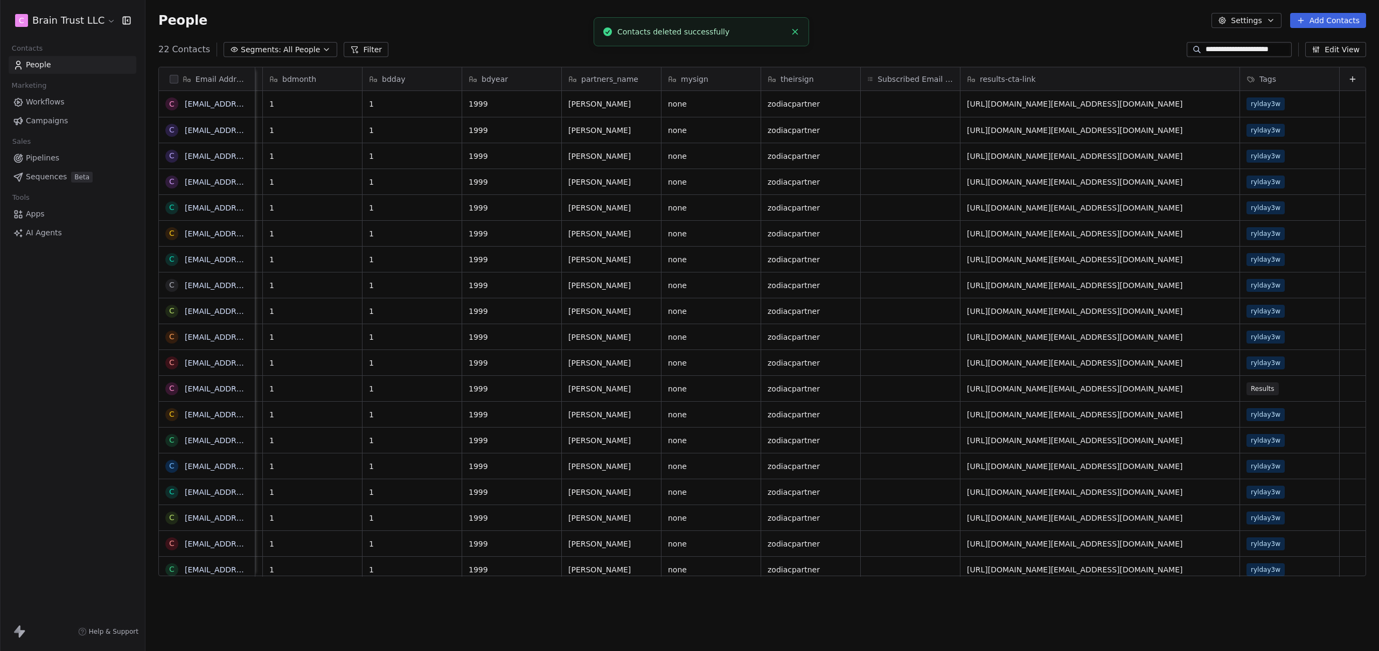
scroll to position [565, 1225]
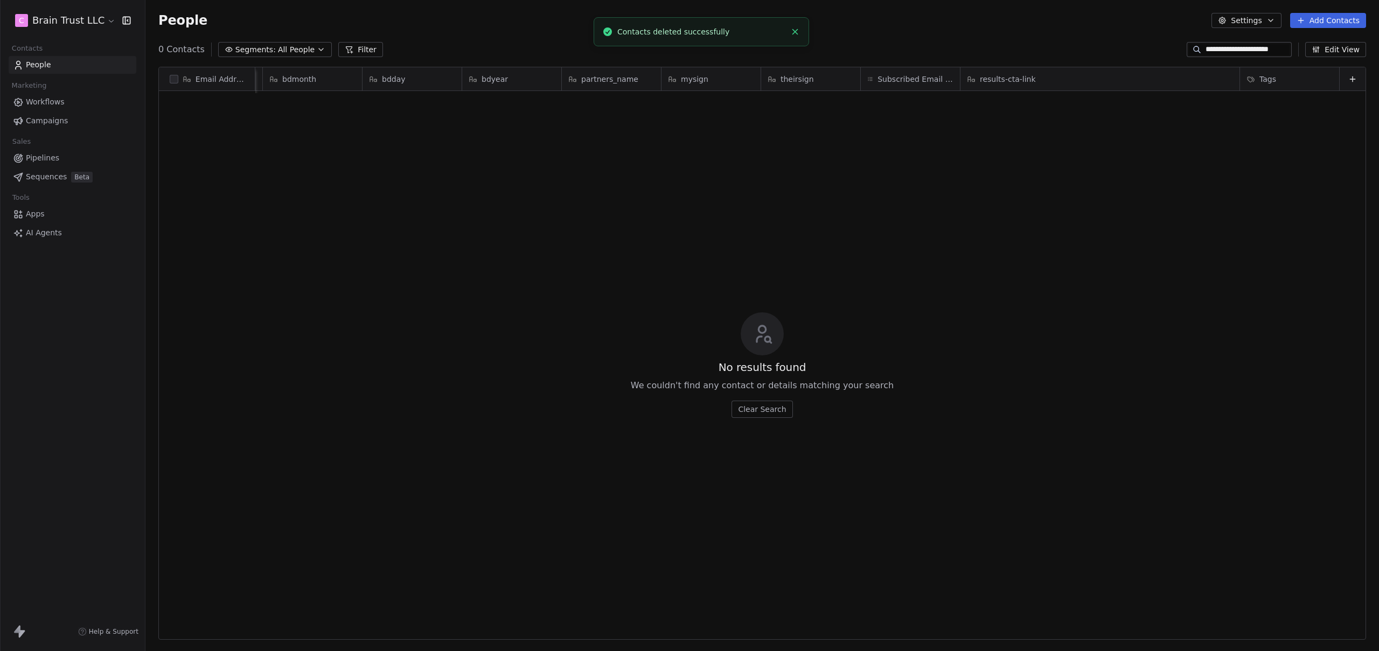
click at [448, 289] on div "No results found We couldn't find any contact or details matching your search C…" at bounding box center [762, 364] width 1206 height 543
click at [1335, 18] on button "Add Contacts" at bounding box center [1328, 20] width 76 height 15
click at [1294, 62] on span "Import from CSV" at bounding box center [1325, 60] width 62 height 11
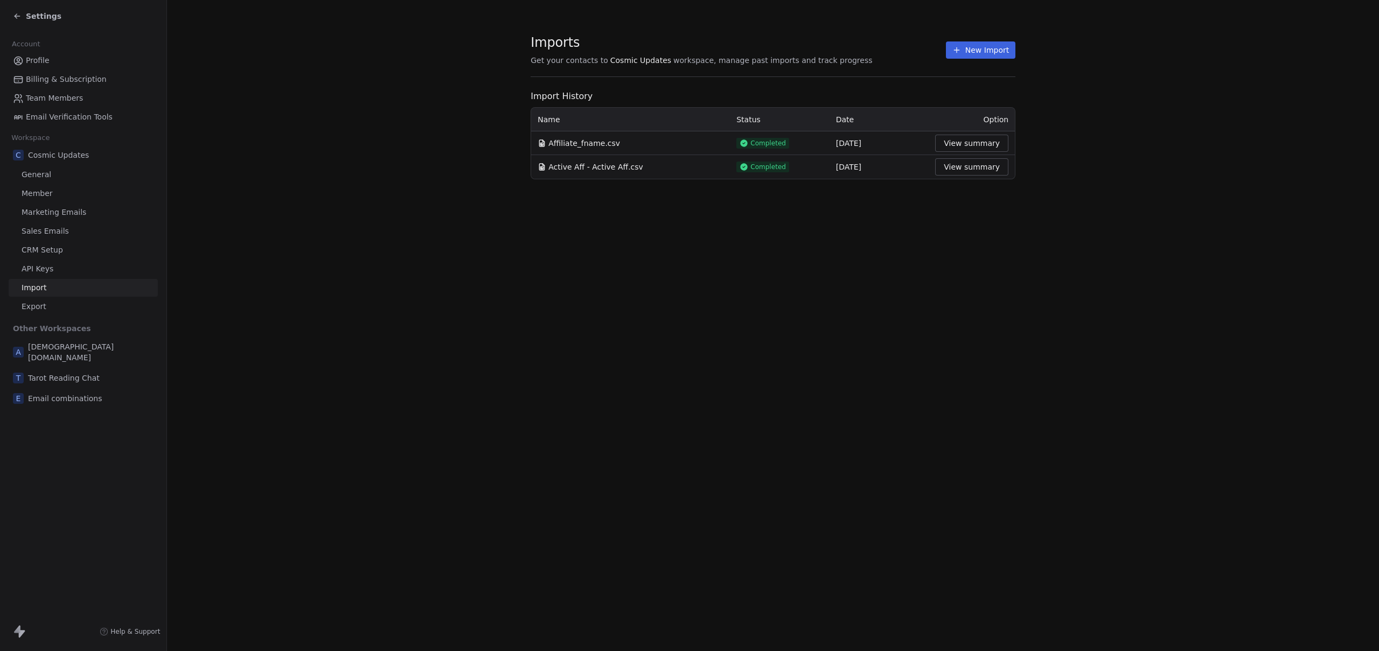
click at [964, 49] on button "New Import" at bounding box center [980, 49] width 69 height 17
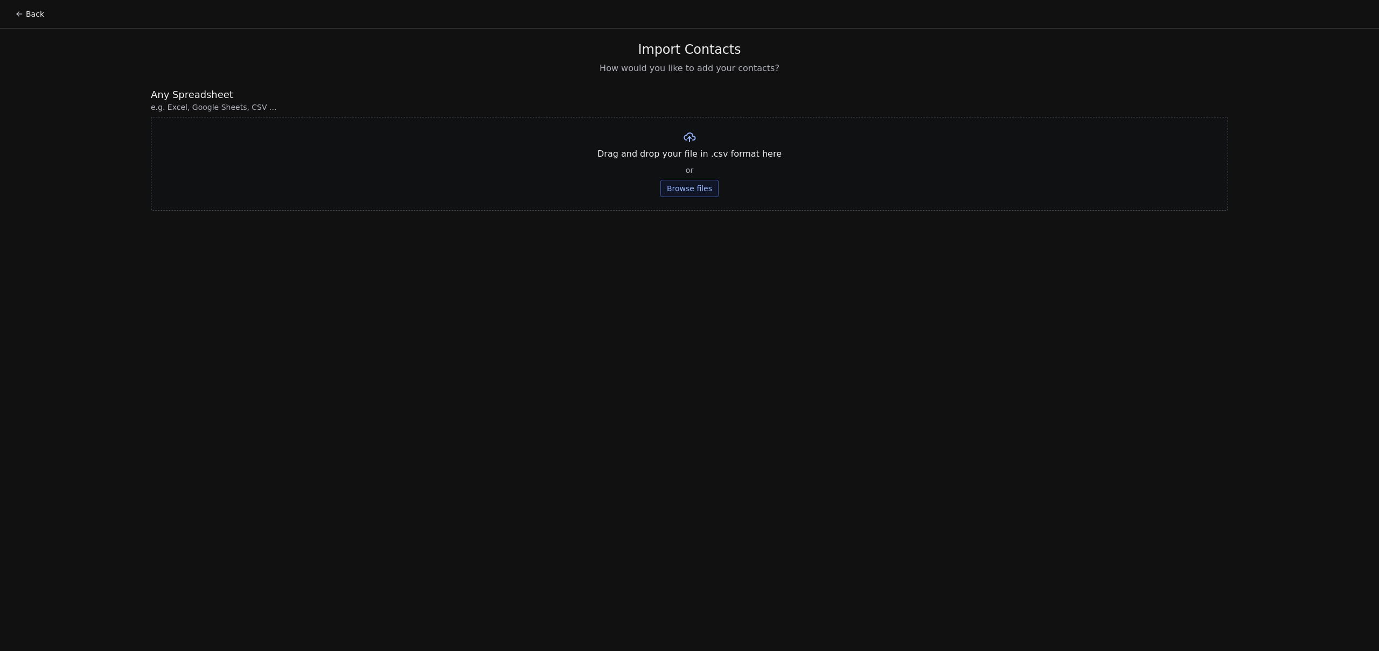
click at [687, 184] on button "Browse files" at bounding box center [689, 188] width 58 height 17
click at [699, 159] on button "Upload" at bounding box center [688, 158] width 39 height 17
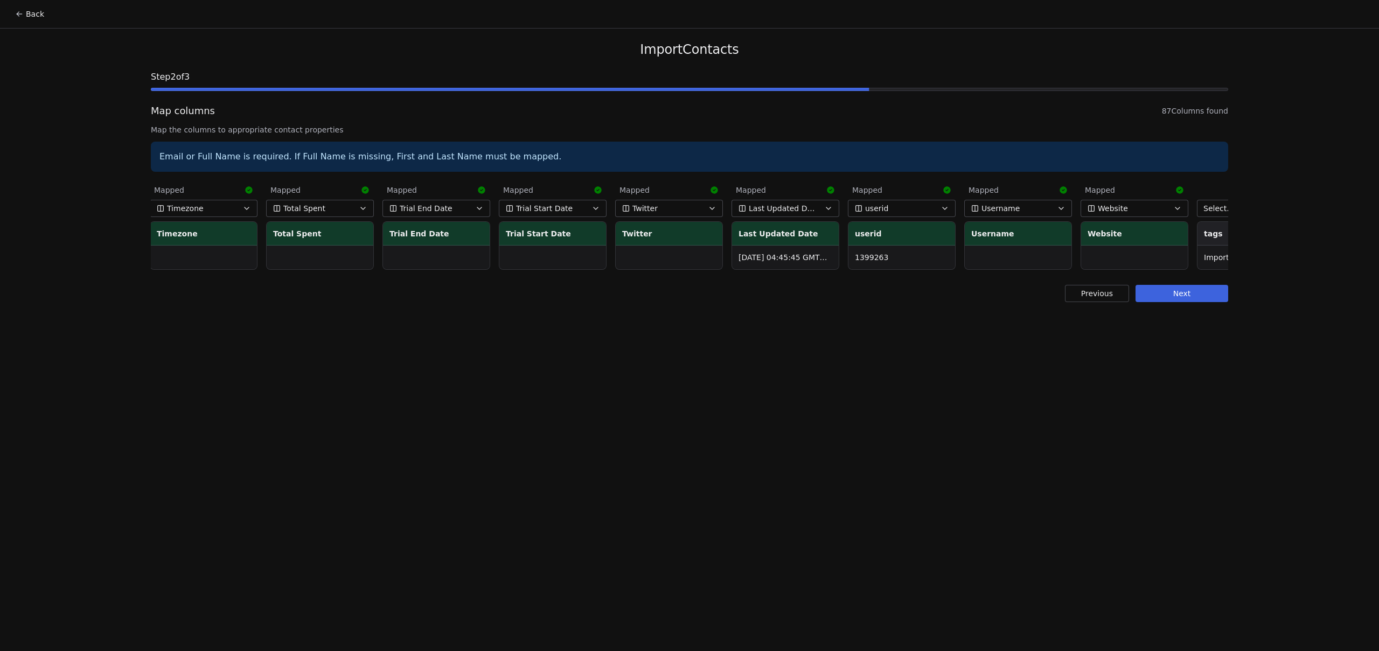
scroll to position [0, 9035]
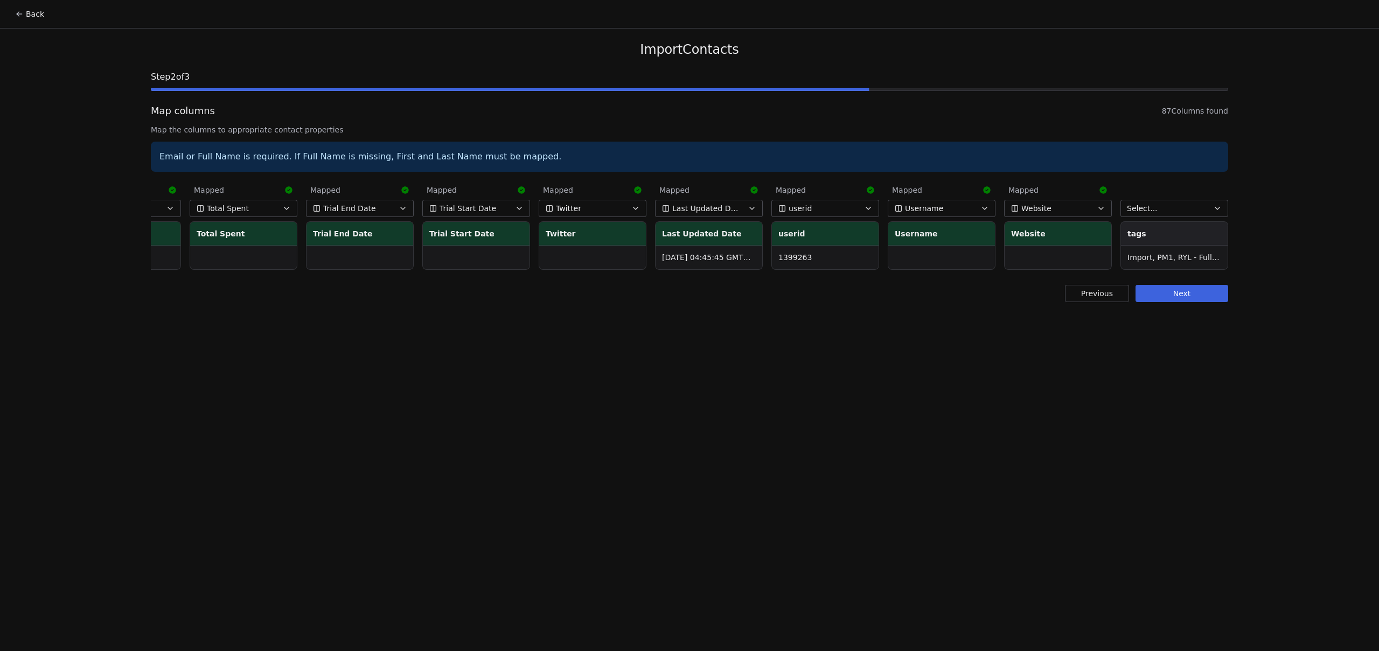
click at [1150, 207] on span "Select..." at bounding box center [1142, 208] width 31 height 11
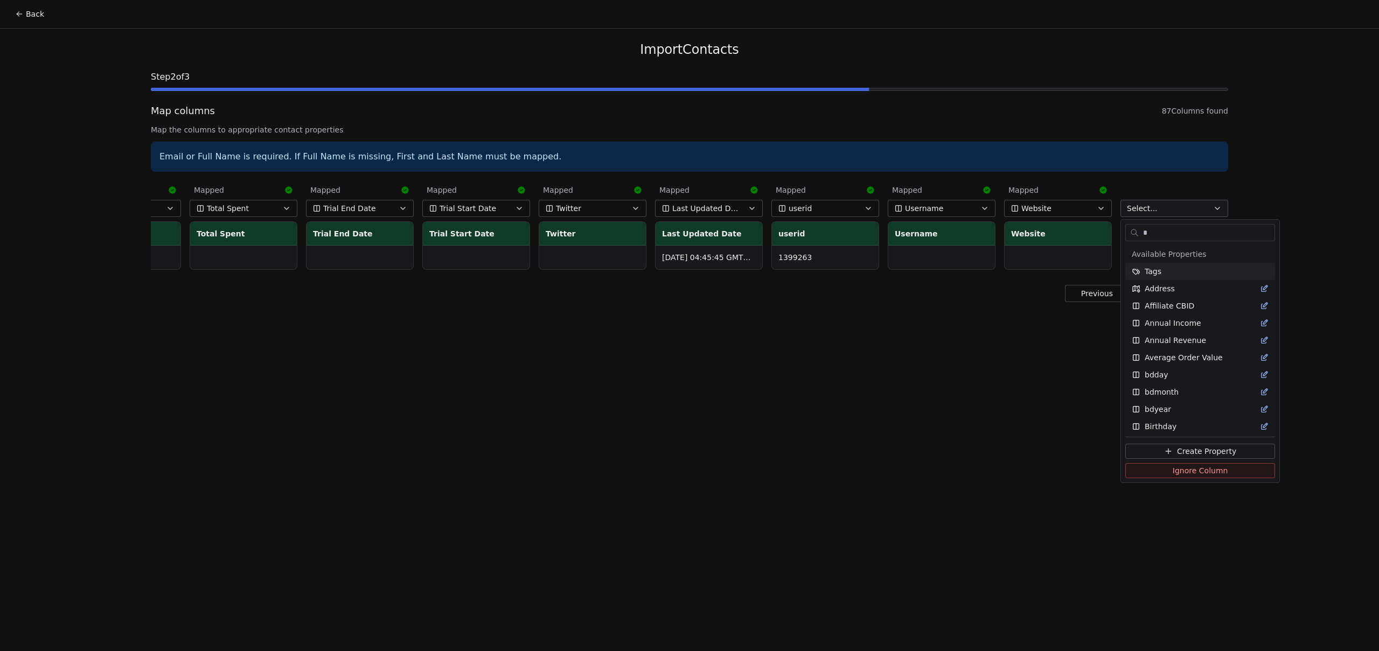
type input "*"
click at [1160, 271] on span "Tags" at bounding box center [1152, 271] width 17 height 11
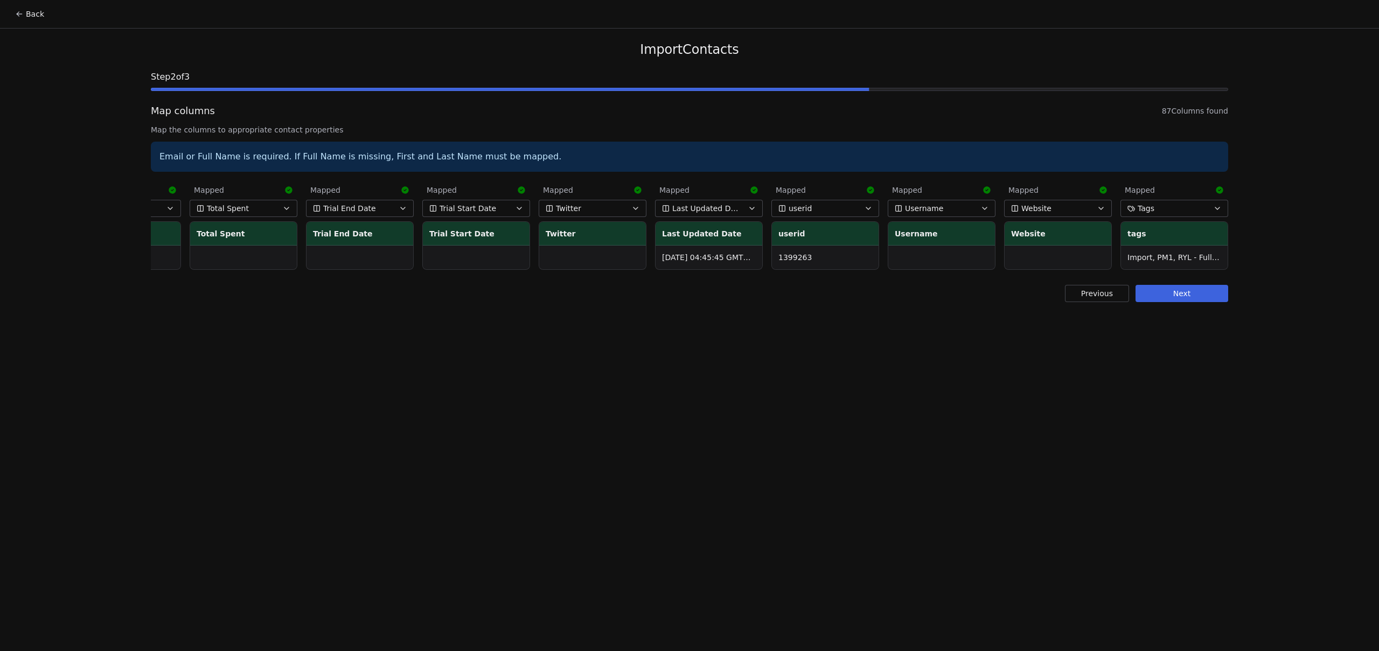
click at [1156, 389] on div "Back Import Contacts Step 2 of 3 Map columns 87 Columns found Map the columns t…" at bounding box center [689, 325] width 1379 height 651
click at [1176, 297] on button "Next" at bounding box center [1181, 293] width 93 height 17
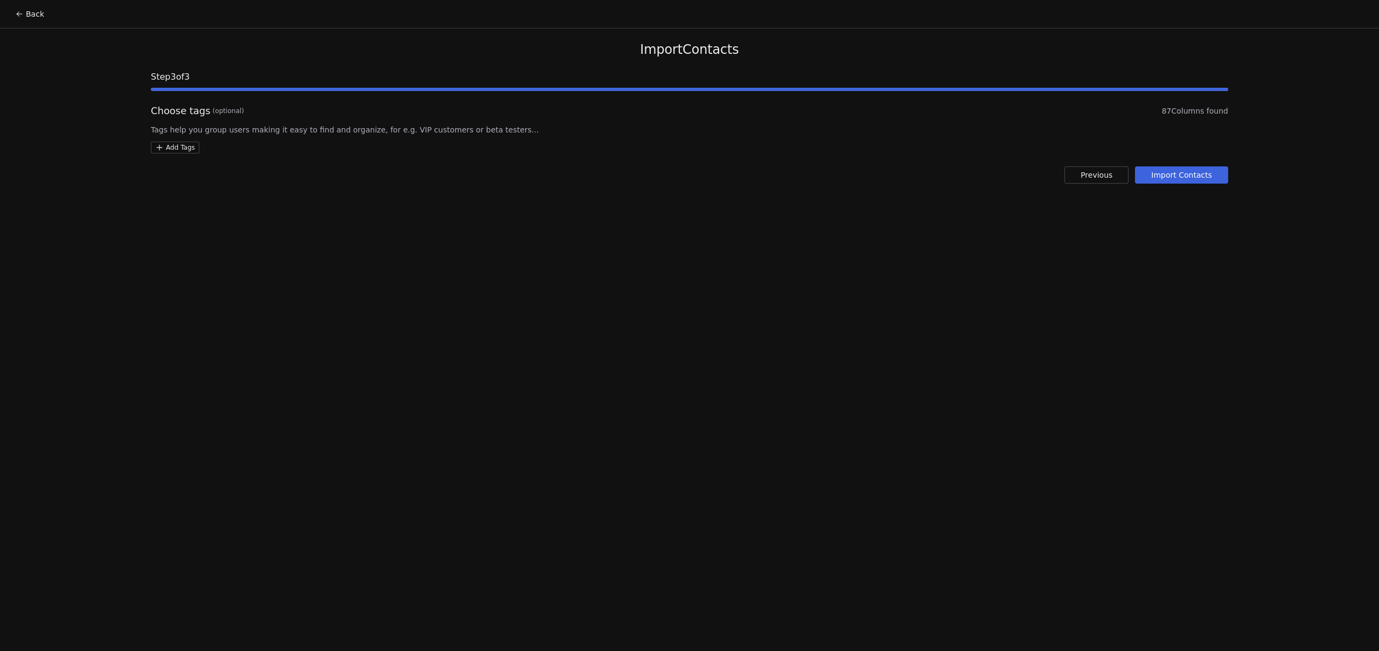
click at [1173, 175] on button "Import Contacts" at bounding box center [1181, 174] width 93 height 17
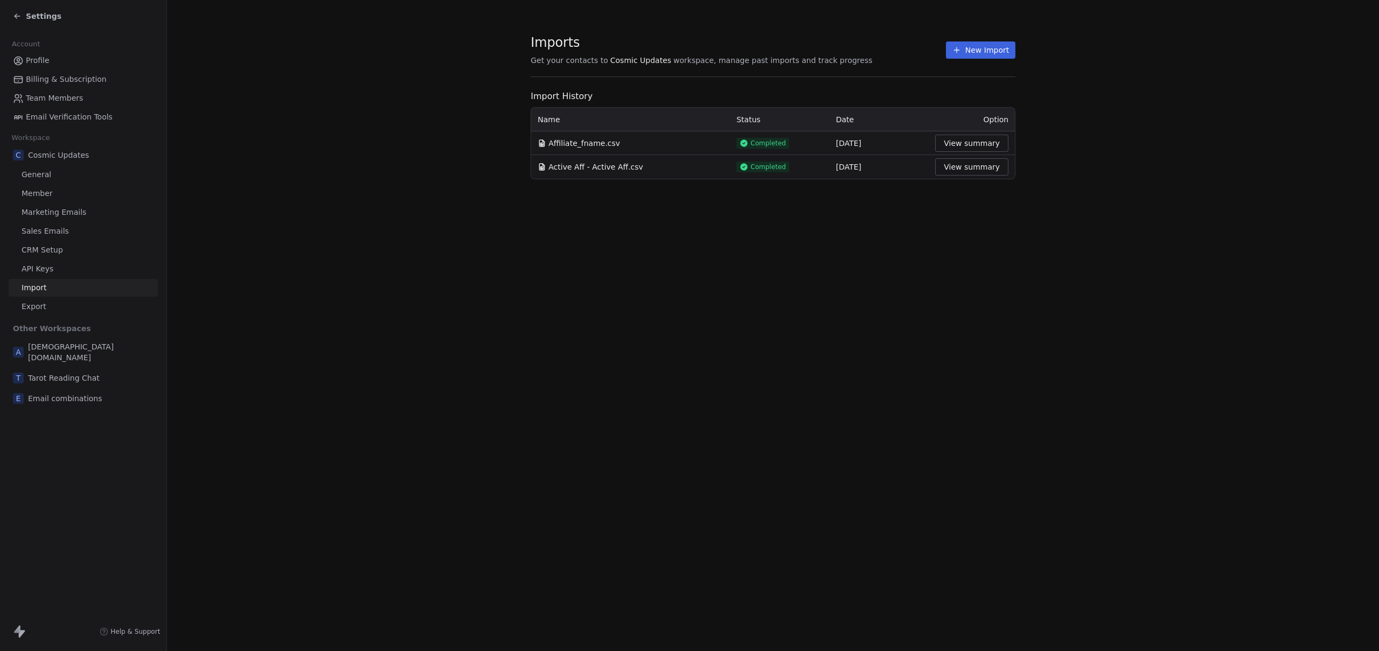
click at [885, 361] on div "Imports Get your contacts to Cosmic Updates workspace, manage past imports and …" at bounding box center [773, 325] width 1212 height 651
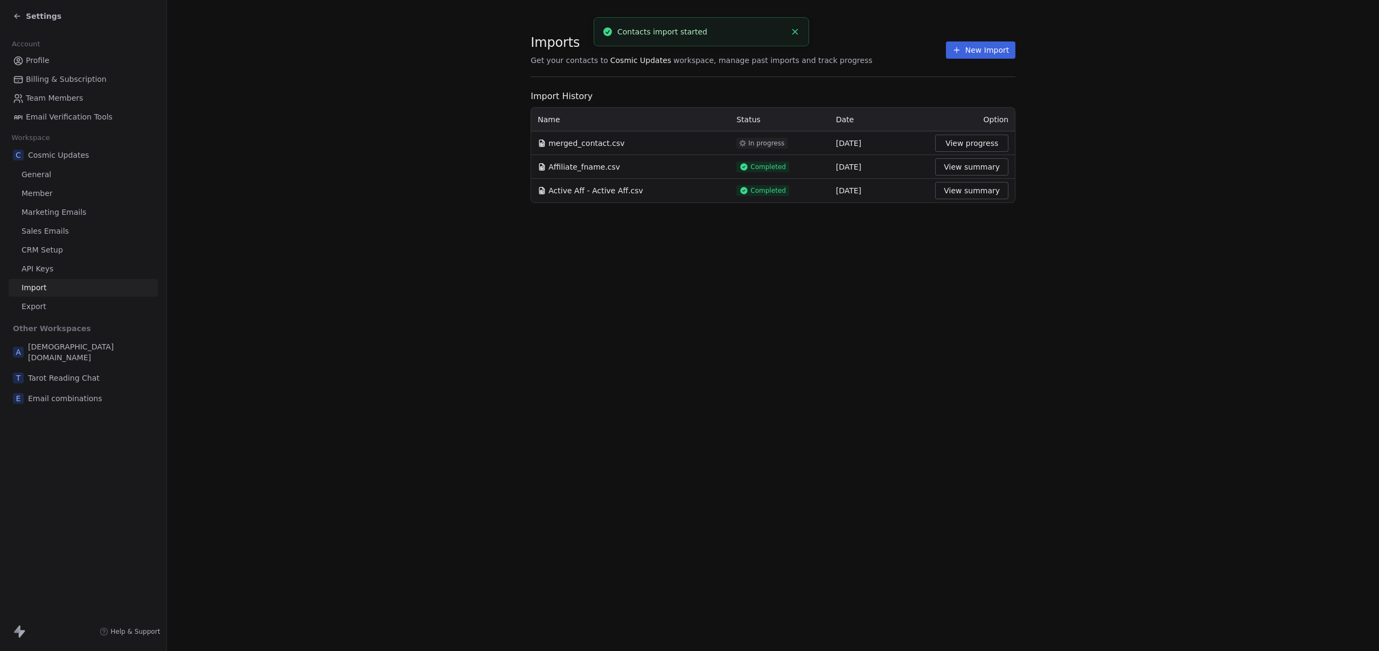
drag, startPoint x: 758, startPoint y: 360, endPoint x: 792, endPoint y: 379, distance: 39.1
click at [758, 360] on div "Imports Get your contacts to Cosmic Updates workspace, manage past imports and …" at bounding box center [773, 325] width 1212 height 651
click at [20, 13] on icon at bounding box center [17, 16] width 9 height 9
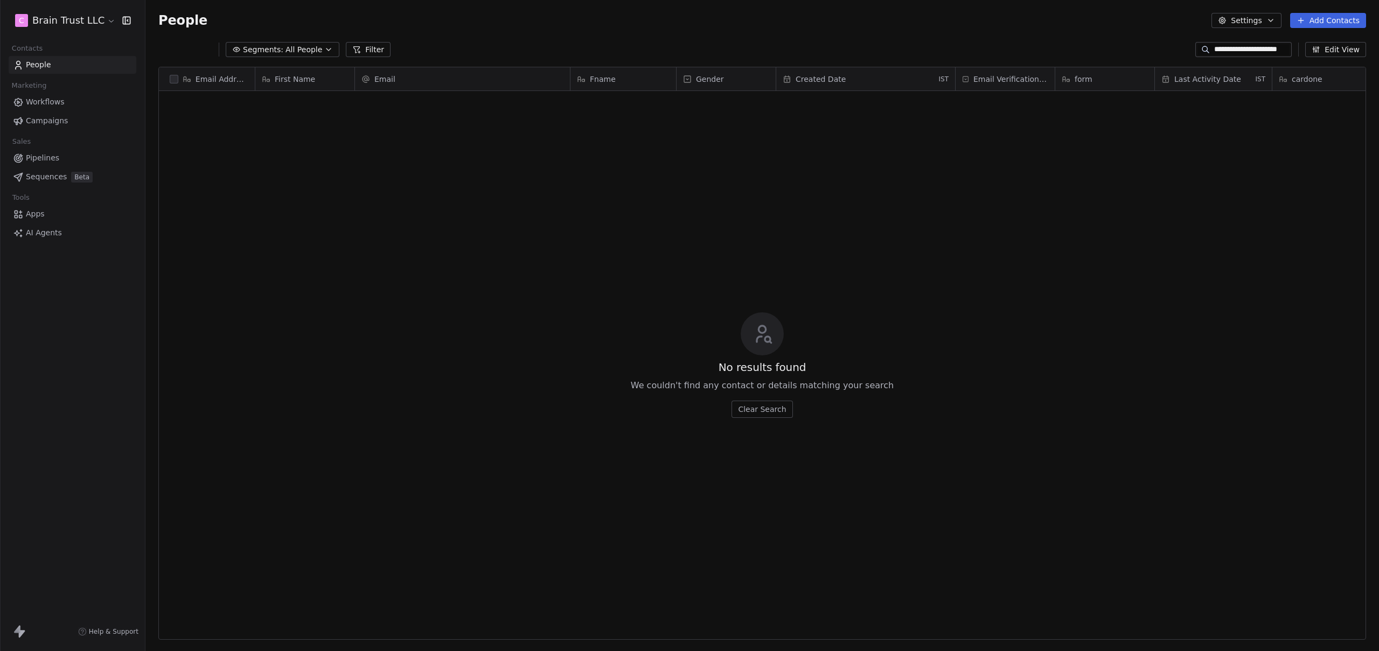
scroll to position [565, 1225]
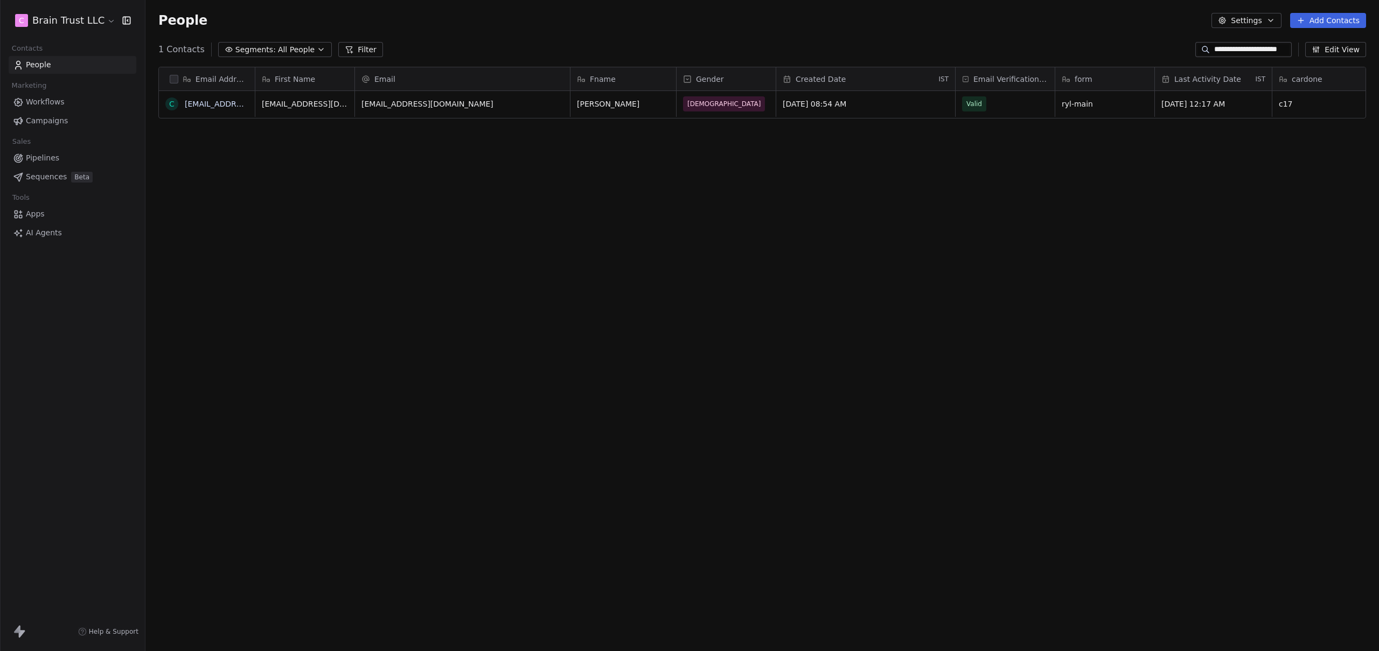
click at [460, 219] on div "Email Address C [EMAIL_ADDRESS][DOMAIN_NAME] First Name Email Fname Gender Crea…" at bounding box center [761, 344] width 1233 height 573
click at [1242, 50] on input "**********" at bounding box center [1251, 49] width 75 height 11
click at [1254, 50] on input "**********" at bounding box center [1247, 49] width 84 height 11
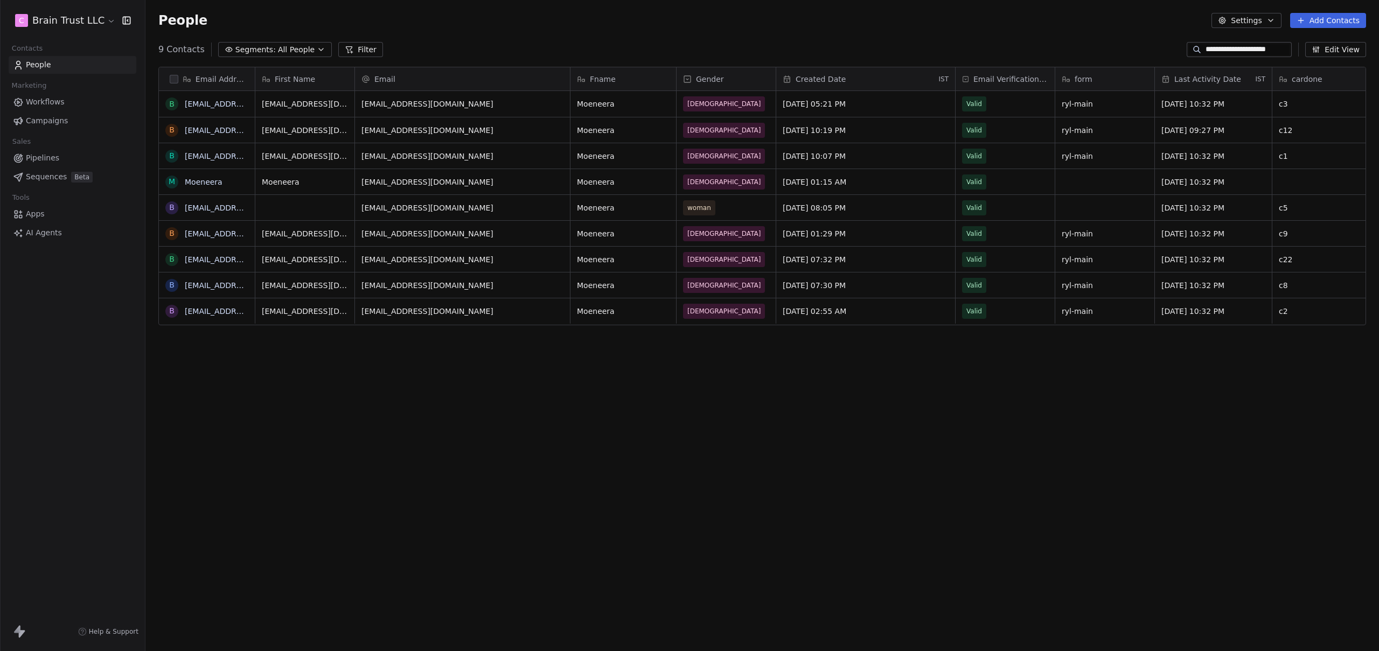
type input "**********"
click at [397, 453] on div "Email Address B [EMAIL_ADDRESS][DOMAIN_NAME] B [EMAIL_ADDRESS][DOMAIN_NAME] B […" at bounding box center [761, 344] width 1233 height 573
click at [170, 104] on button "grid" at bounding box center [169, 104] width 9 height 9
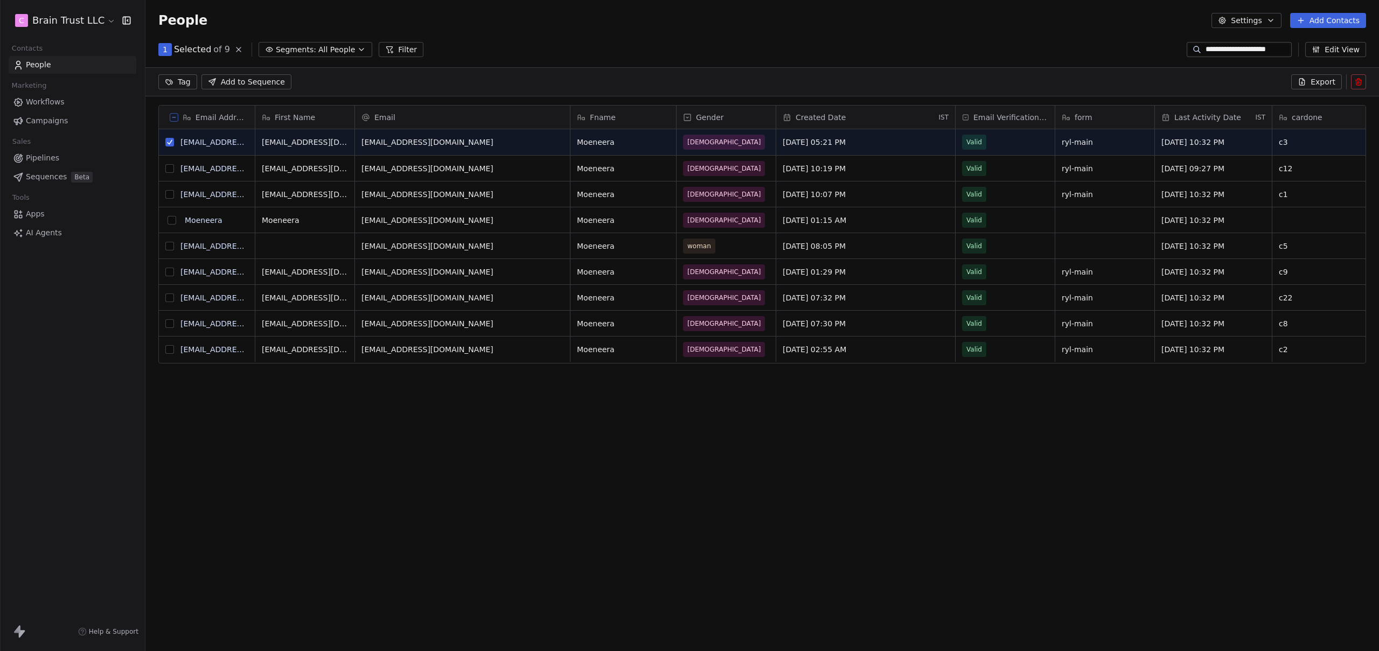
click at [172, 169] on button "grid" at bounding box center [169, 168] width 9 height 9
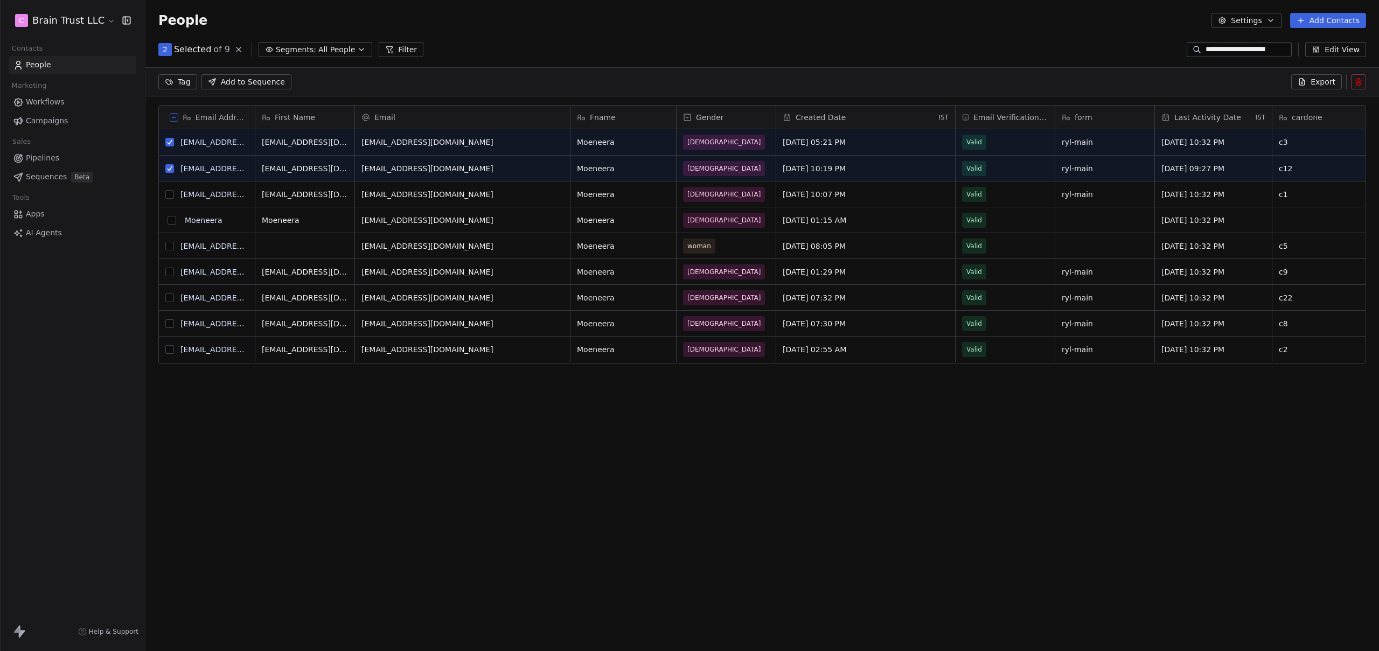
click at [171, 192] on button "grid" at bounding box center [169, 194] width 9 height 9
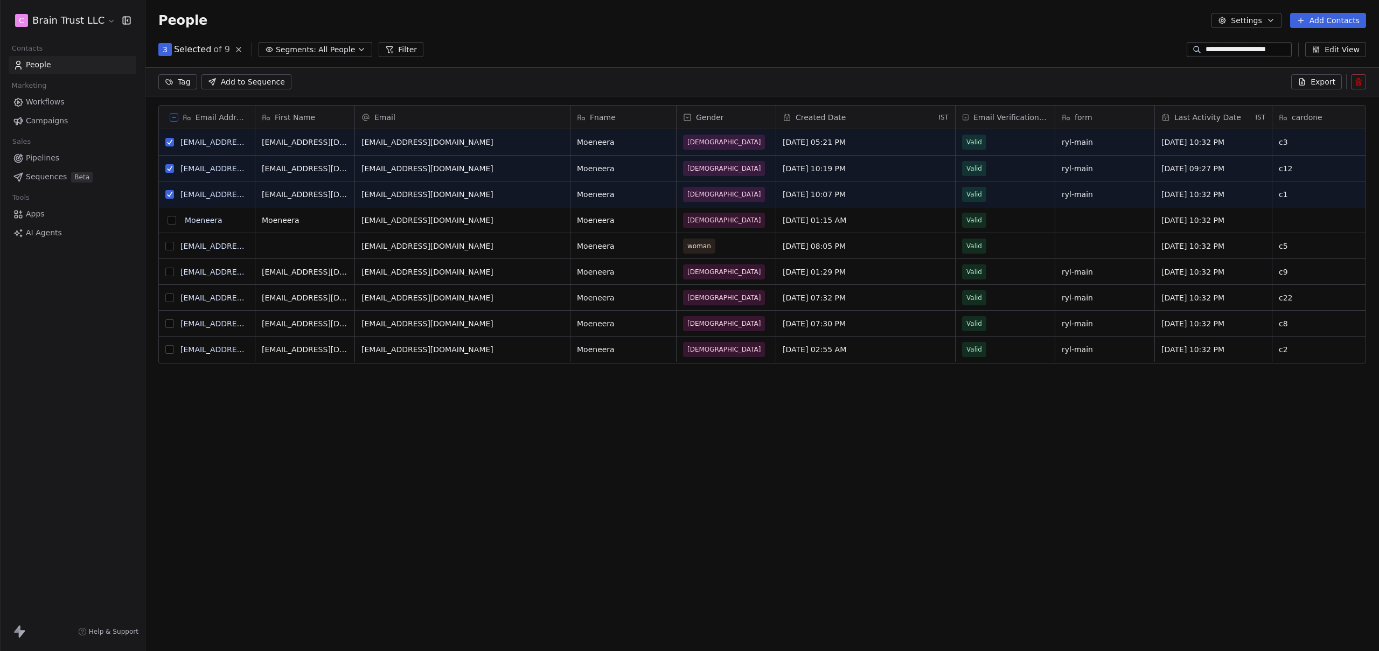
click at [170, 219] on button "grid" at bounding box center [171, 220] width 9 height 9
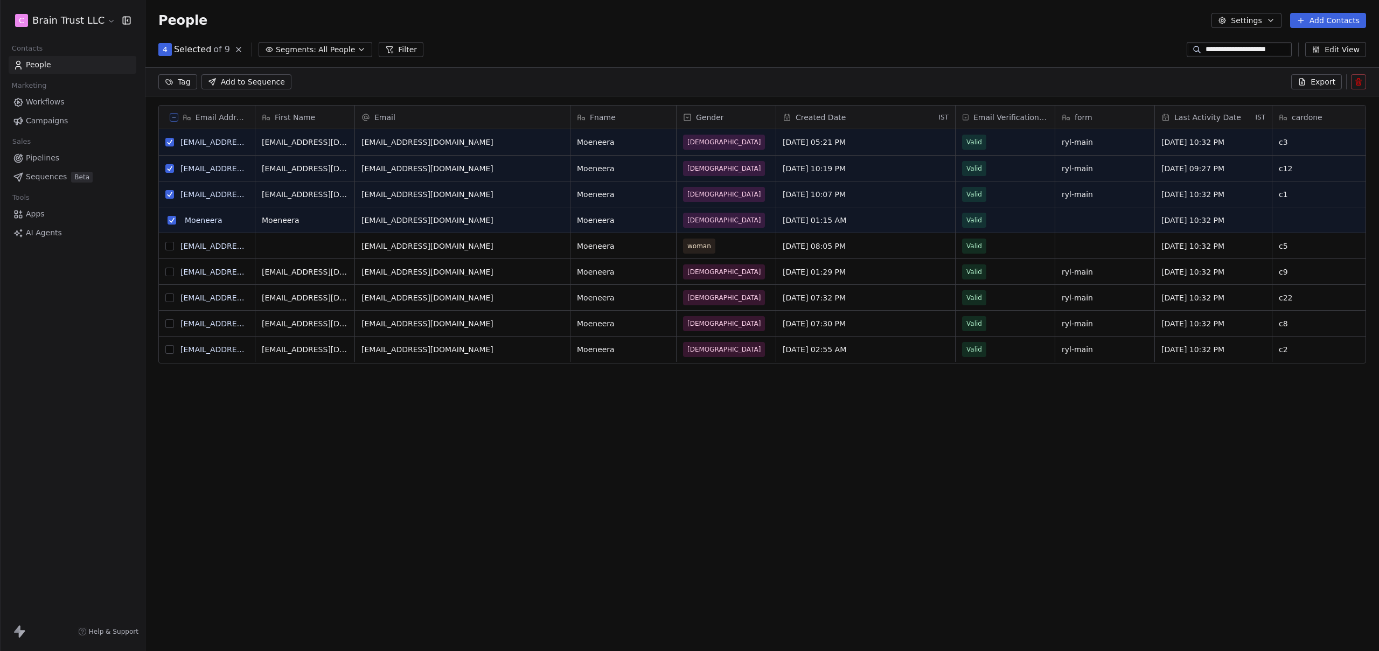
click at [170, 248] on button "grid" at bounding box center [169, 246] width 9 height 9
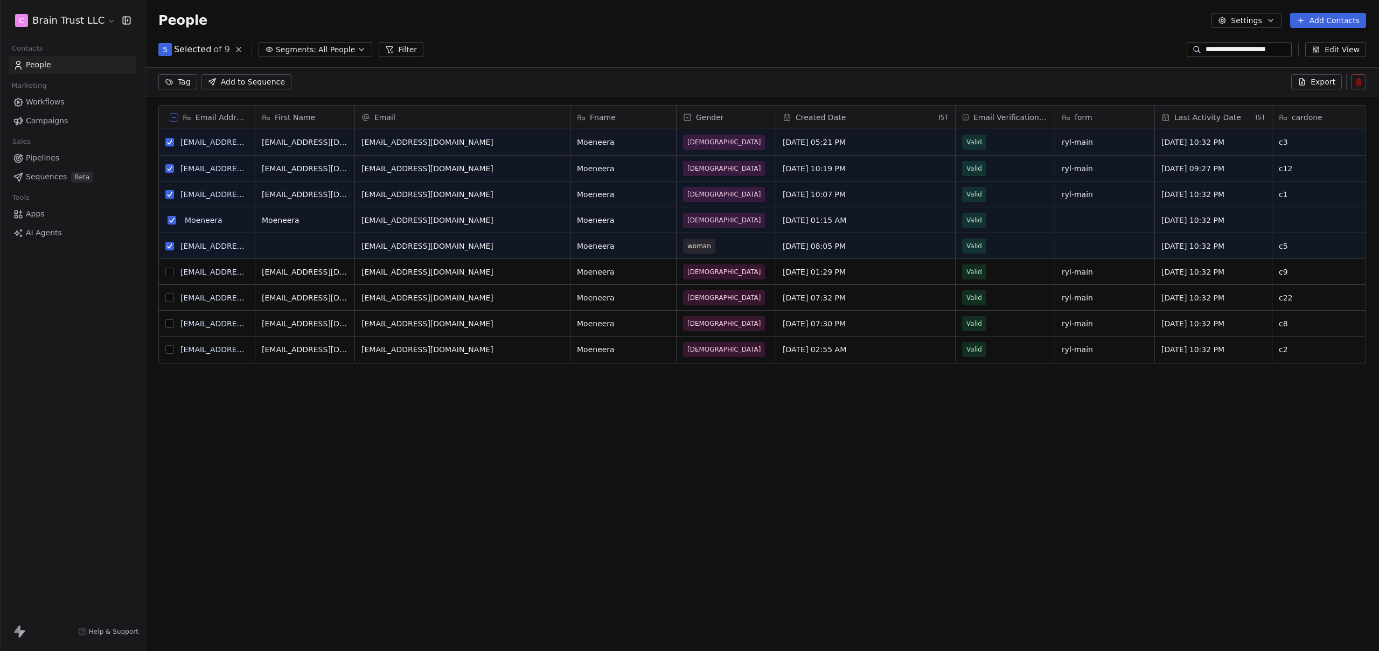
click at [171, 268] on button "grid" at bounding box center [169, 272] width 9 height 9
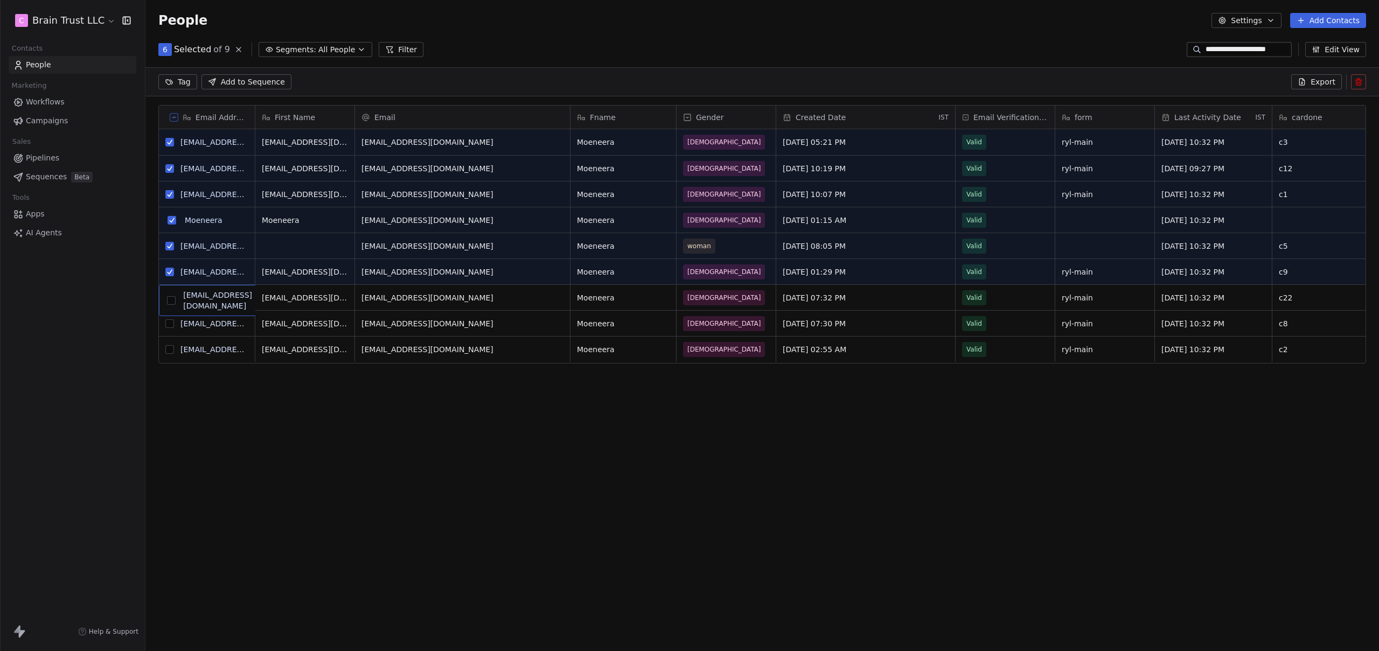
drag, startPoint x: 170, startPoint y: 292, endPoint x: 169, endPoint y: 298, distance: 5.4
click at [171, 298] on button "grid" at bounding box center [169, 298] width 9 height 9
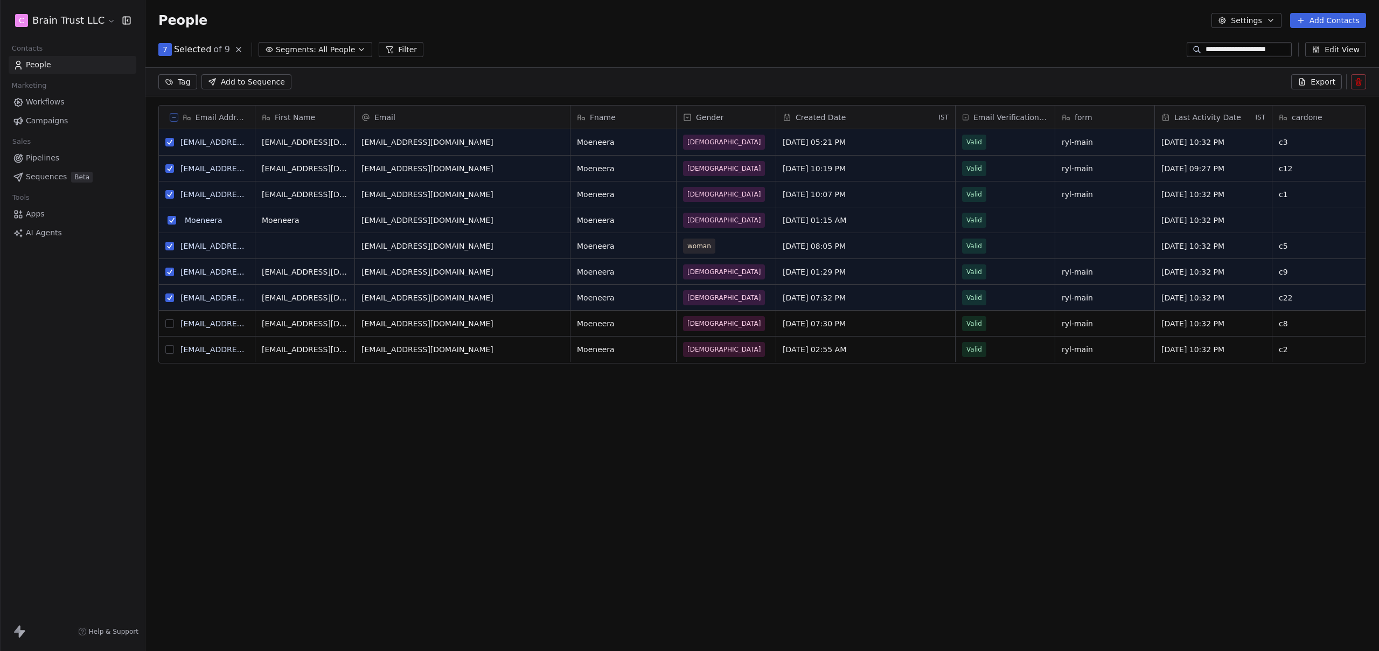
drag, startPoint x: 169, startPoint y: 320, endPoint x: 172, endPoint y: 326, distance: 6.6
click at [169, 320] on button "grid" at bounding box center [169, 323] width 9 height 9
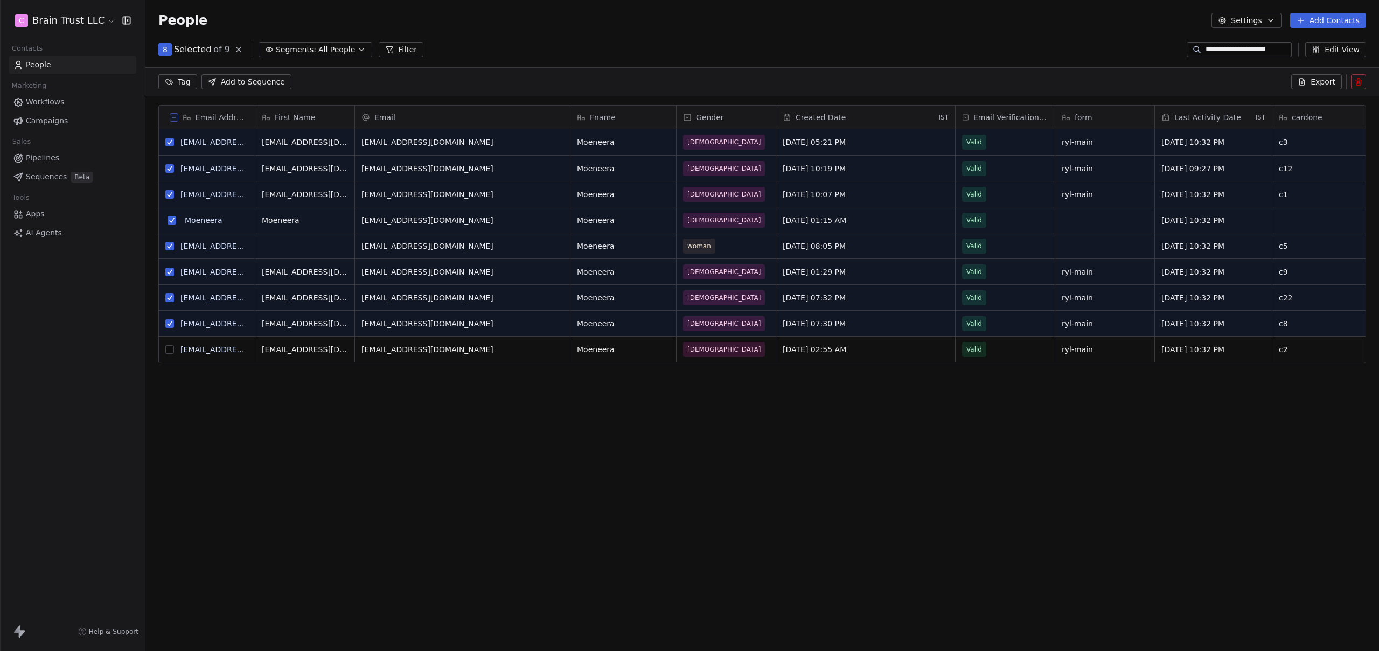
click at [170, 352] on button "grid" at bounding box center [169, 349] width 9 height 9
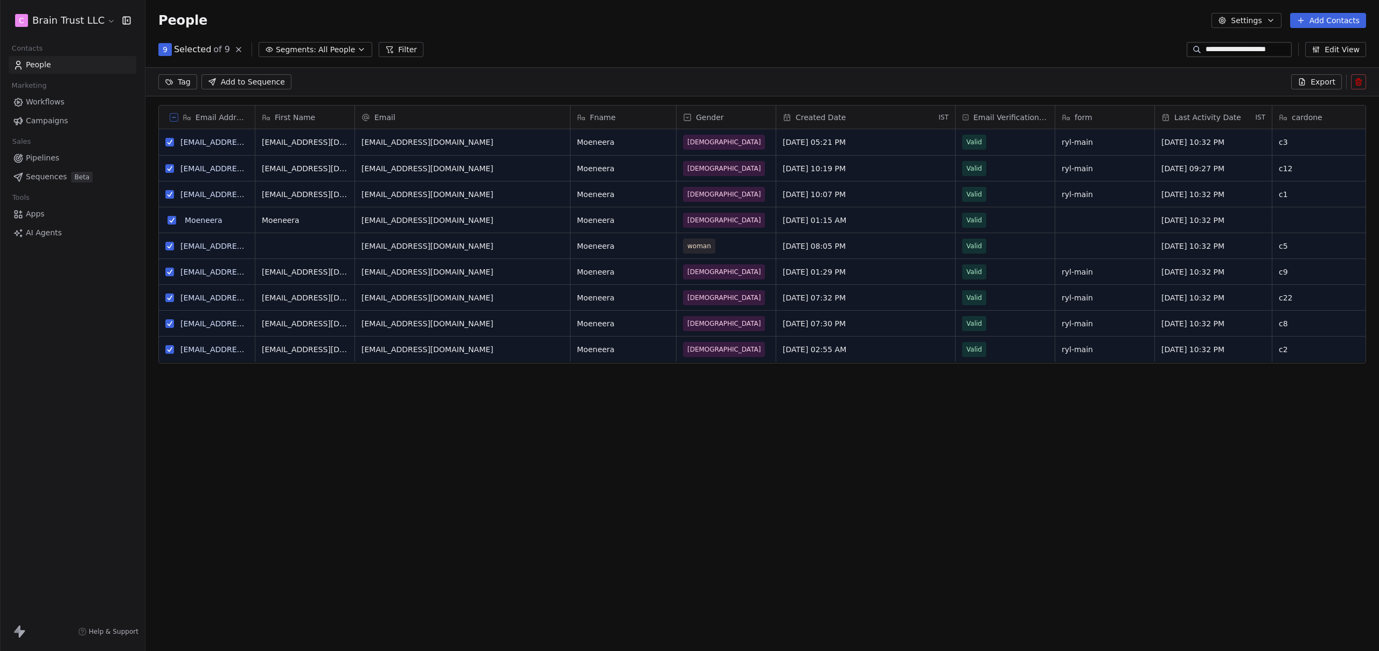
click at [1322, 84] on span "Export" at bounding box center [1322, 81] width 25 height 11
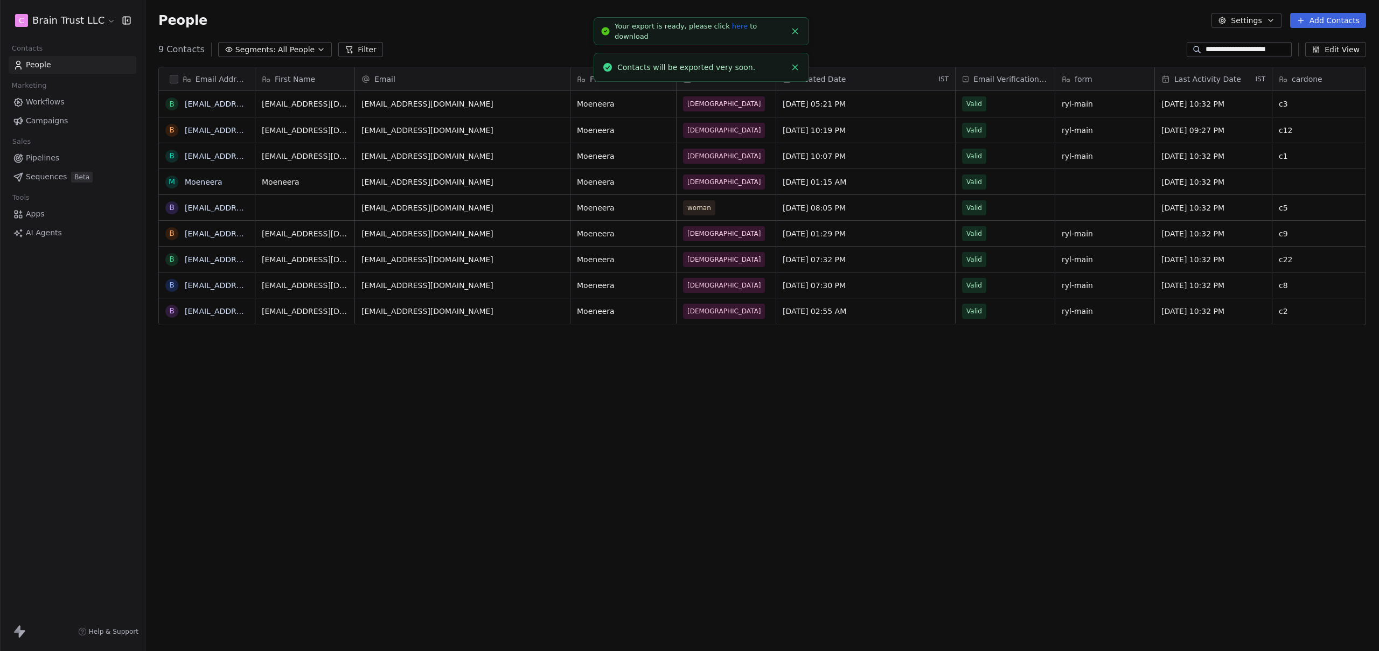
click at [732, 30] on link "here" at bounding box center [740, 26] width 16 height 8
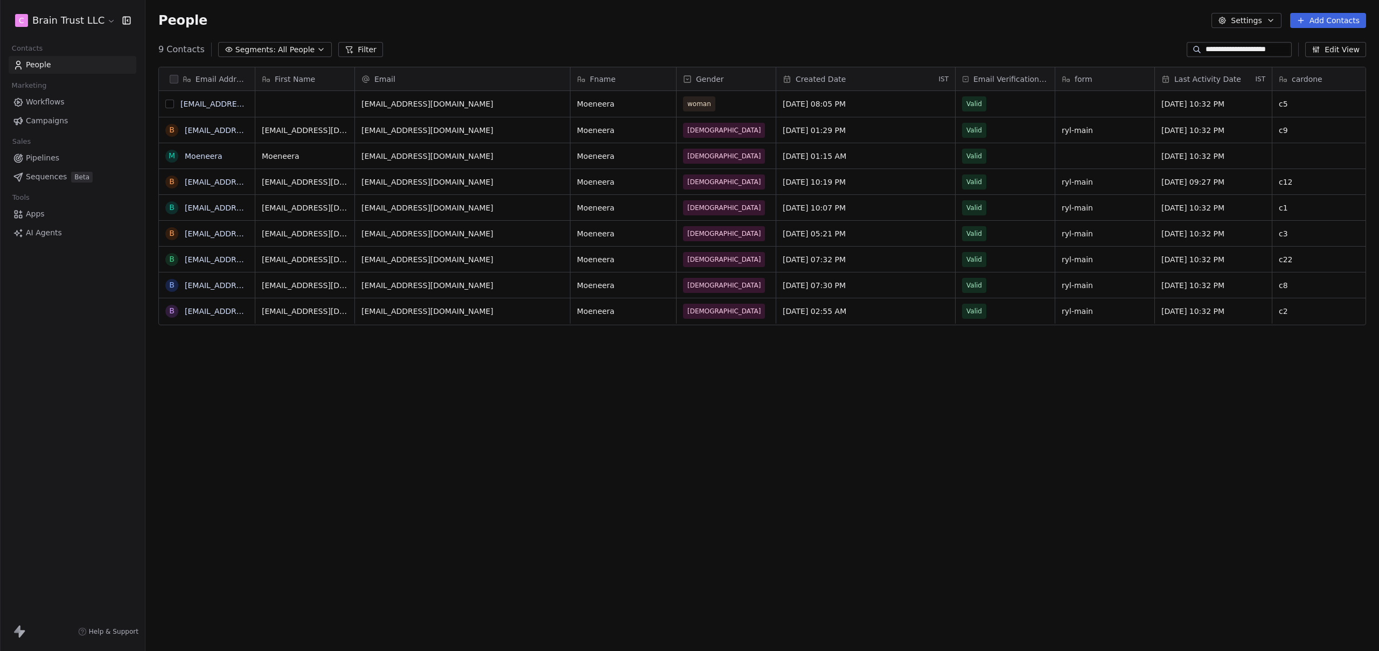
click at [170, 103] on button "grid" at bounding box center [169, 104] width 9 height 9
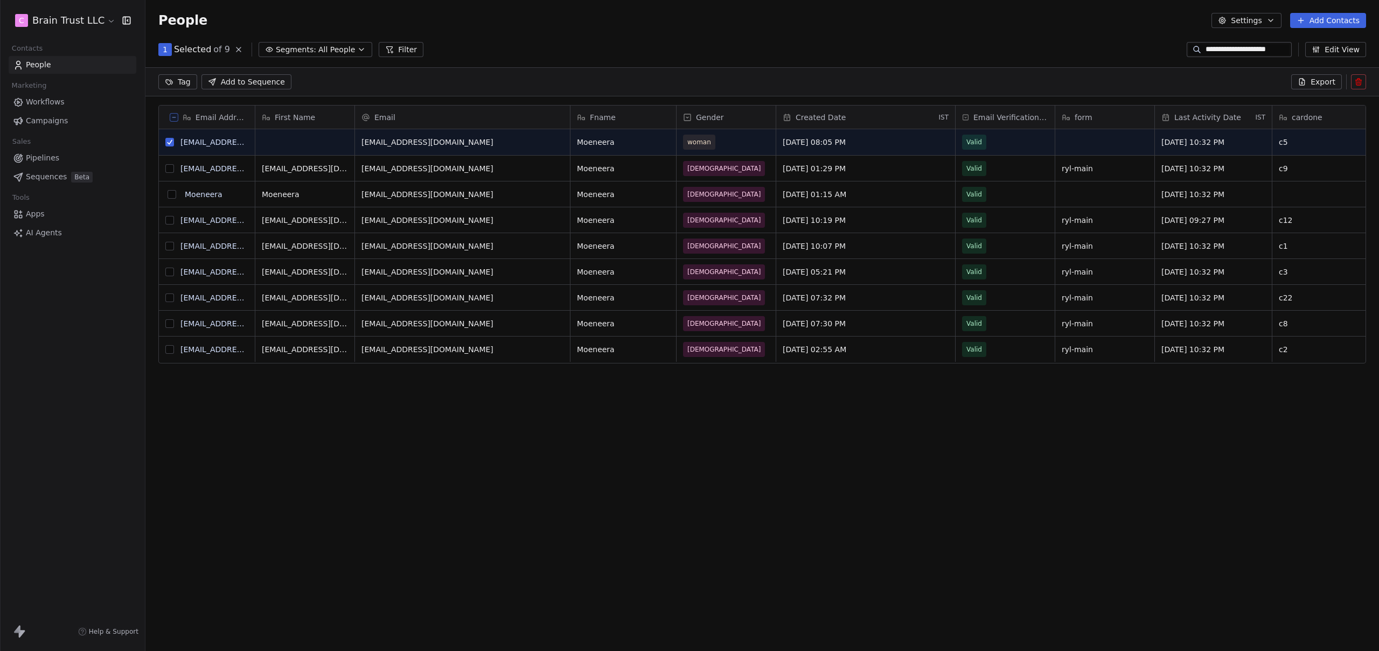
scroll to position [527, 1225]
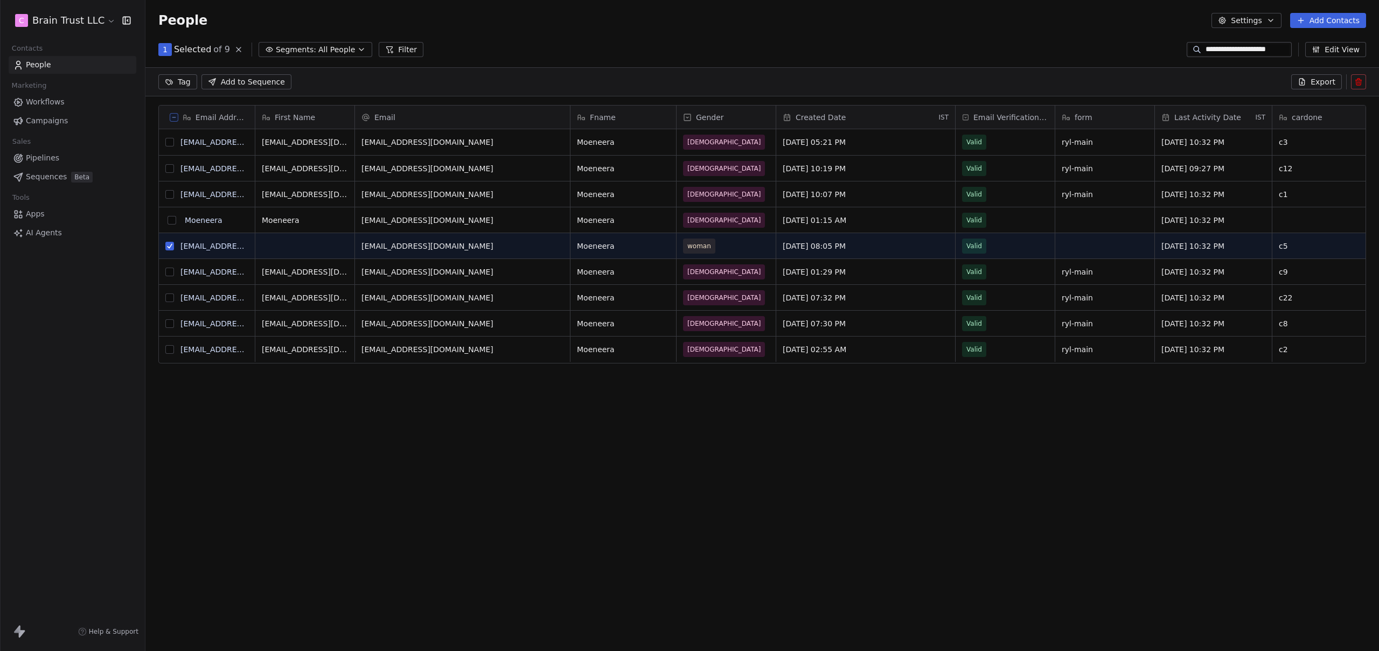
click at [169, 170] on button "grid" at bounding box center [169, 168] width 9 height 9
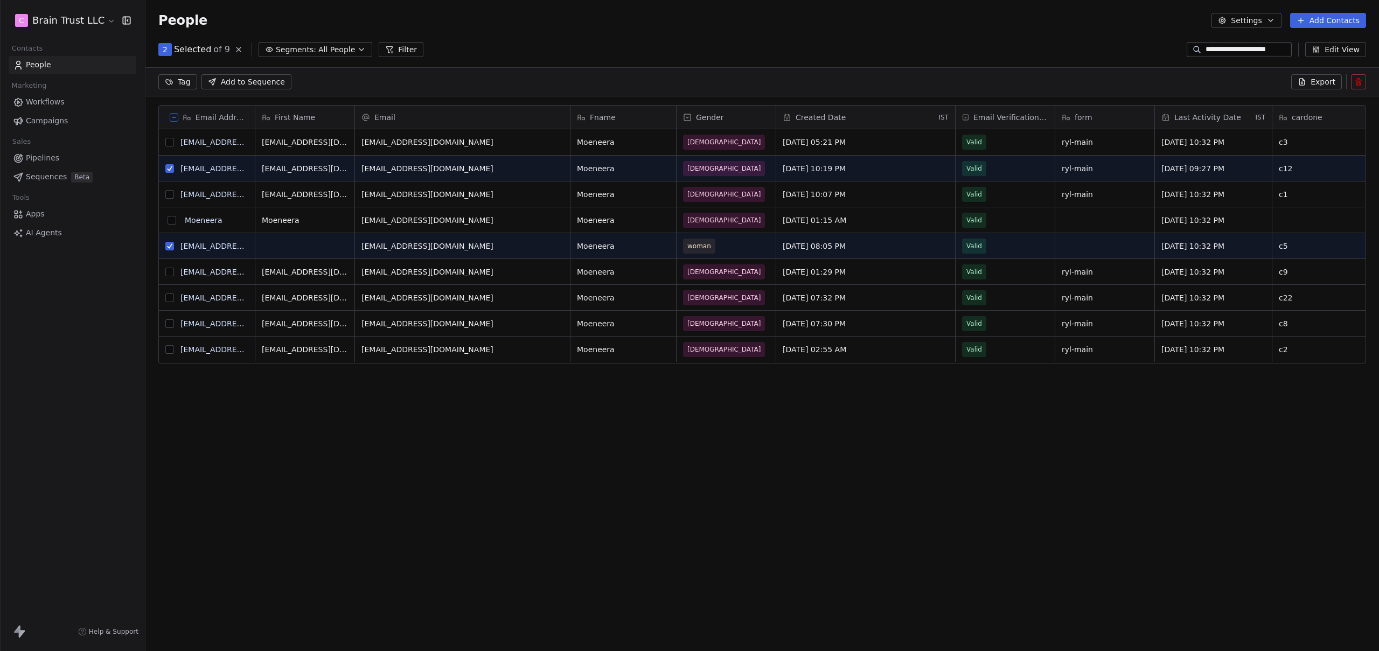
click at [171, 145] on button "grid" at bounding box center [169, 142] width 9 height 9
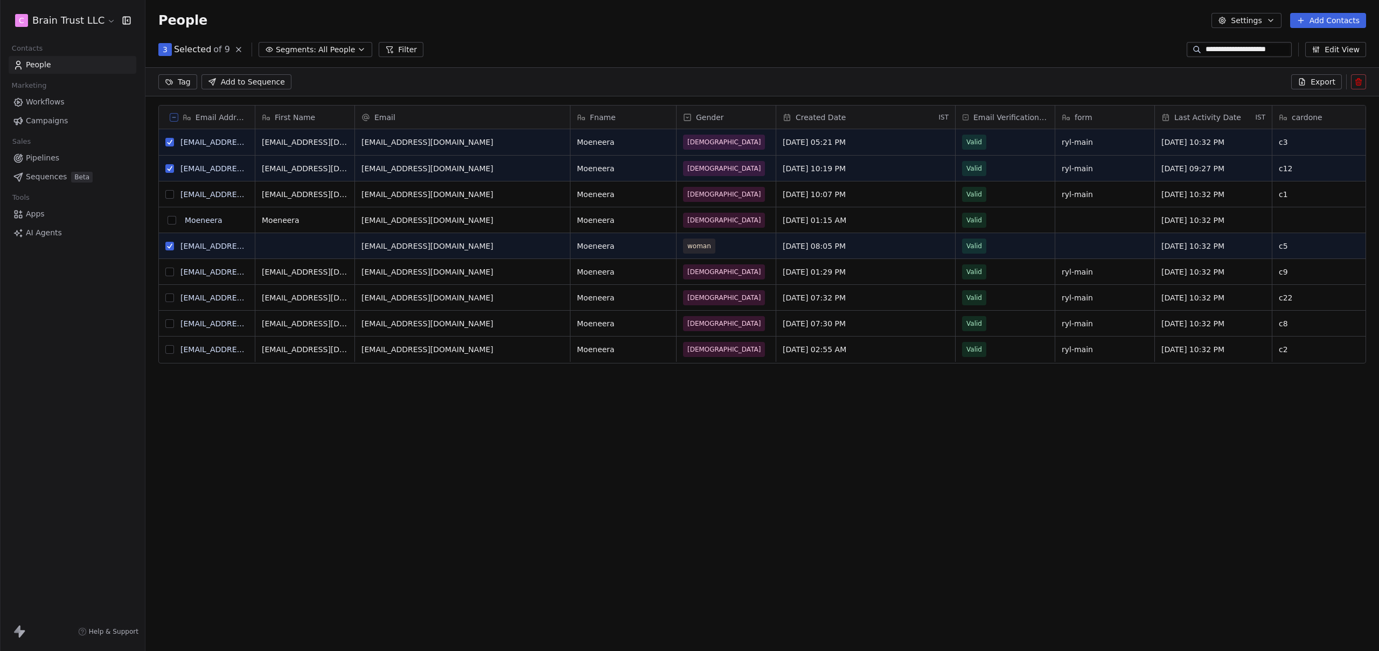
click at [170, 194] on button "grid" at bounding box center [169, 194] width 9 height 9
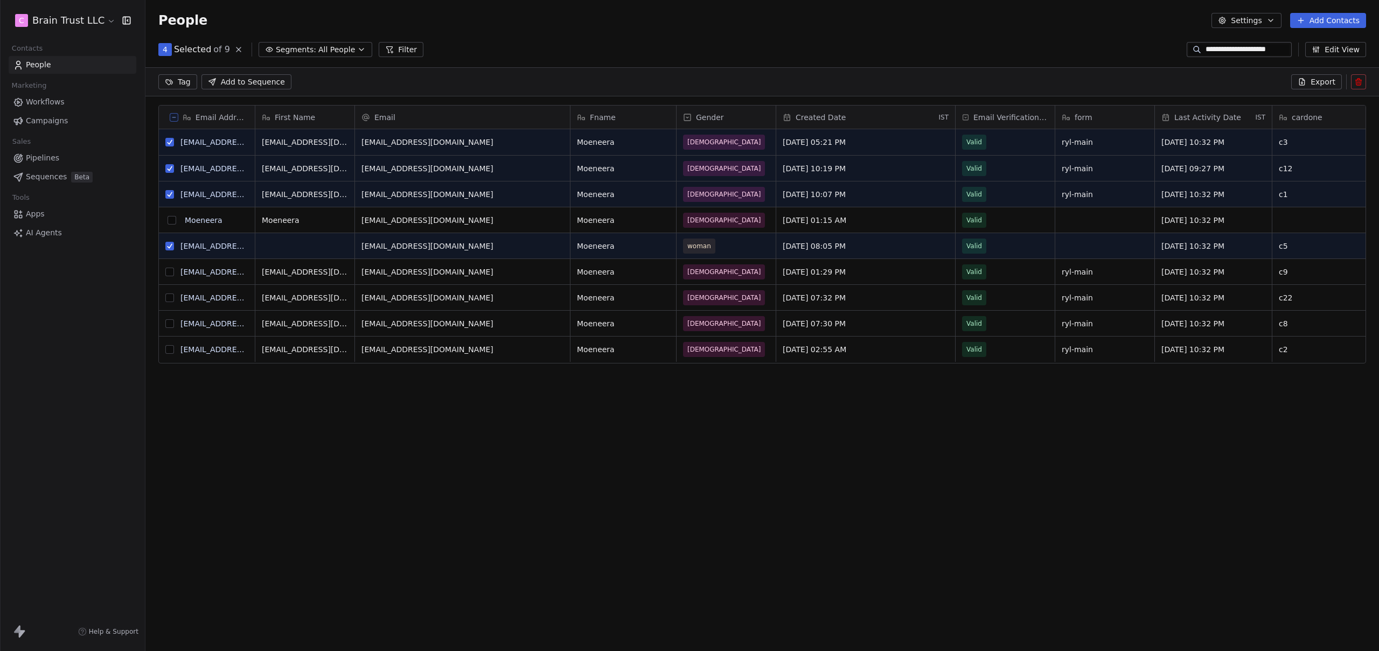
click at [174, 222] on button "grid" at bounding box center [171, 220] width 9 height 9
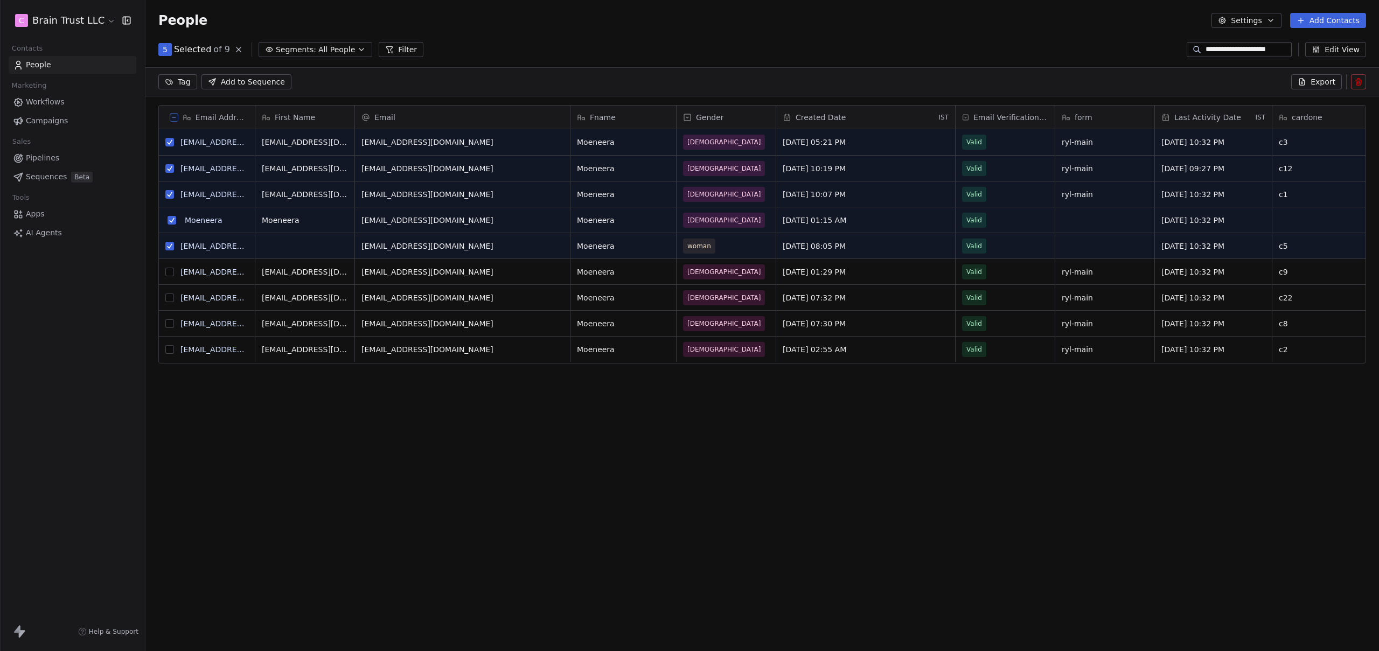
click at [170, 272] on button "grid" at bounding box center [169, 272] width 9 height 9
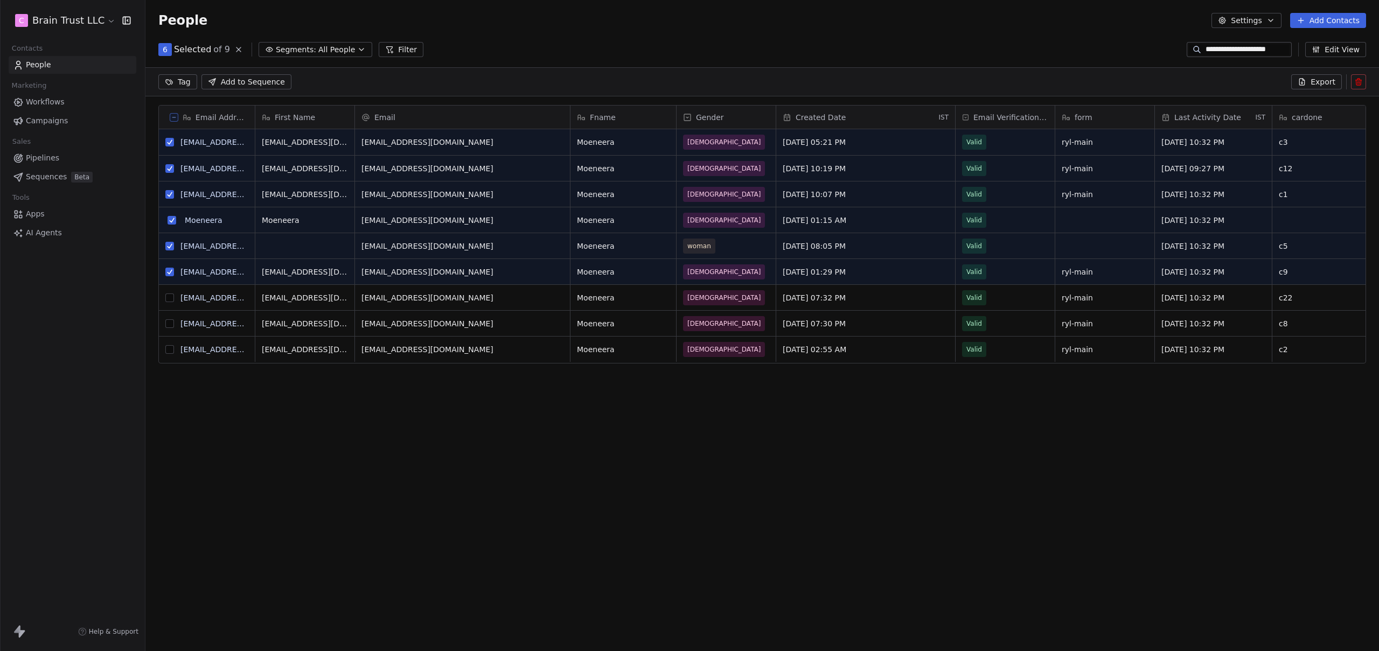
click at [169, 298] on button "grid" at bounding box center [169, 298] width 9 height 9
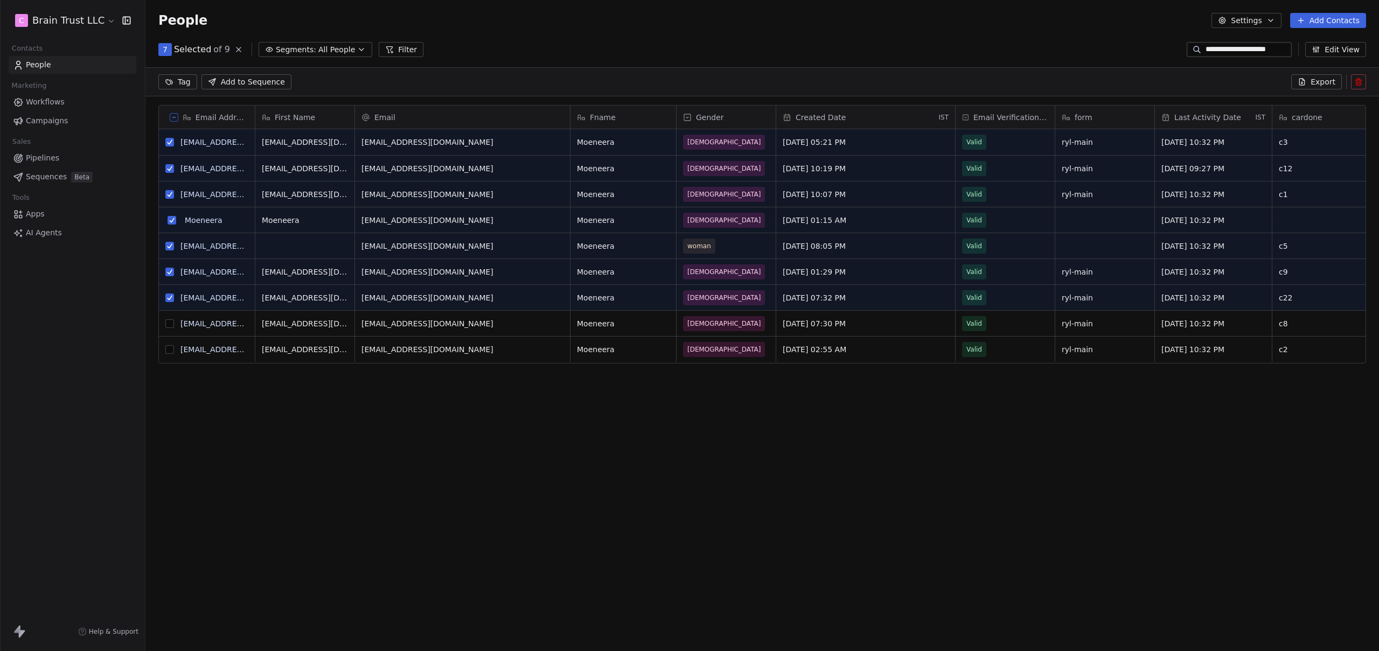
drag, startPoint x: 171, startPoint y: 321, endPoint x: 170, endPoint y: 330, distance: 9.2
click at [170, 321] on button "grid" at bounding box center [169, 323] width 9 height 9
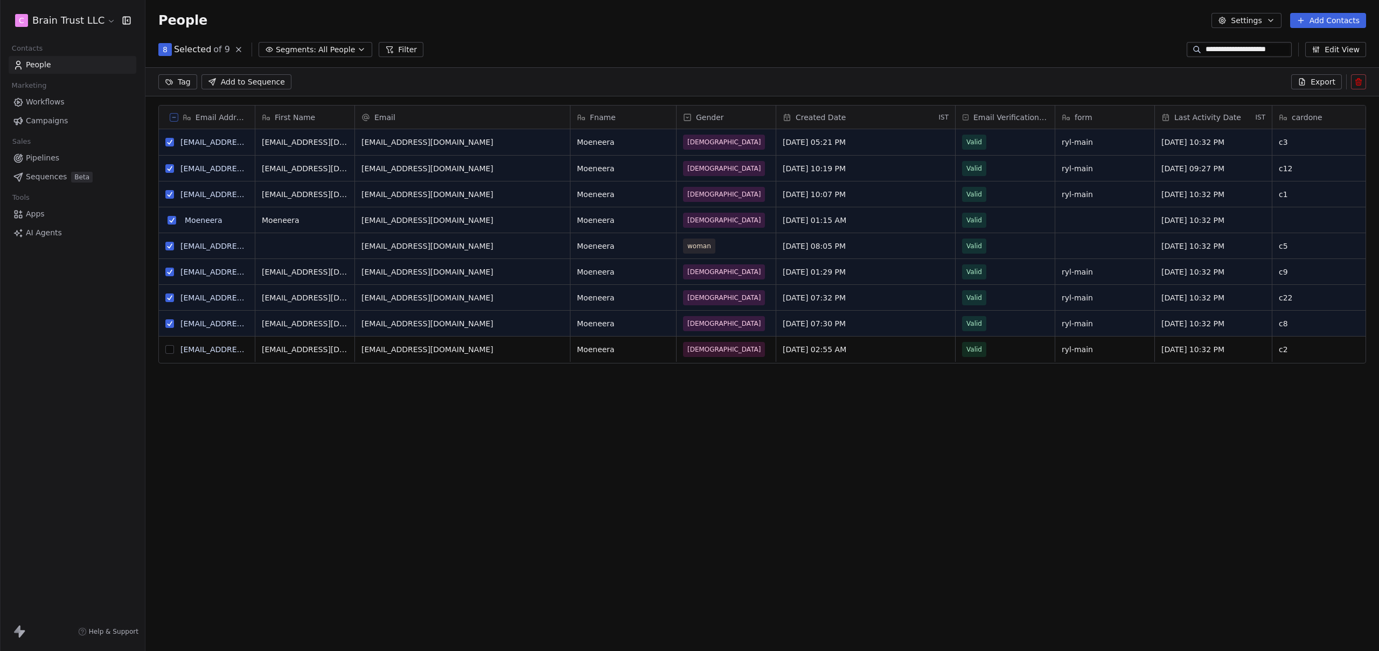
click at [169, 352] on button "grid" at bounding box center [169, 349] width 9 height 9
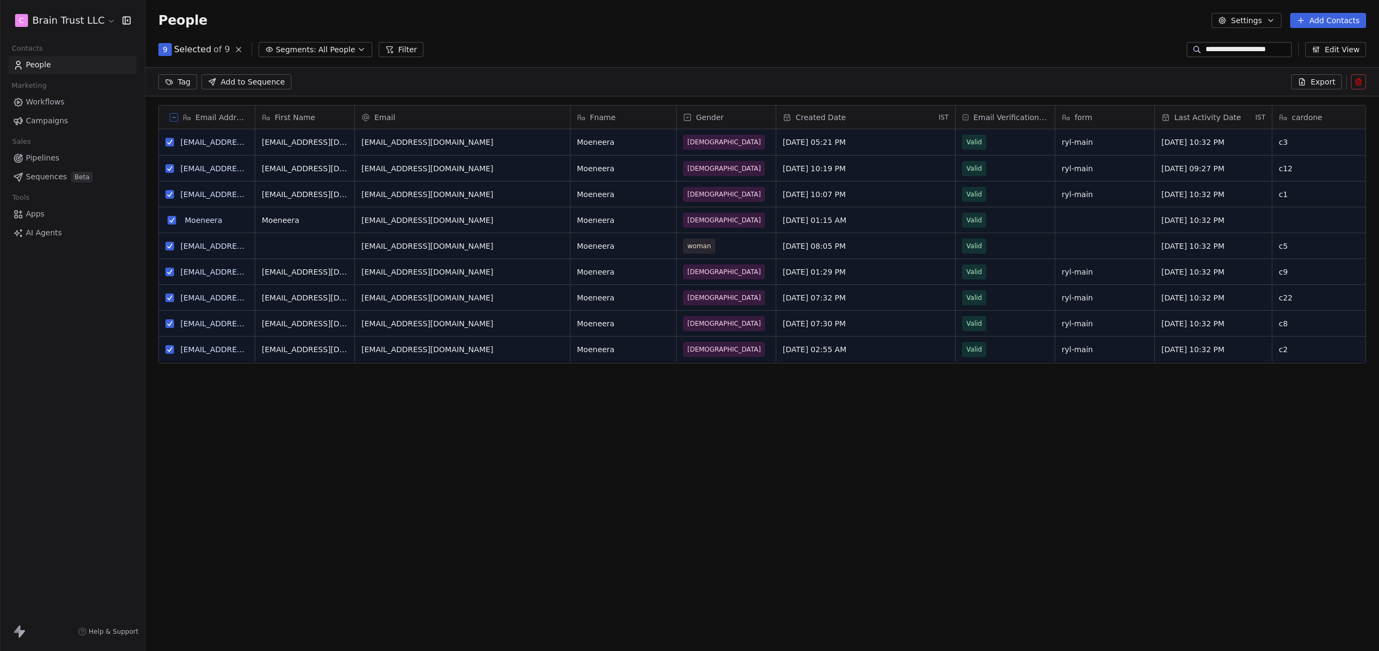
type button "on"
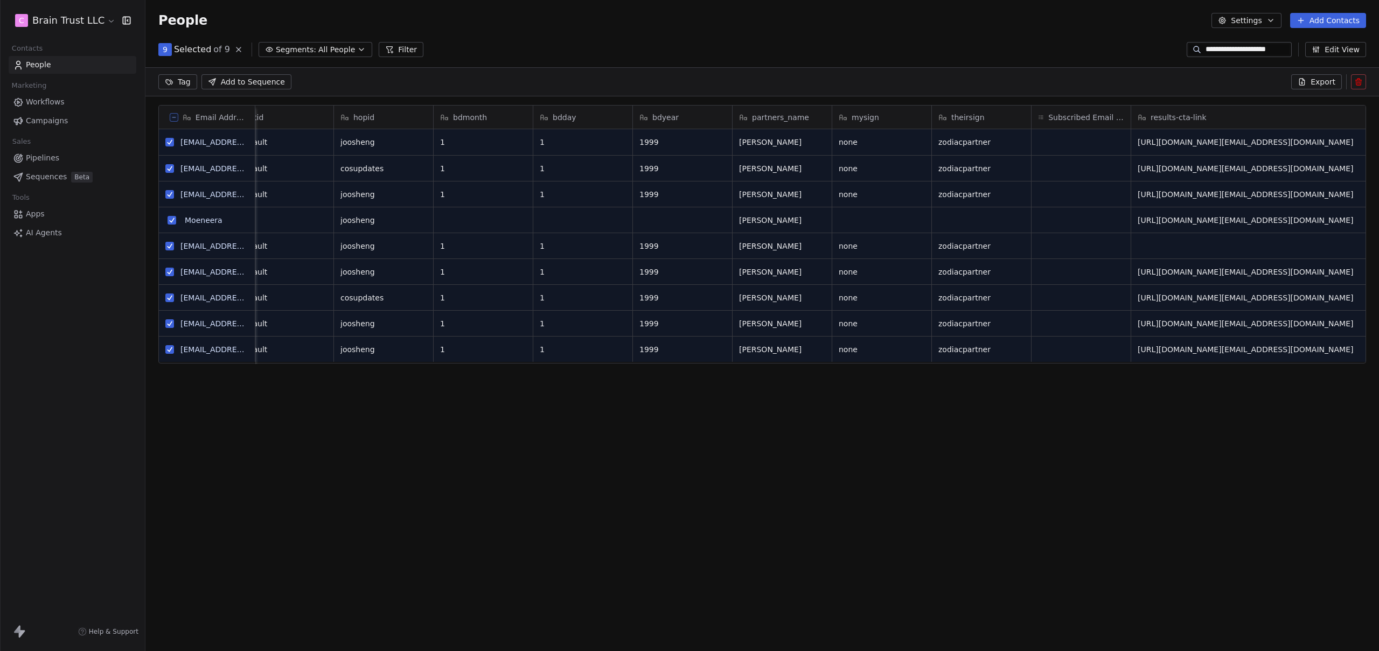
scroll to position [0, 1590]
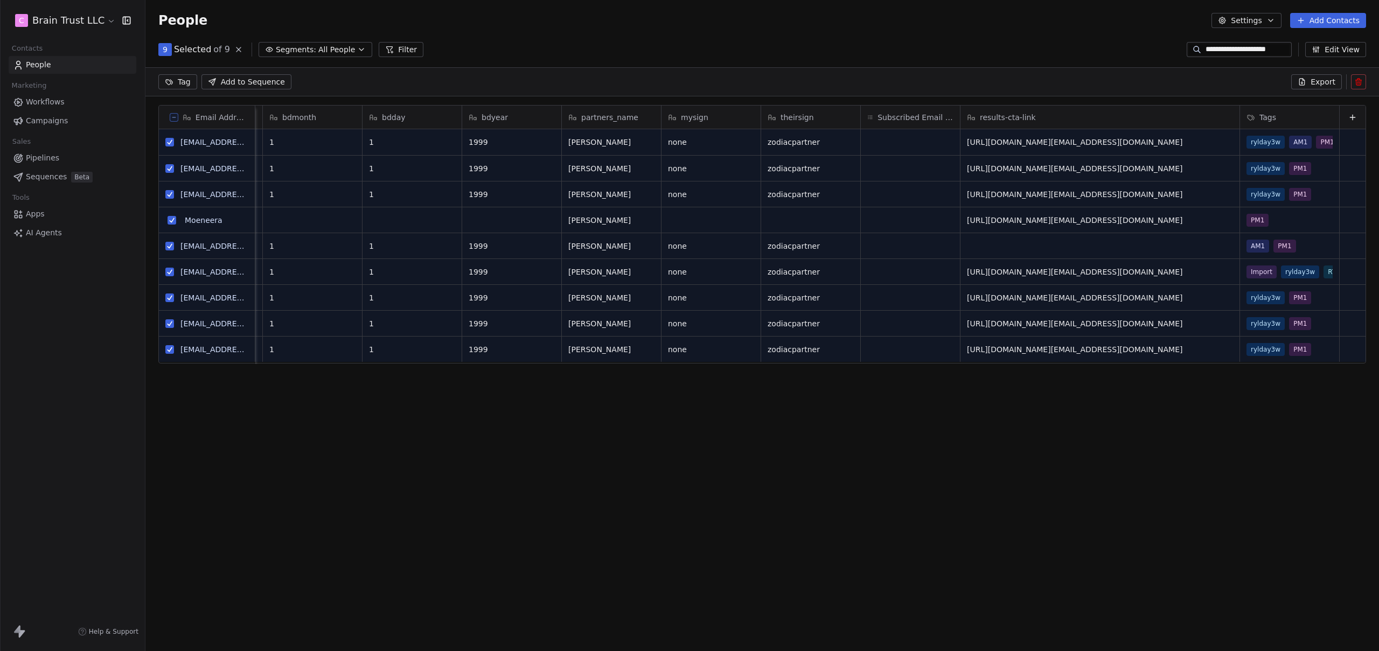
click at [1357, 82] on icon at bounding box center [1358, 82] width 9 height 9
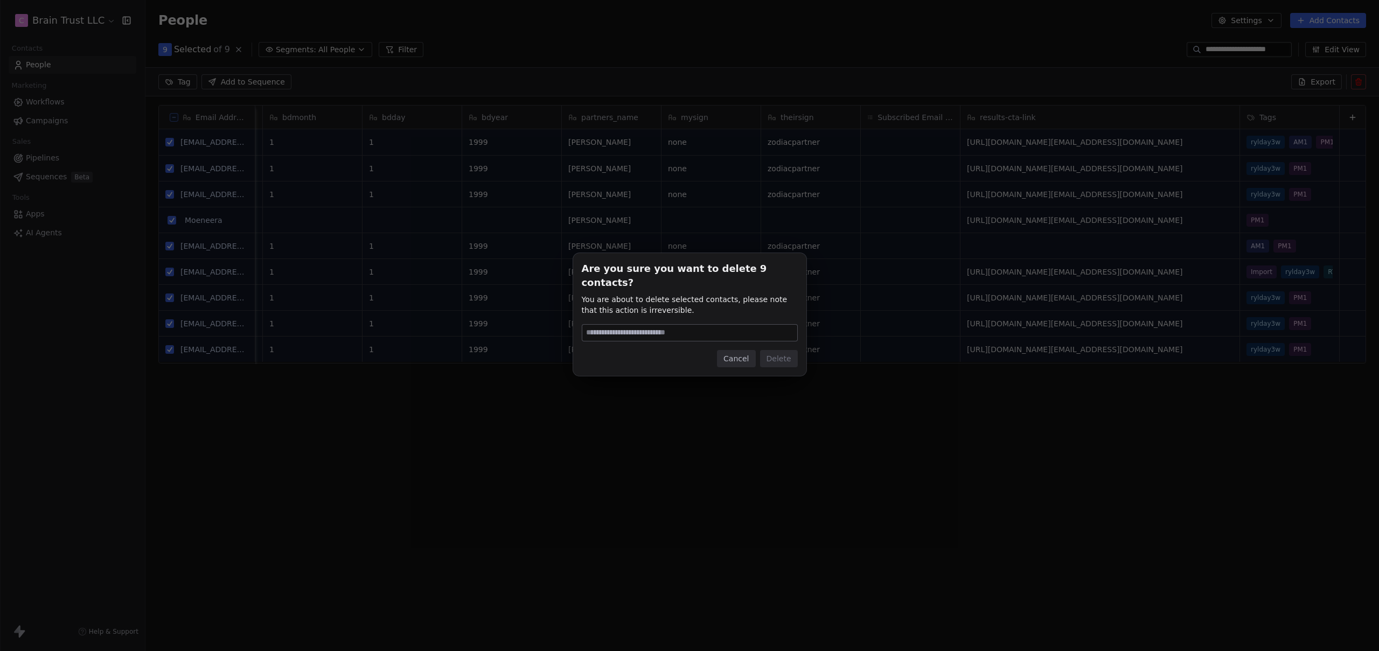
click at [626, 325] on input at bounding box center [689, 333] width 215 height 16
type input "******"
click at [783, 353] on button "Delete" at bounding box center [779, 358] width 38 height 17
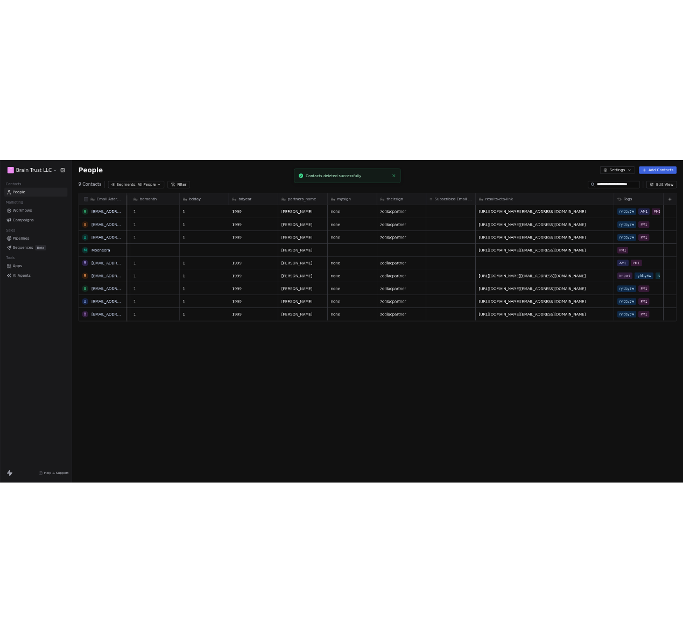
scroll to position [565, 1225]
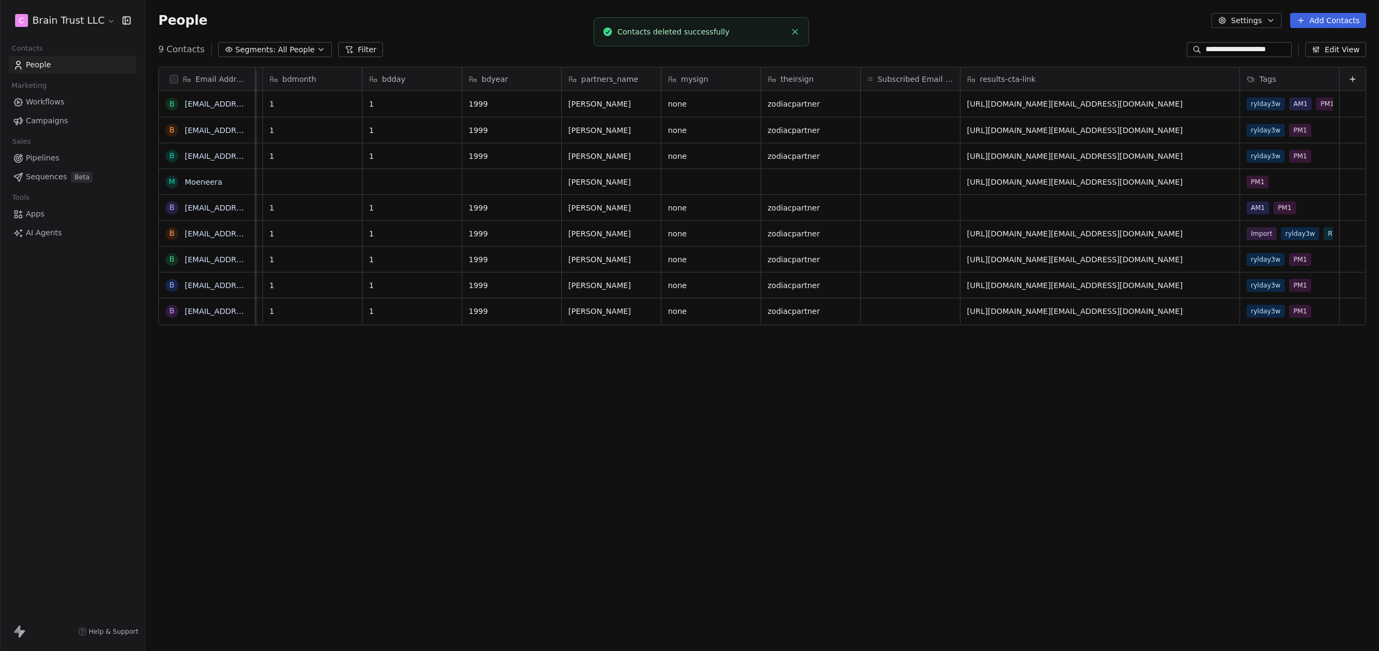
click at [599, 422] on div "Email Address B [EMAIL_ADDRESS][DOMAIN_NAME] B [EMAIL_ADDRESS][DOMAIN_NAME] B […" at bounding box center [761, 344] width 1233 height 573
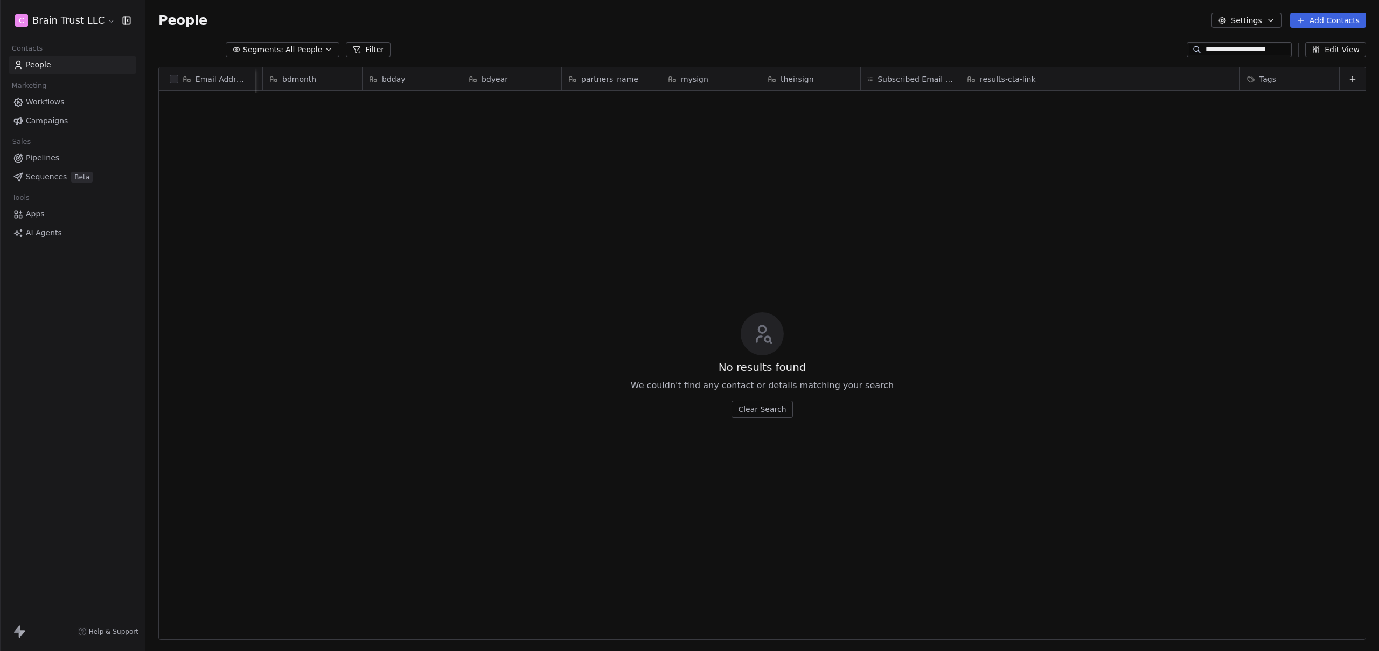
drag, startPoint x: 1324, startPoint y: 20, endPoint x: 1320, endPoint y: 28, distance: 8.7
click at [1324, 20] on button "Add Contacts" at bounding box center [1328, 20] width 76 height 15
click at [1306, 60] on span "Import from CSV" at bounding box center [1325, 60] width 62 height 11
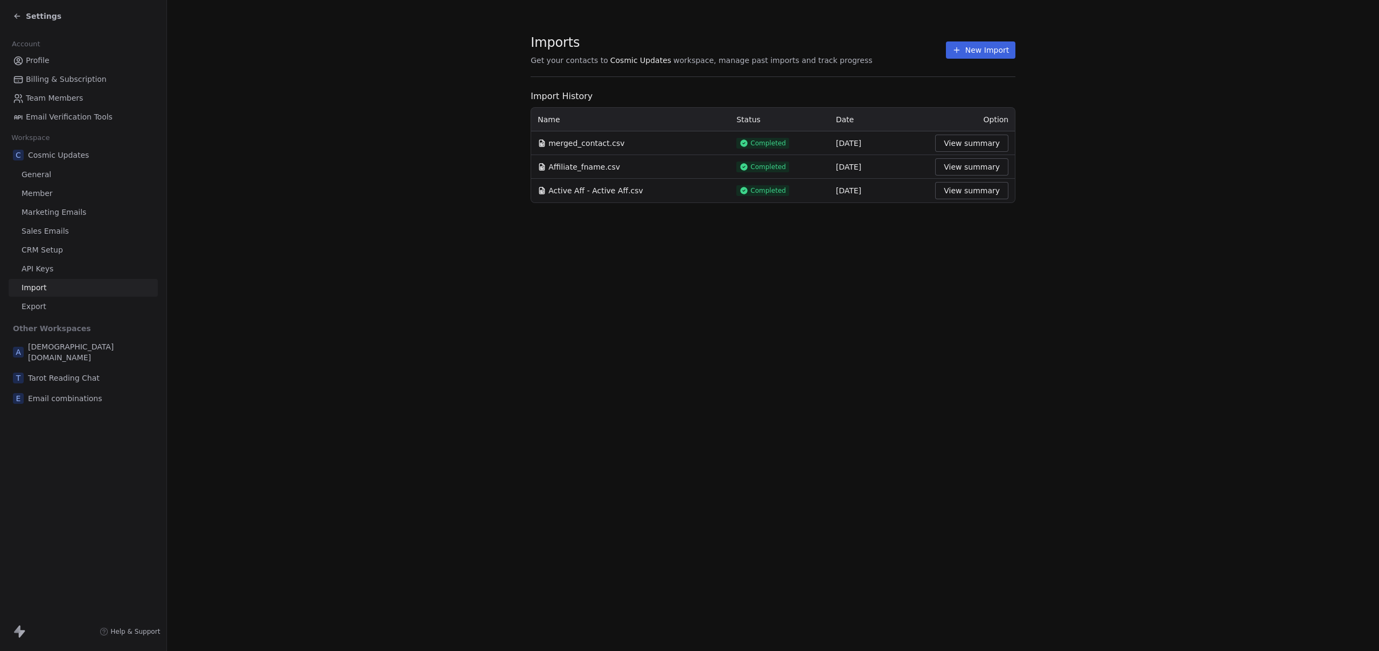
click at [964, 52] on button "New Import" at bounding box center [980, 49] width 69 height 17
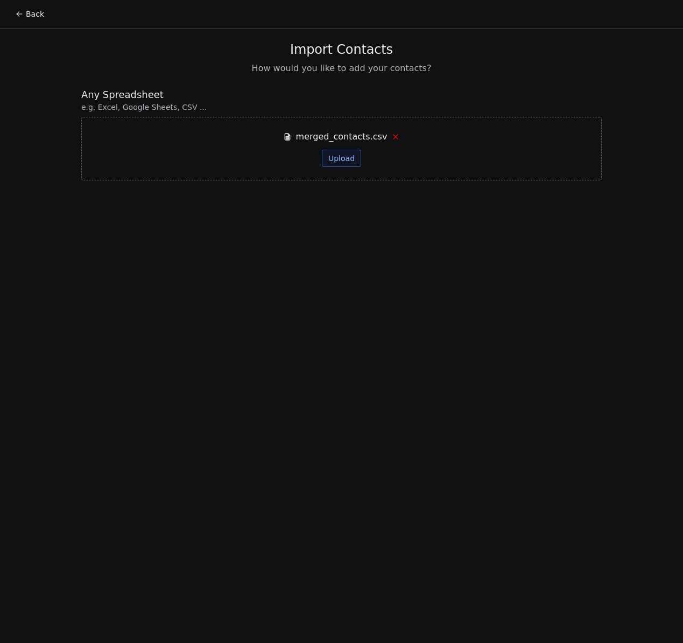
click at [348, 163] on button "Upload" at bounding box center [341, 158] width 39 height 17
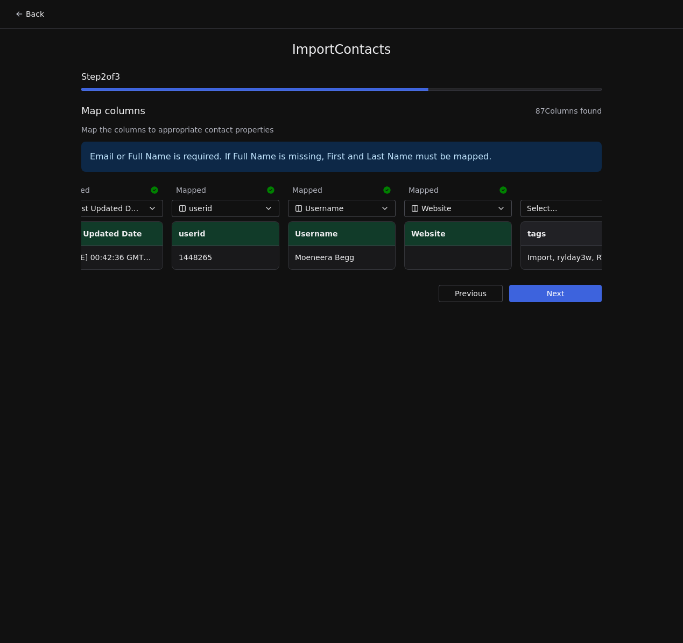
scroll to position [0, 9591]
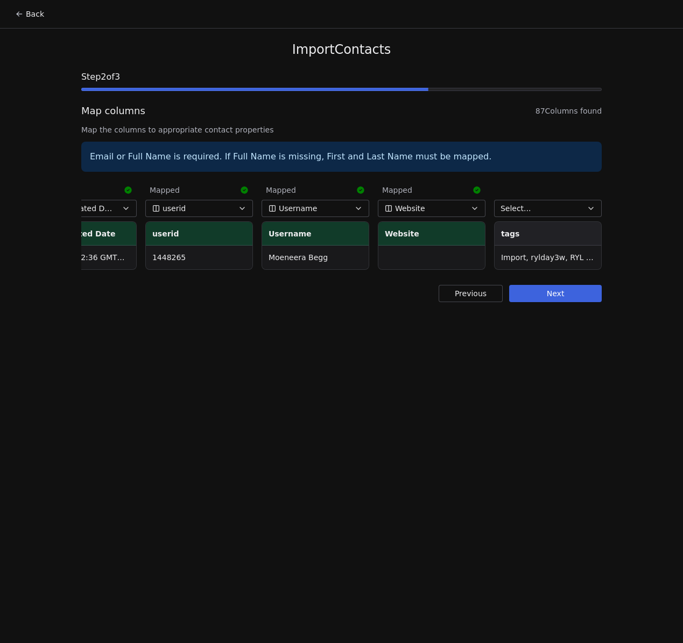
click at [525, 210] on span "Select..." at bounding box center [516, 208] width 31 height 11
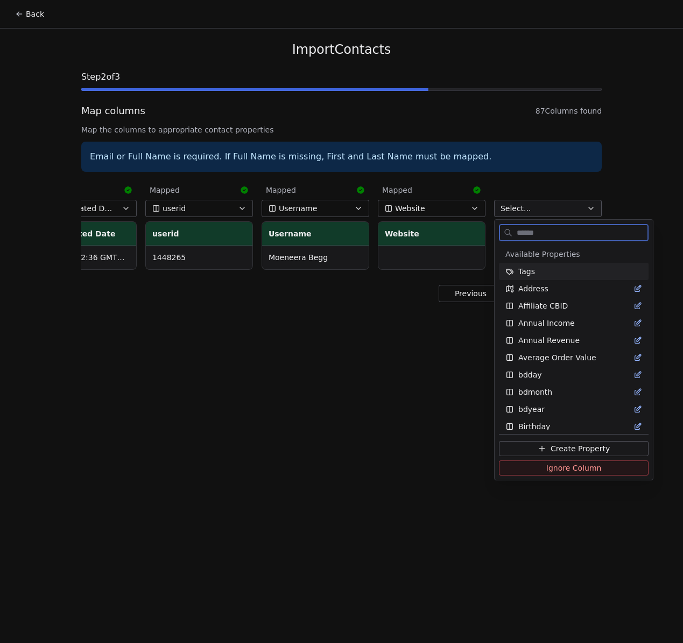
click at [528, 273] on span "Tags" at bounding box center [527, 271] width 17 height 11
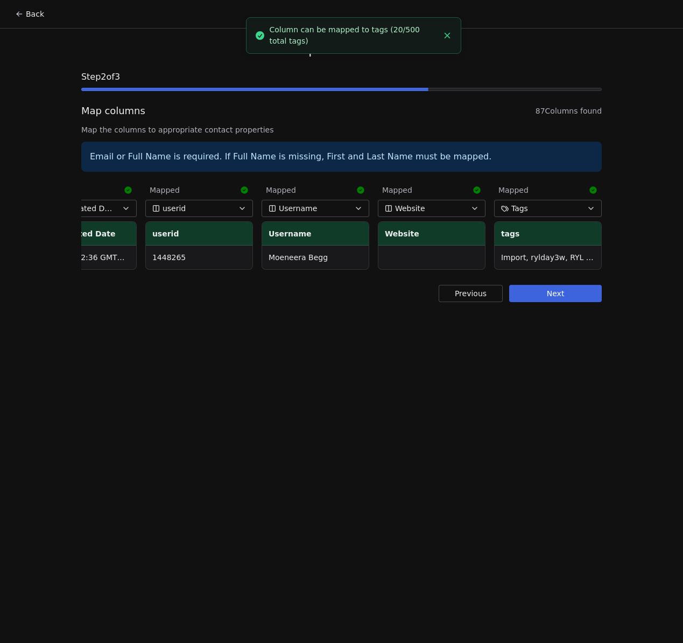
click at [569, 302] on button "Next" at bounding box center [555, 293] width 93 height 17
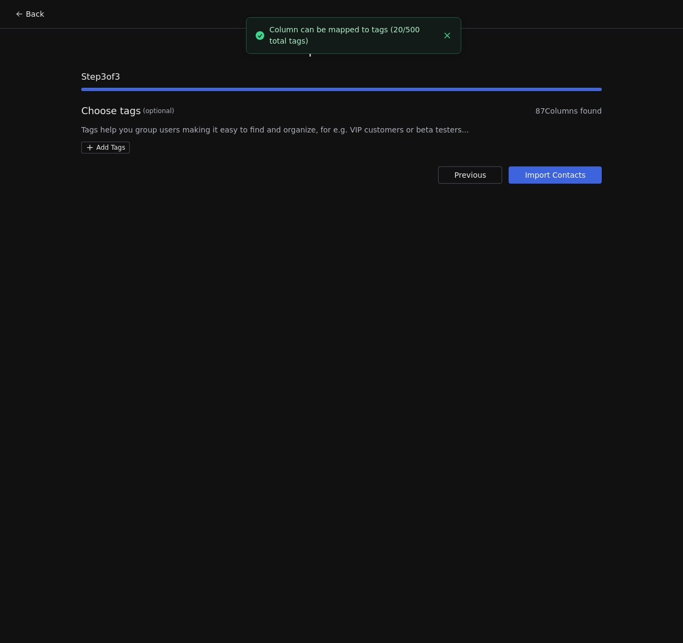
click at [539, 174] on button "Import Contacts" at bounding box center [555, 174] width 93 height 17
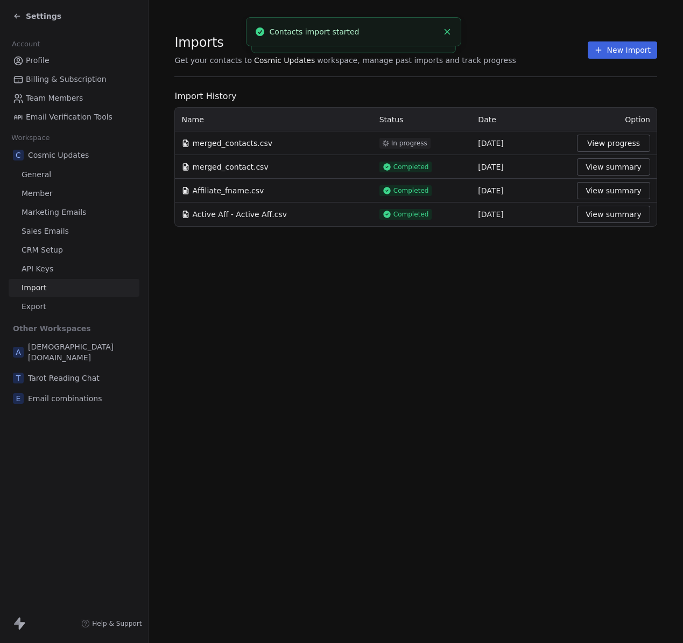
drag, startPoint x: 401, startPoint y: 336, endPoint x: 390, endPoint y: 342, distance: 12.3
click at [401, 337] on div "Imports Get your contacts to Cosmic Updates workspace, manage past imports and …" at bounding box center [416, 321] width 535 height 643
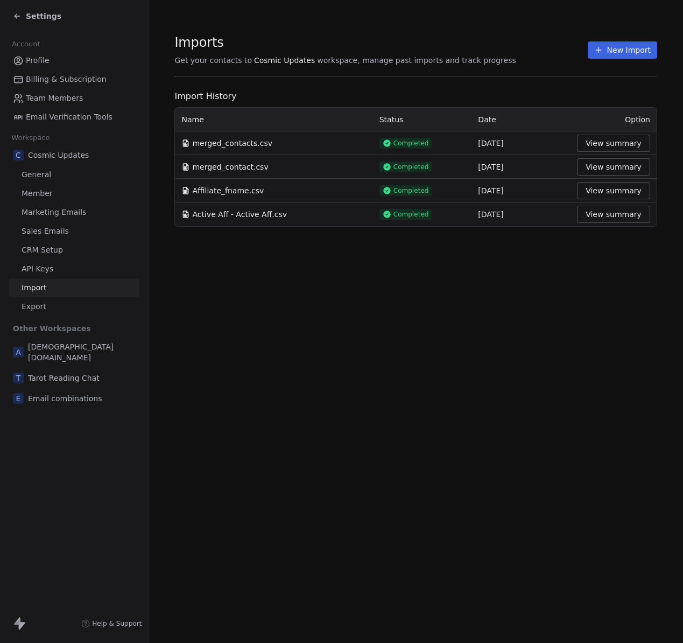
click at [38, 18] on span "Settings" at bounding box center [44, 16] width 36 height 11
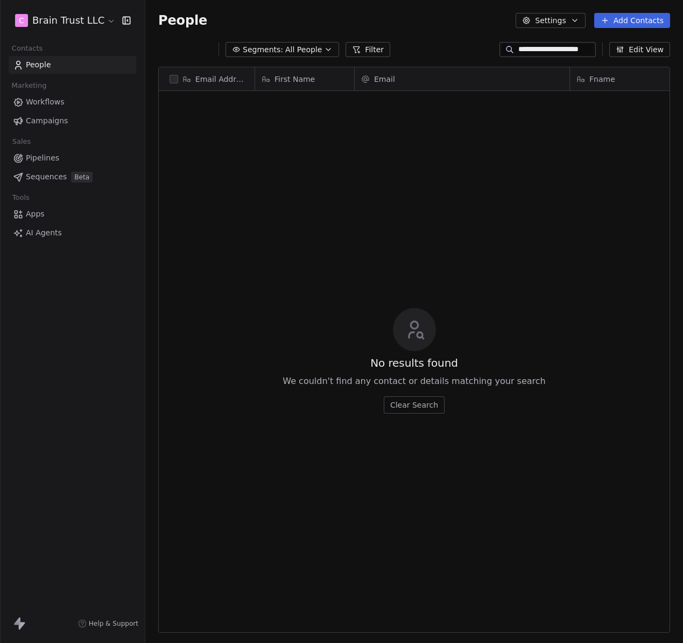
scroll to position [558, 530]
click at [537, 51] on input "**********" at bounding box center [556, 49] width 75 height 11
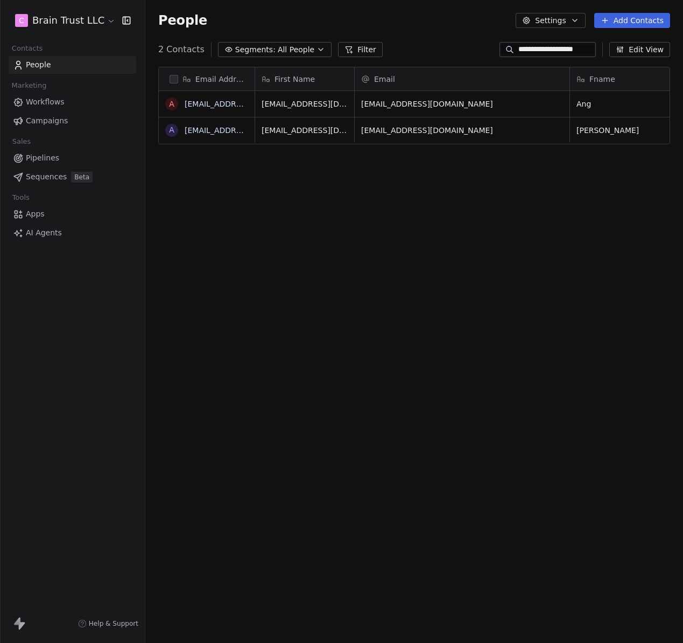
type input "**********"
click at [375, 243] on div "Email Address A [EMAIL_ADDRESS][DOMAIN_NAME] A [EMAIL_ADDRESS][DOMAIN_NAME] Fir…" at bounding box center [414, 341] width 538 height 566
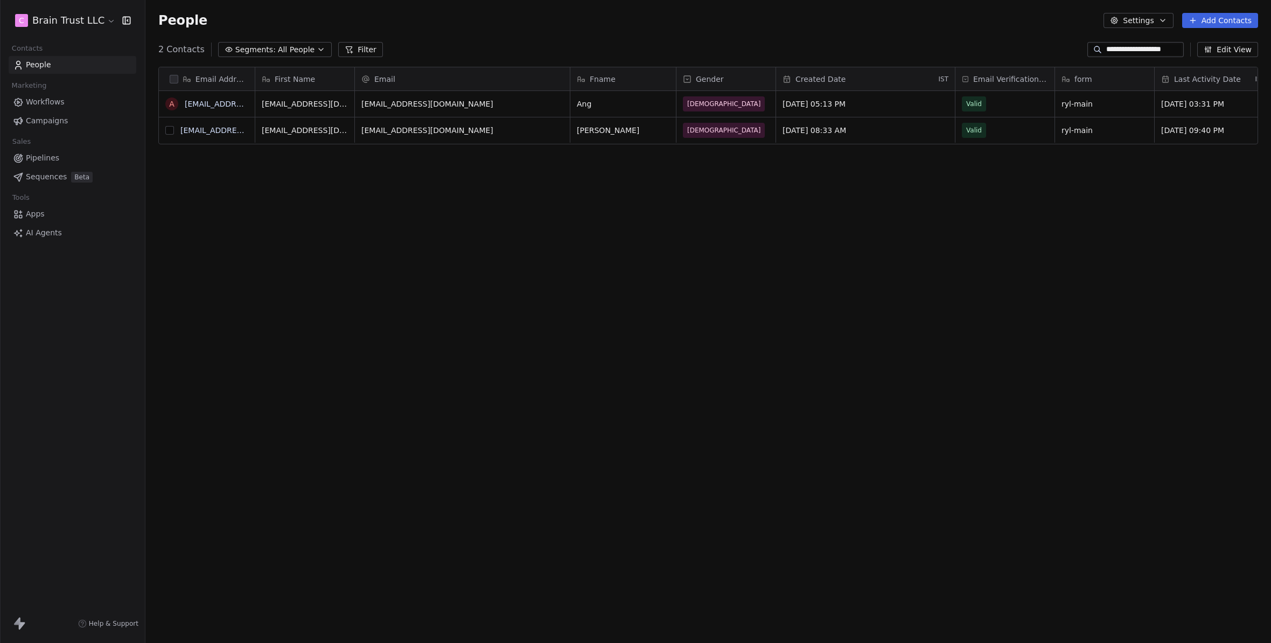
click at [170, 131] on button "grid" at bounding box center [169, 130] width 9 height 9
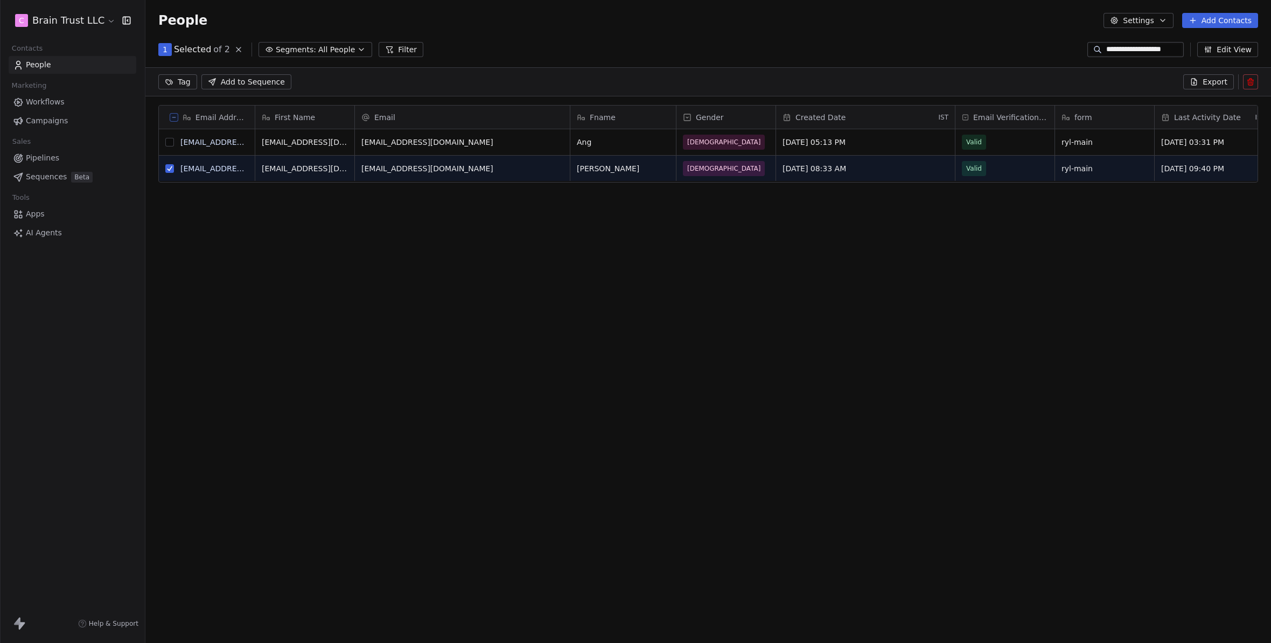
type button "on"
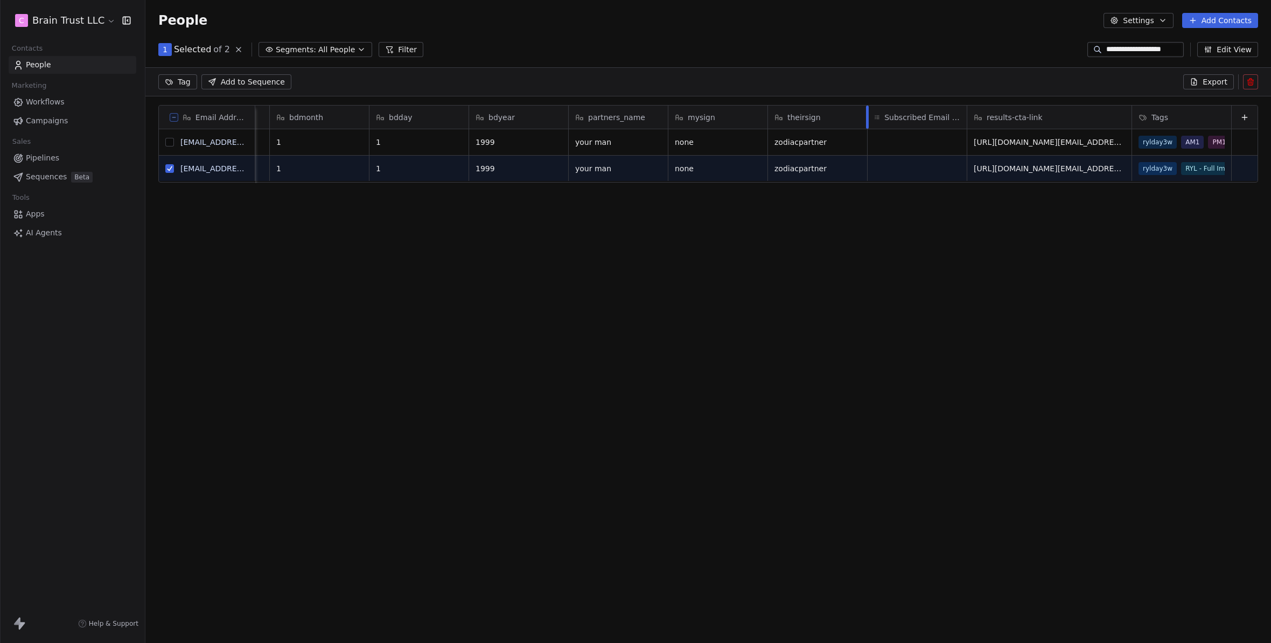
drag, startPoint x: 1122, startPoint y: 112, endPoint x: 1008, endPoint y: 118, distance: 114.4
drag, startPoint x: 1221, startPoint y: 117, endPoint x: 1272, endPoint y: 122, distance: 50.3
click at [1271, 122] on html "**********" at bounding box center [635, 321] width 1271 height 643
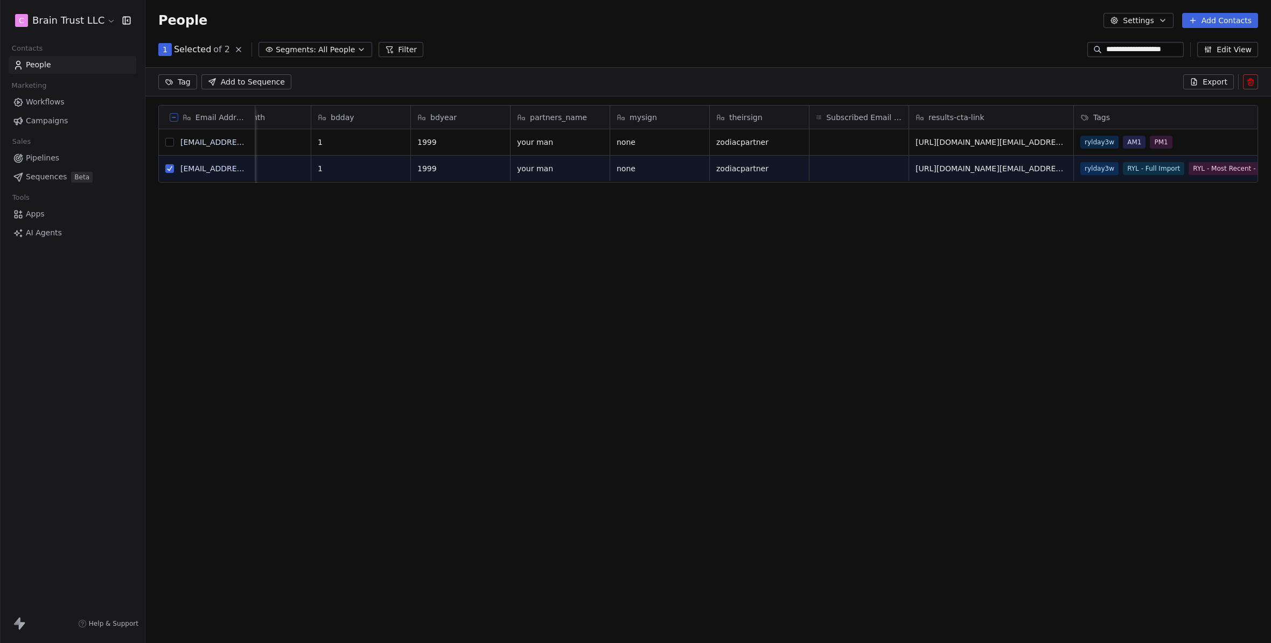
drag, startPoint x: 1230, startPoint y: 121, endPoint x: 1275, endPoint y: 118, distance: 44.8
click at [1271, 118] on html "**********" at bounding box center [635, 321] width 1271 height 643
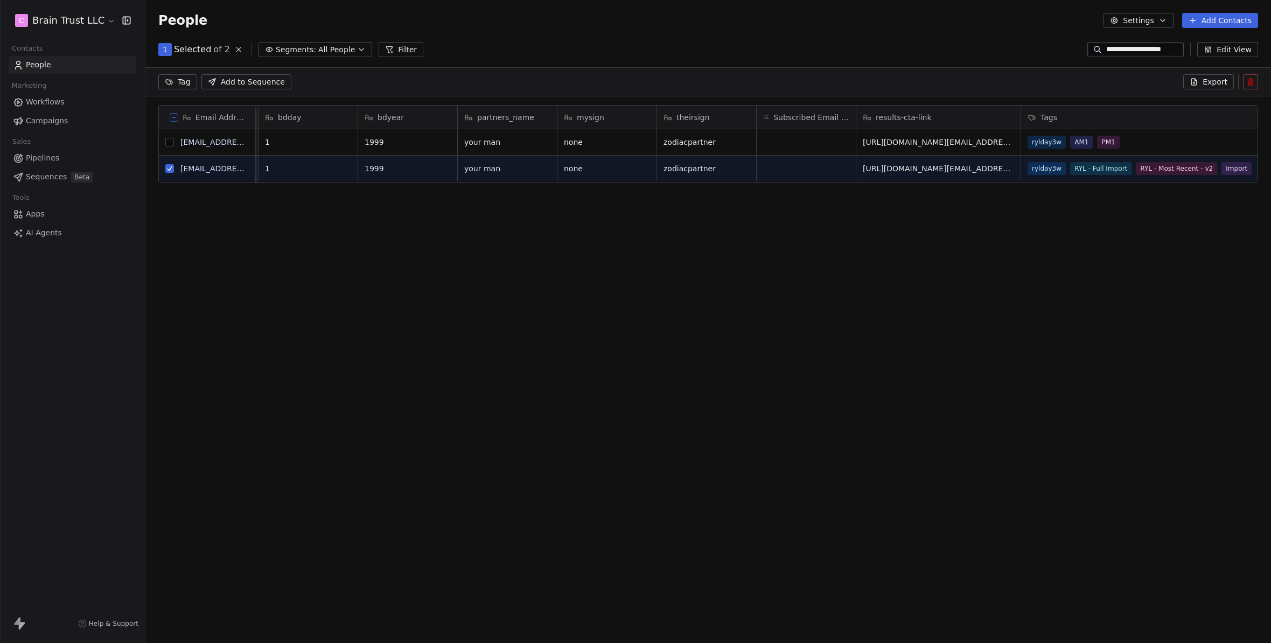
drag, startPoint x: 1222, startPoint y: 118, endPoint x: 1258, endPoint y: 120, distance: 35.6
click at [1261, 120] on div "Email Address A [EMAIL_ADDRESS][DOMAIN_NAME] A [EMAIL_ADDRESS][DOMAIN_NAME] use…" at bounding box center [708, 360] width 1126 height 528
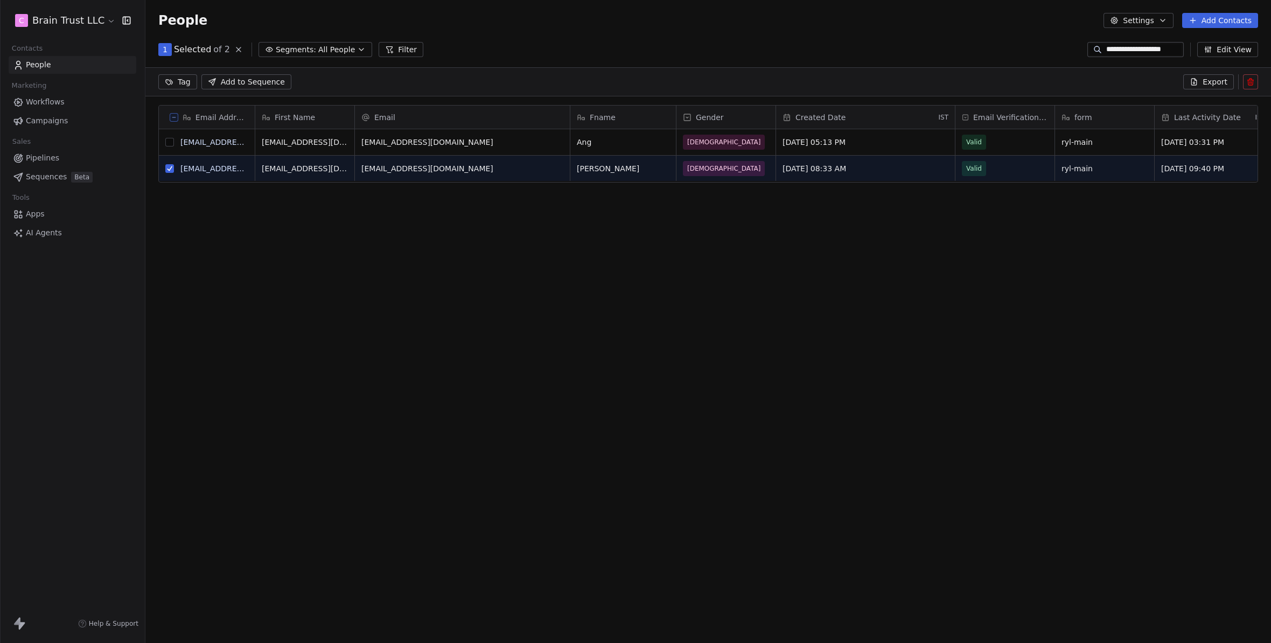
click at [170, 142] on button "grid" at bounding box center [169, 142] width 9 height 9
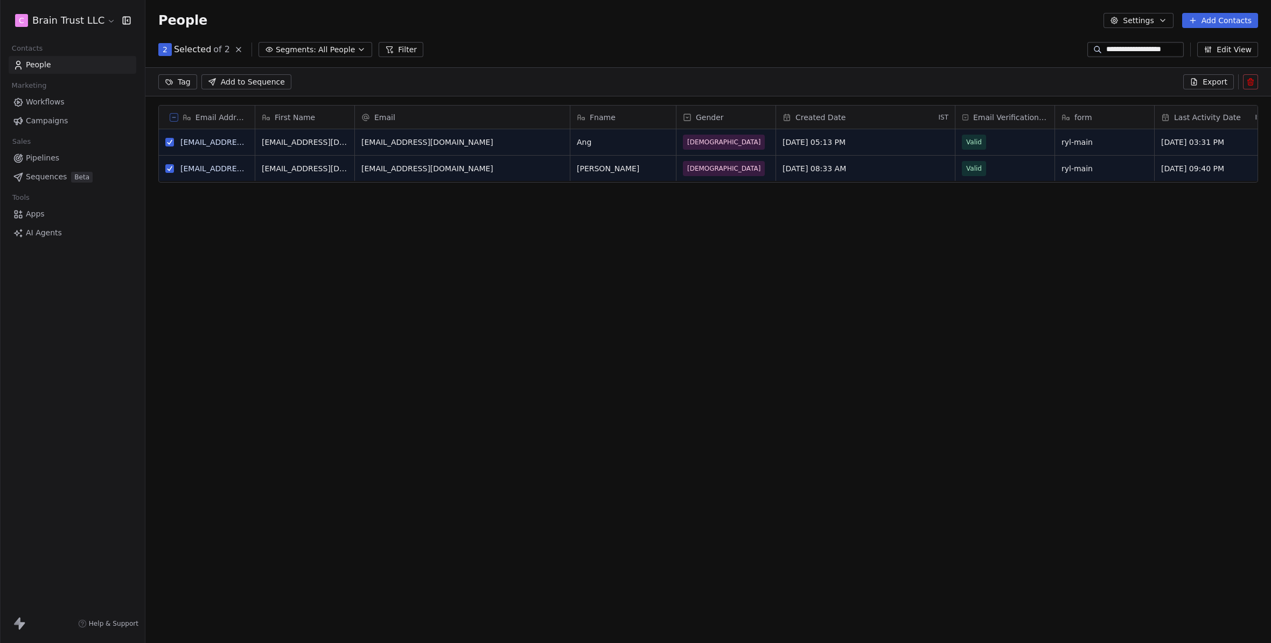
click at [171, 168] on button "grid" at bounding box center [169, 168] width 9 height 9
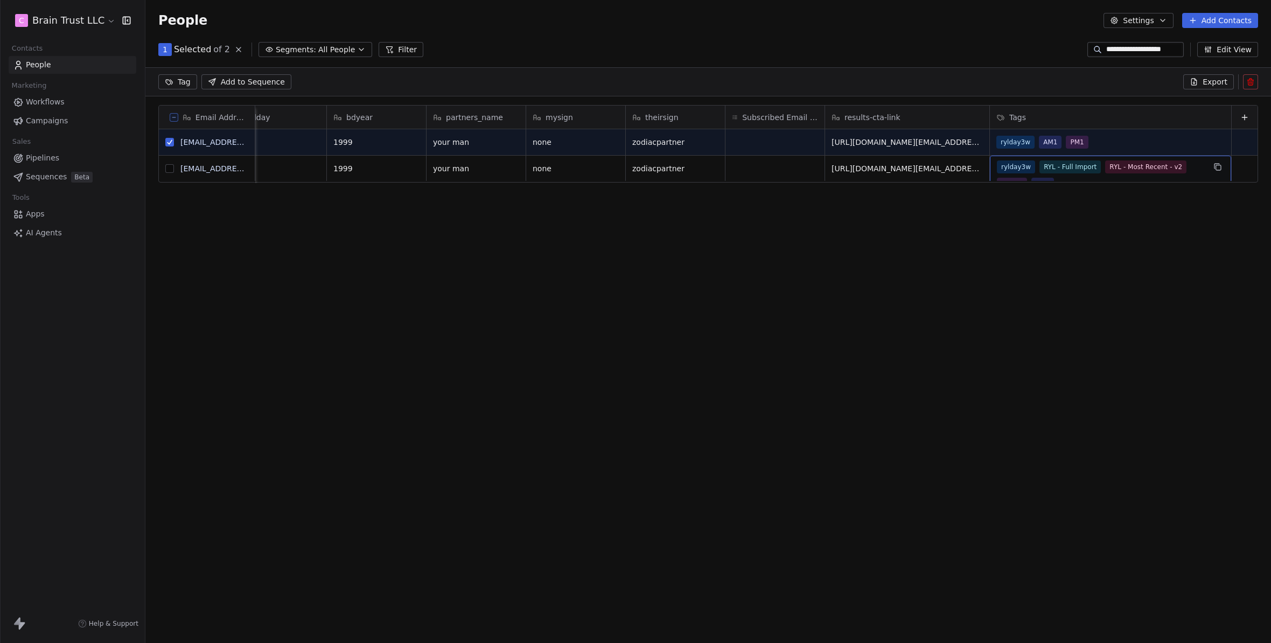
click at [1172, 177] on div "rylday3w RYL - Full Import RYL - Most Recent - v2 Import AM1" at bounding box center [1101, 175] width 208 height 30
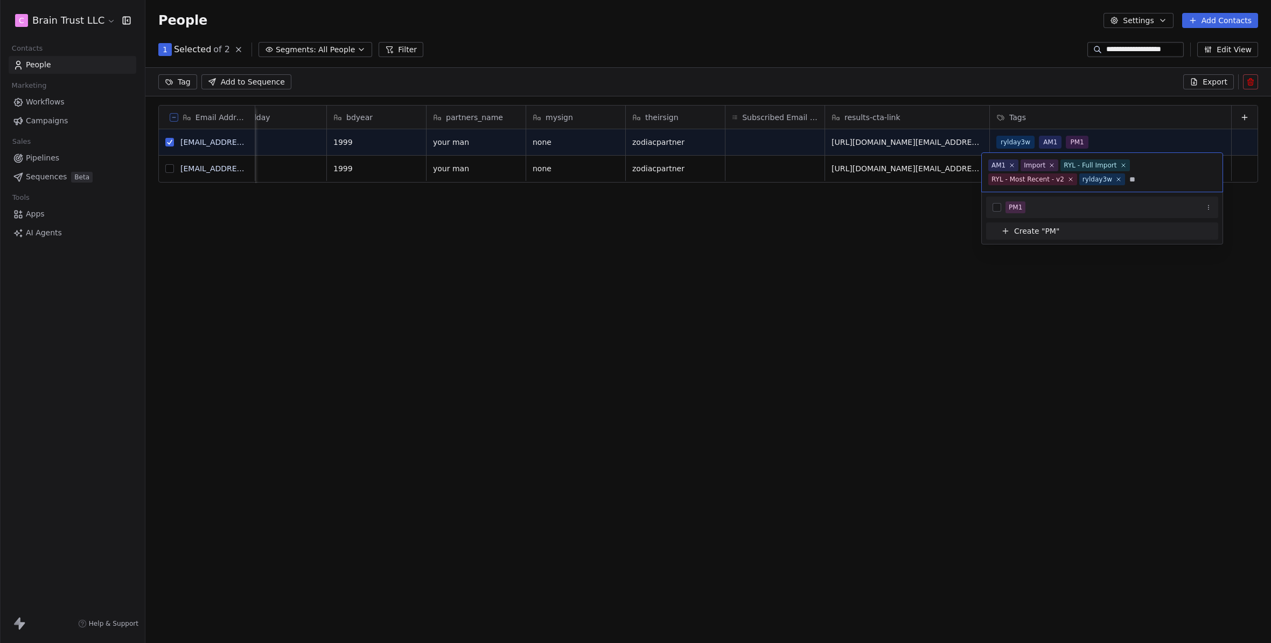
type input "**"
click at [1043, 201] on div "PM1" at bounding box center [1109, 207] width 206 height 12
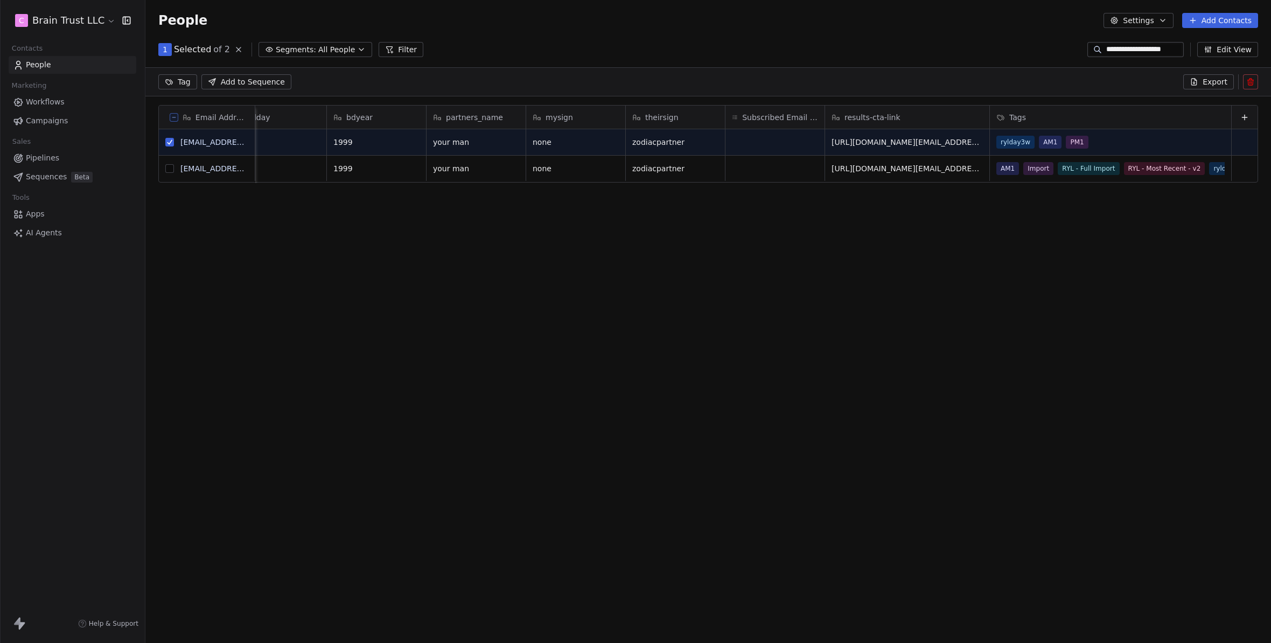
click at [811, 285] on html "**********" at bounding box center [635, 321] width 1271 height 643
click at [1255, 83] on button at bounding box center [1250, 81] width 15 height 15
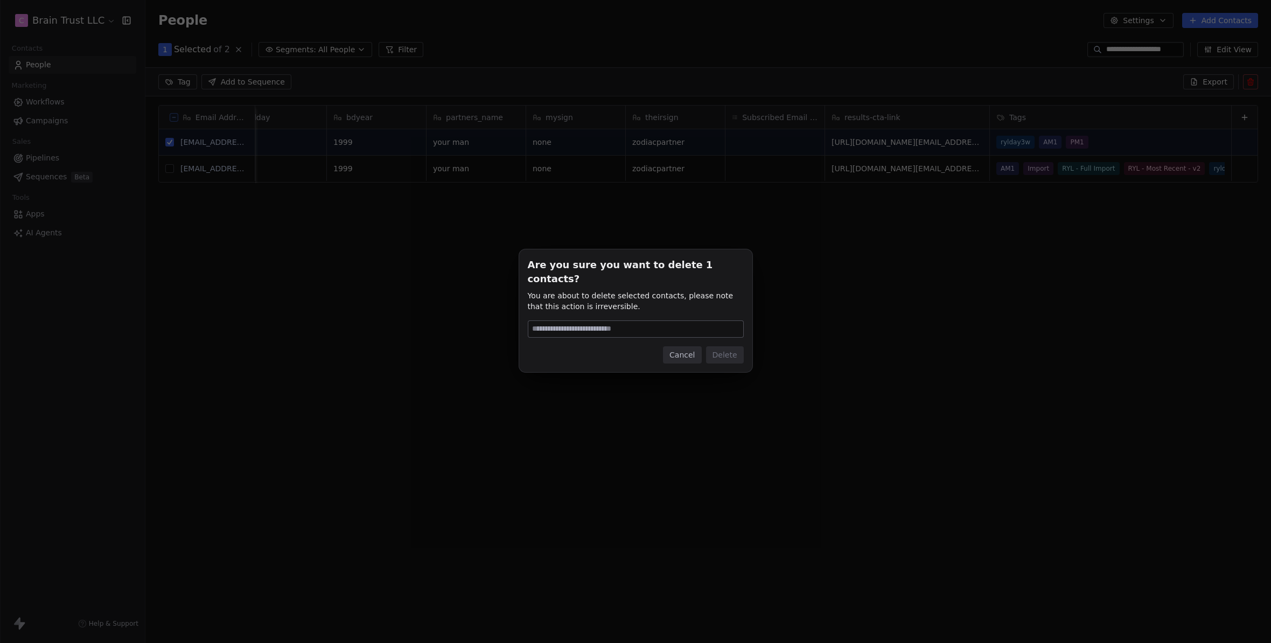
click at [612, 321] on input at bounding box center [635, 329] width 215 height 16
type input "******"
click at [731, 346] on button "Delete" at bounding box center [725, 354] width 38 height 17
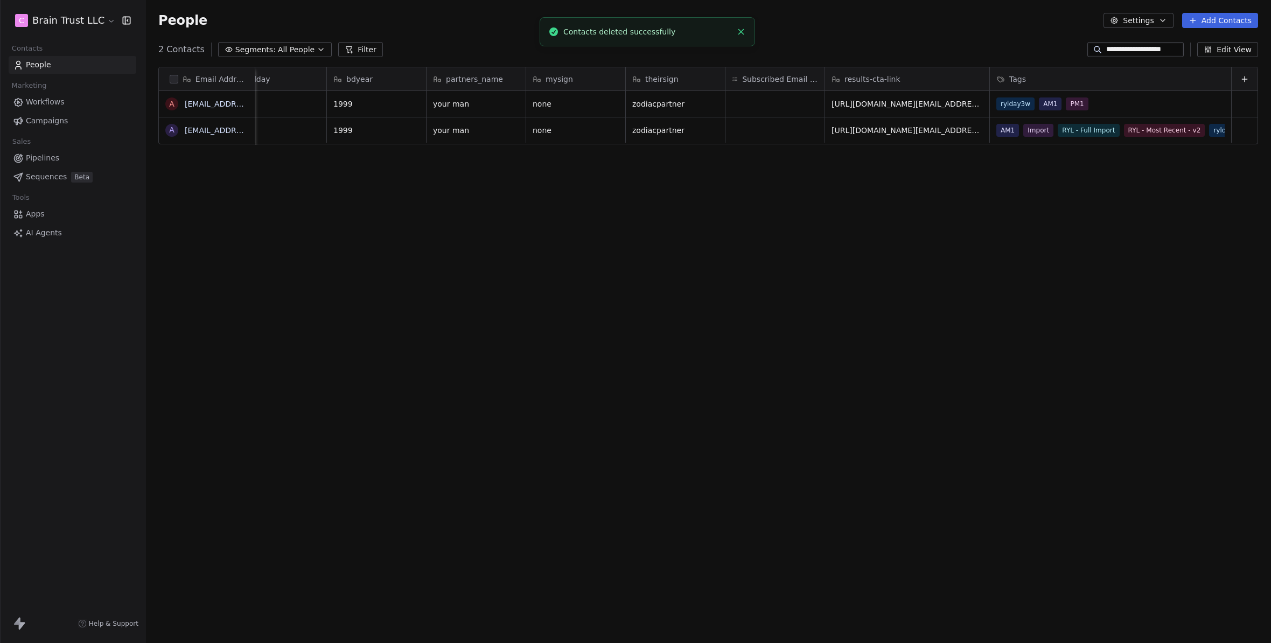
scroll to position [558, 1118]
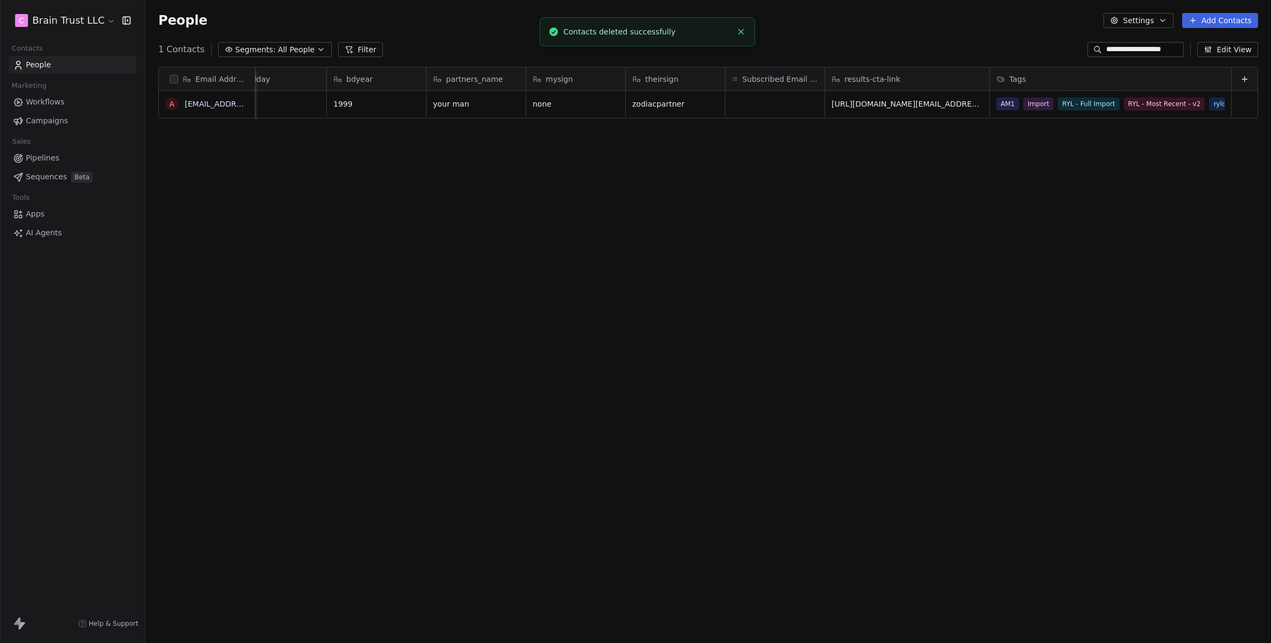
click at [632, 331] on div "Email Address A [EMAIL_ADDRESS][DOMAIN_NAME] tid hopid bdmonth bdday bdyear par…" at bounding box center [708, 341] width 1126 height 566
click at [1135, 51] on input "**********" at bounding box center [1143, 49] width 75 height 11
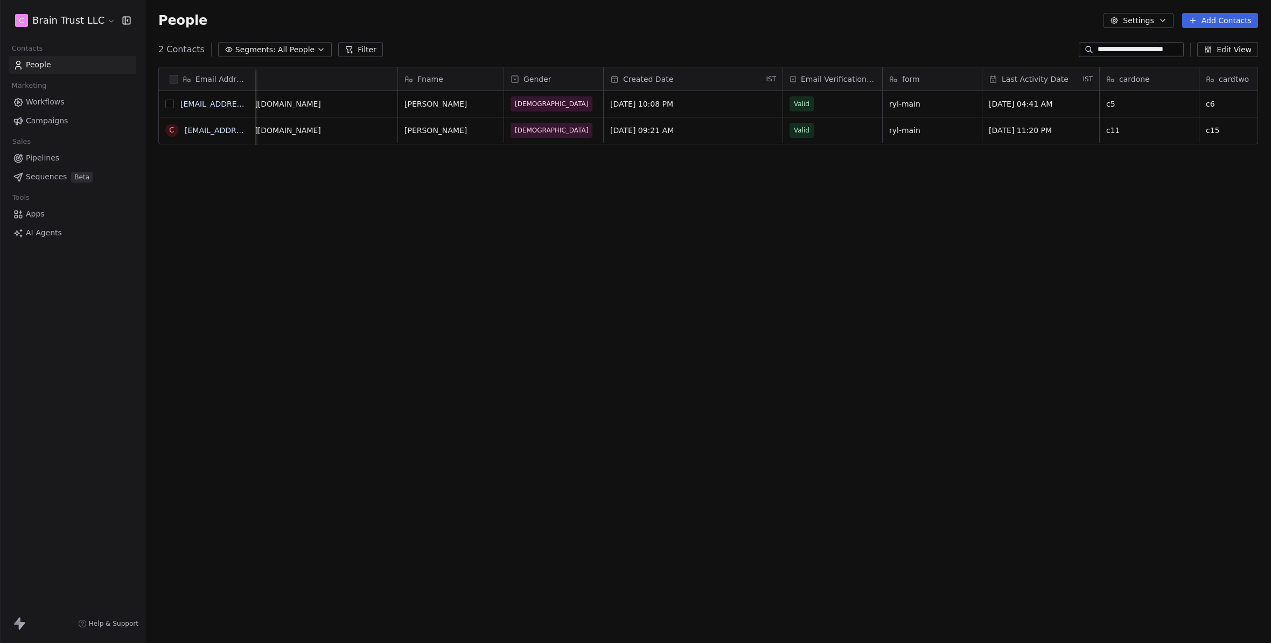
type input "**********"
click at [173, 105] on button "grid" at bounding box center [169, 104] width 9 height 9
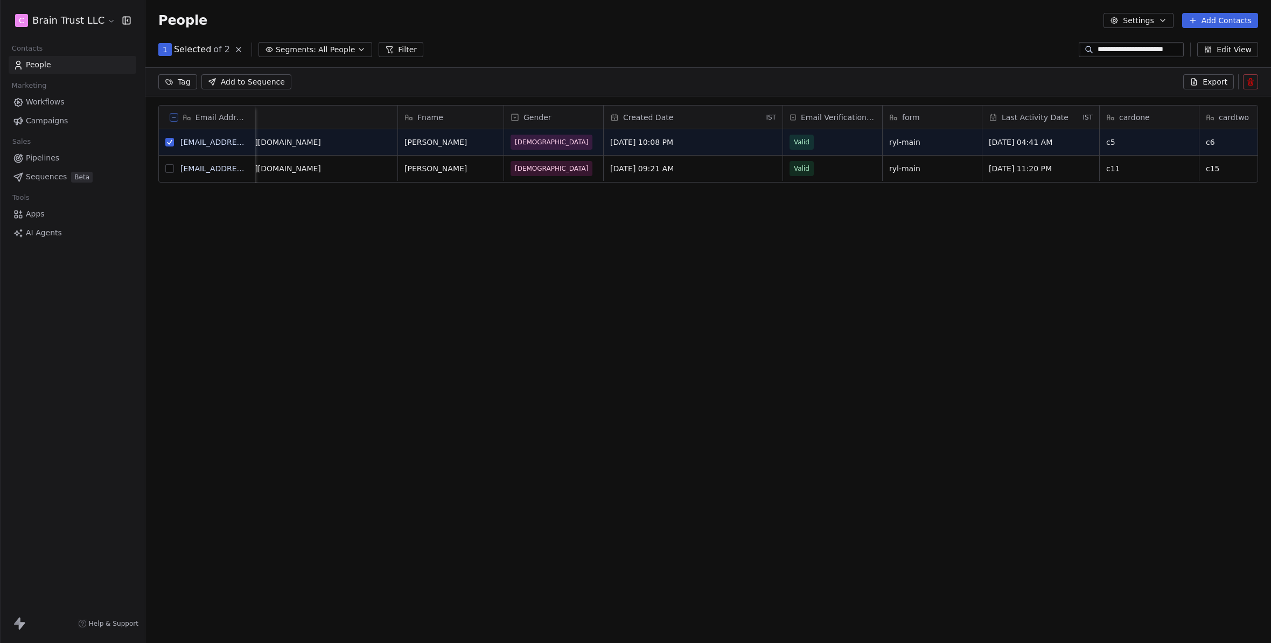
type button "on"
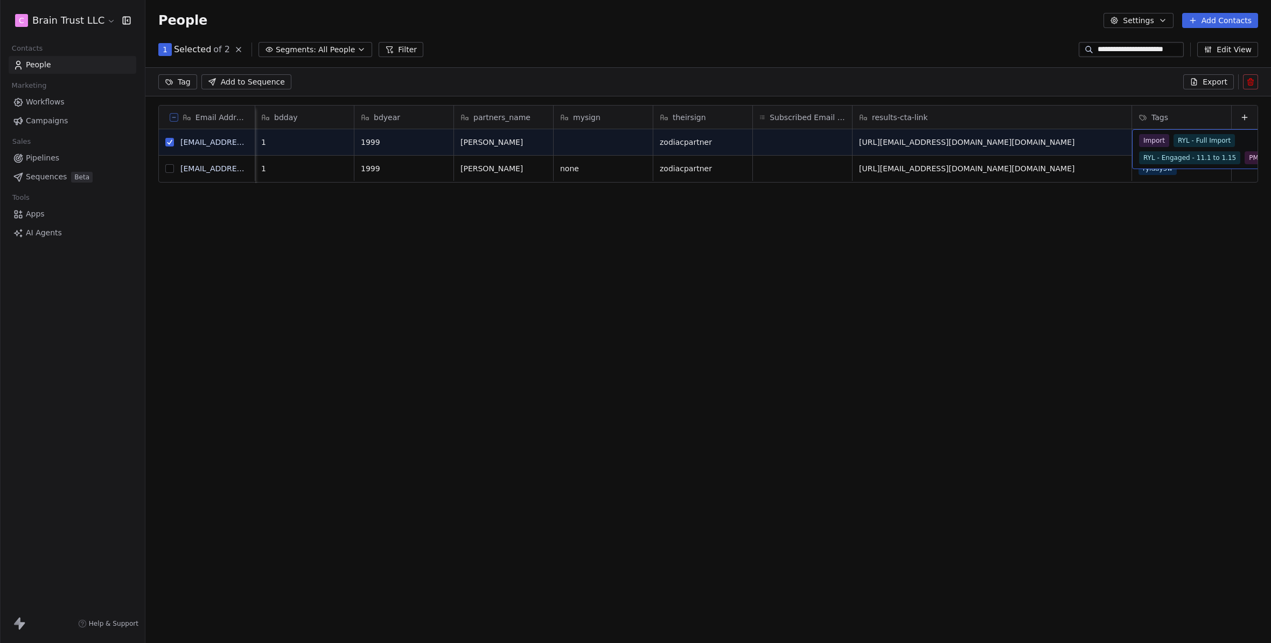
click at [1176, 151] on span "RYL - Engaged - 11.1 to 1.15" at bounding box center [1189, 157] width 101 height 13
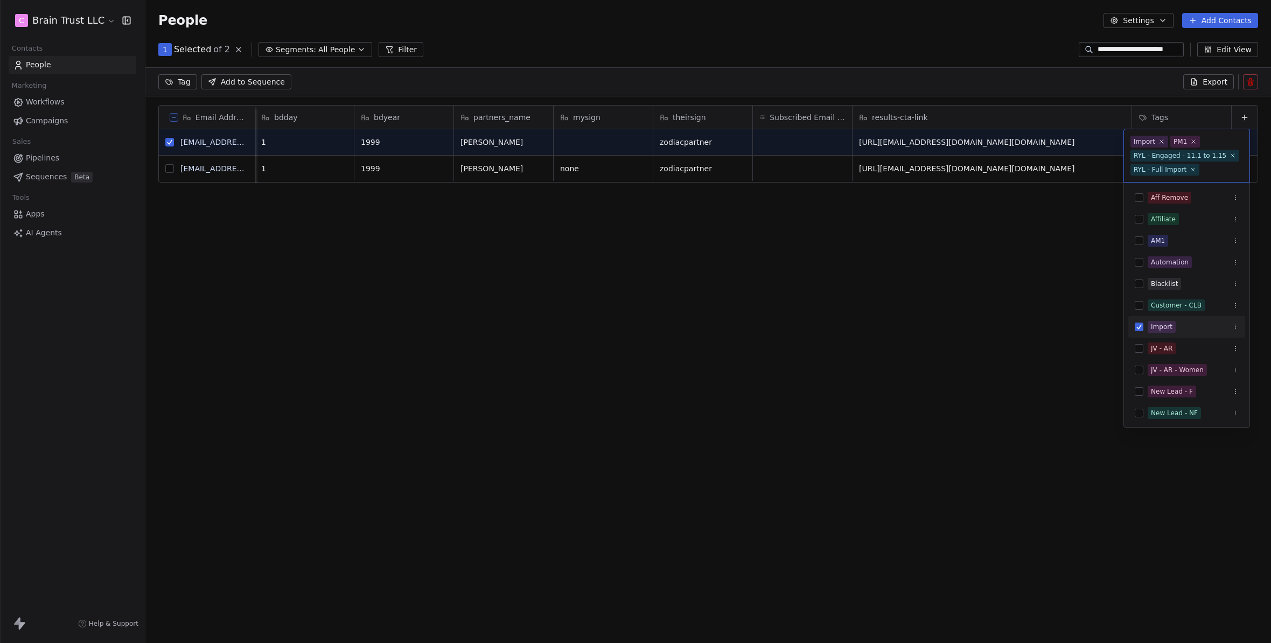
click at [1089, 221] on html "**********" at bounding box center [635, 321] width 1271 height 643
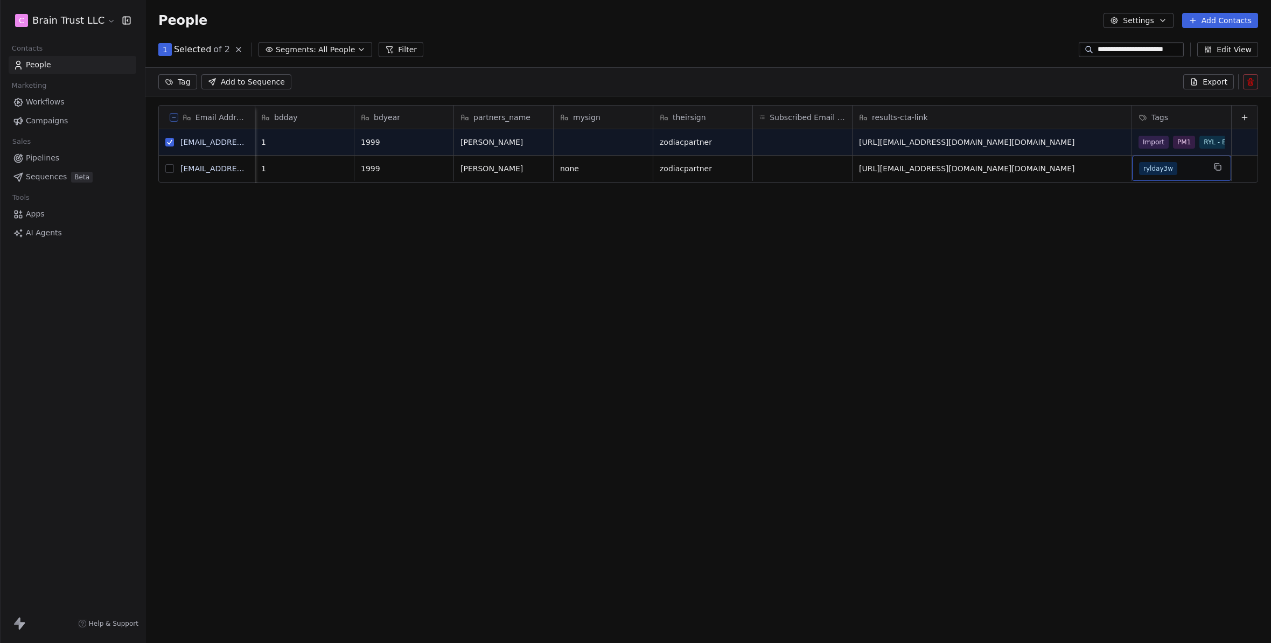
click at [1183, 169] on div "rylday3w" at bounding box center [1172, 168] width 66 height 13
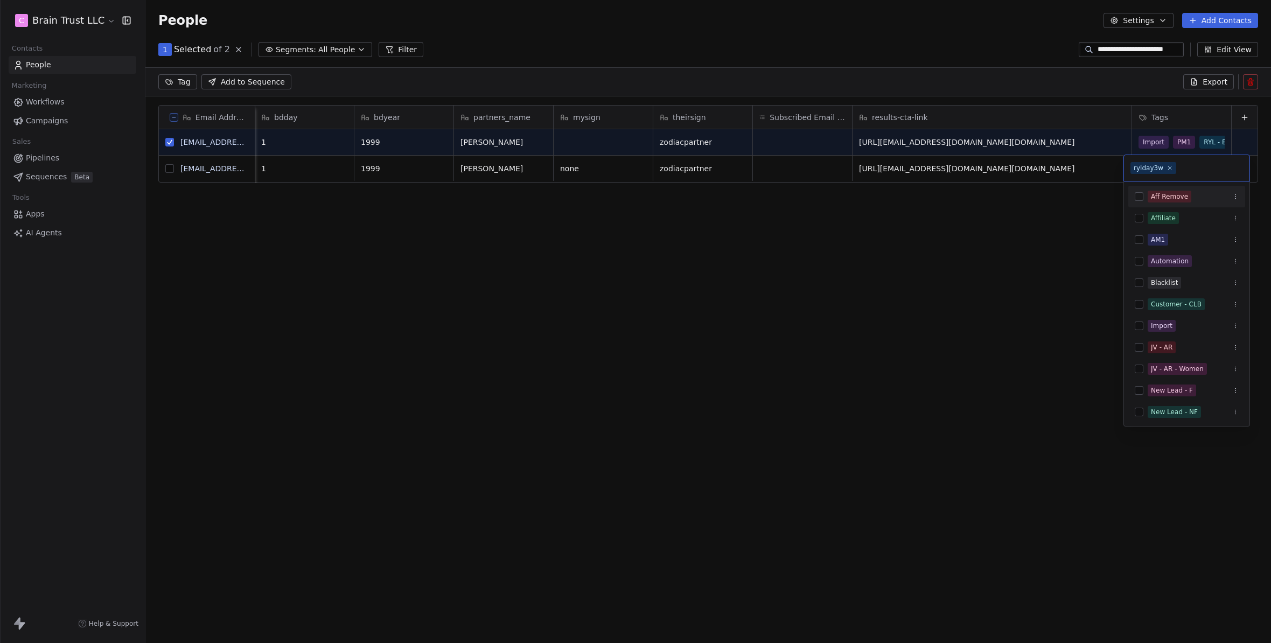
drag, startPoint x: 1051, startPoint y: 244, endPoint x: 1055, endPoint y: 208, distance: 36.2
click at [1051, 243] on html "**********" at bounding box center [635, 321] width 1271 height 643
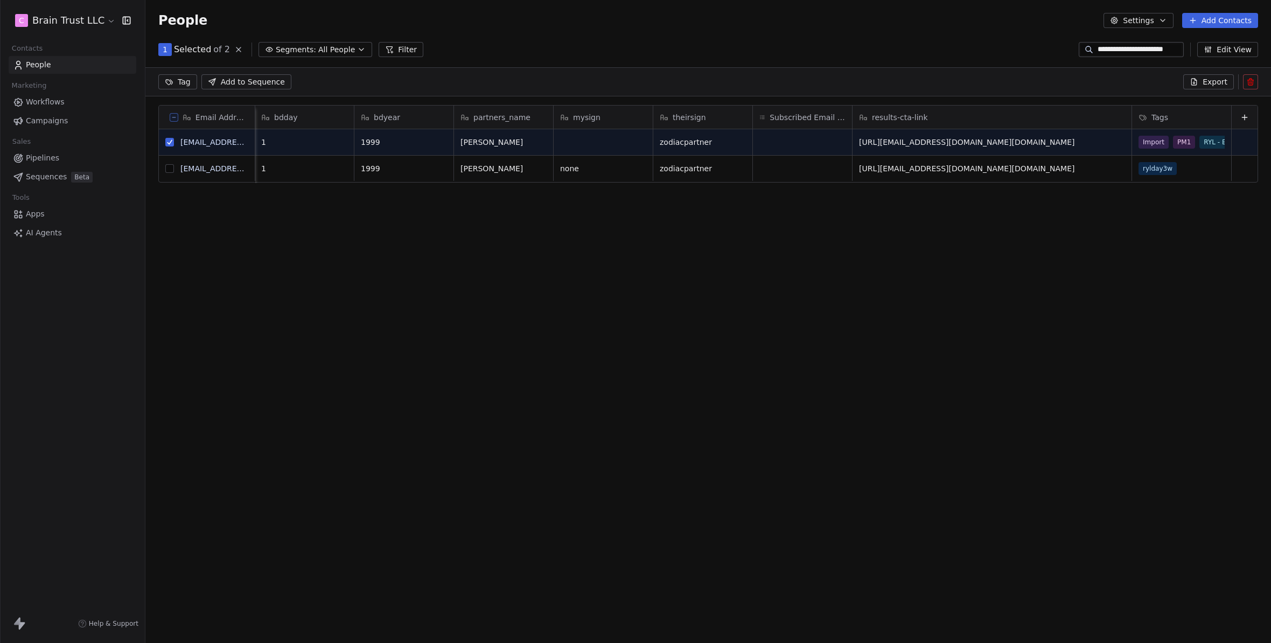
drag, startPoint x: 170, startPoint y: 143, endPoint x: 172, endPoint y: 153, distance: 10.5
click at [170, 144] on button "grid" at bounding box center [169, 142] width 9 height 9
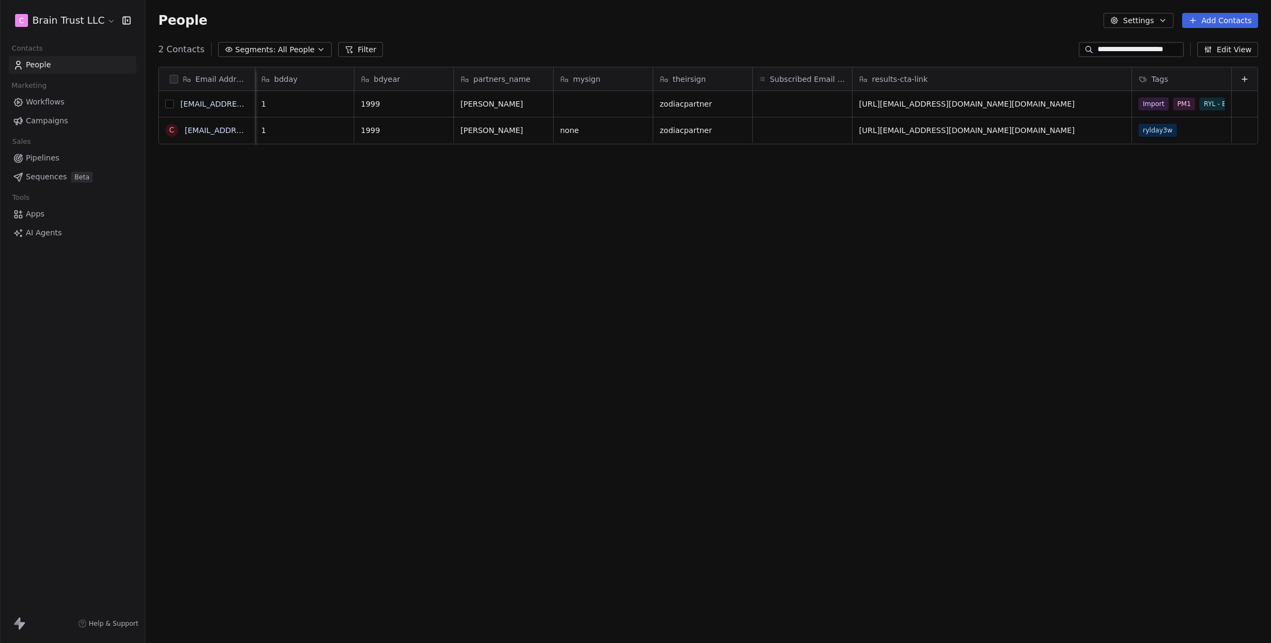
click at [0, 0] on button "grid" at bounding box center [0, 0] width 0 height 0
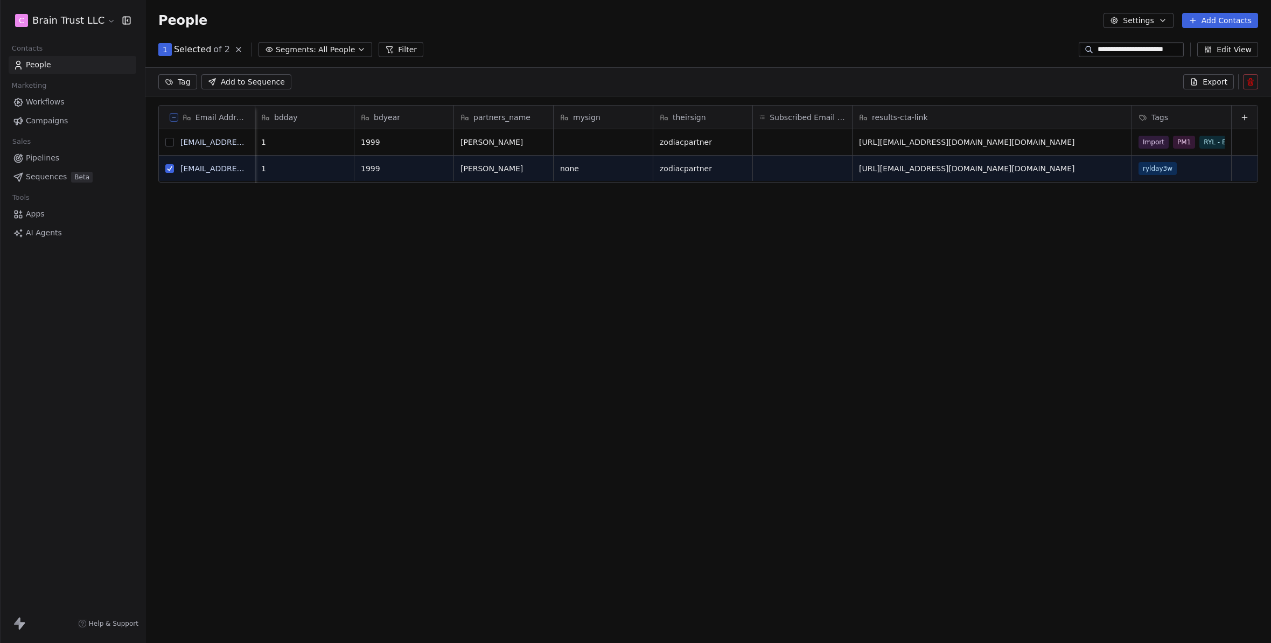
click at [1249, 83] on icon at bounding box center [1250, 82] width 9 height 9
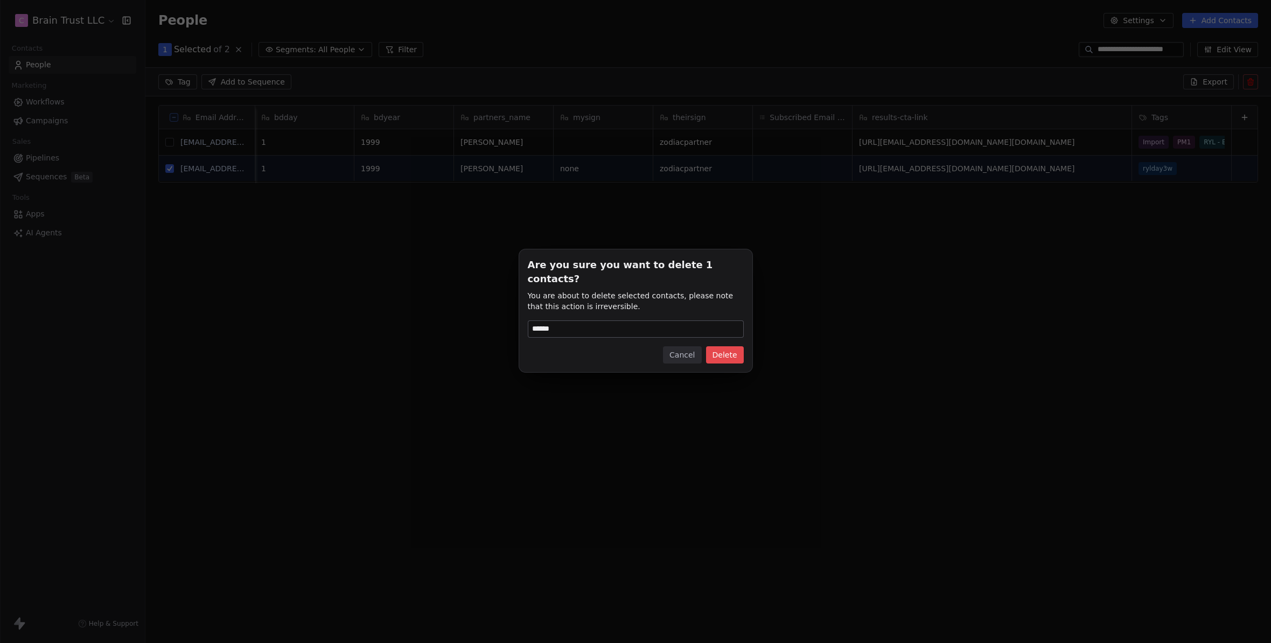
click at [727, 349] on button "Delete" at bounding box center [725, 354] width 38 height 17
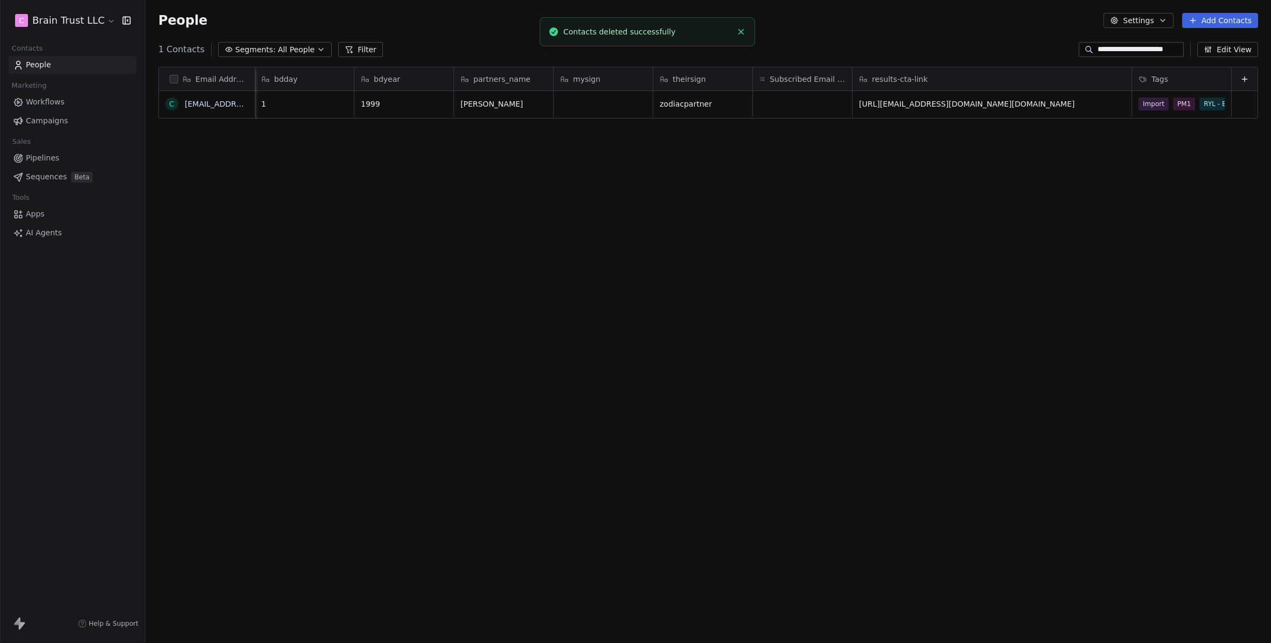
click at [449, 319] on div "Email Address on C [EMAIL_ADDRESS][DOMAIN_NAME] tid hopid bdmonth bdday bdyear …" at bounding box center [708, 341] width 1126 height 566
click at [49, 65] on span "People" at bounding box center [38, 64] width 25 height 11
click at [1153, 47] on input "**********" at bounding box center [1140, 49] width 84 height 11
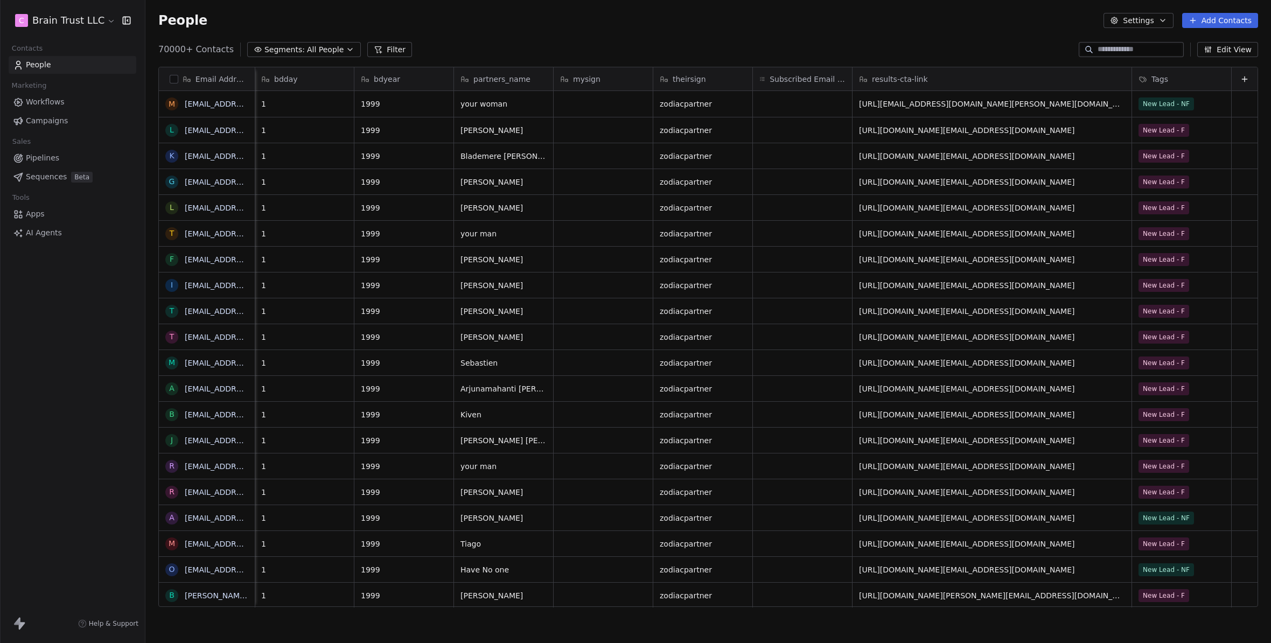
click at [892, 17] on div "People Settings Add Contacts" at bounding box center [708, 20] width 1100 height 15
click at [715, 22] on div "People Settings Add Contacts" at bounding box center [708, 20] width 1100 height 15
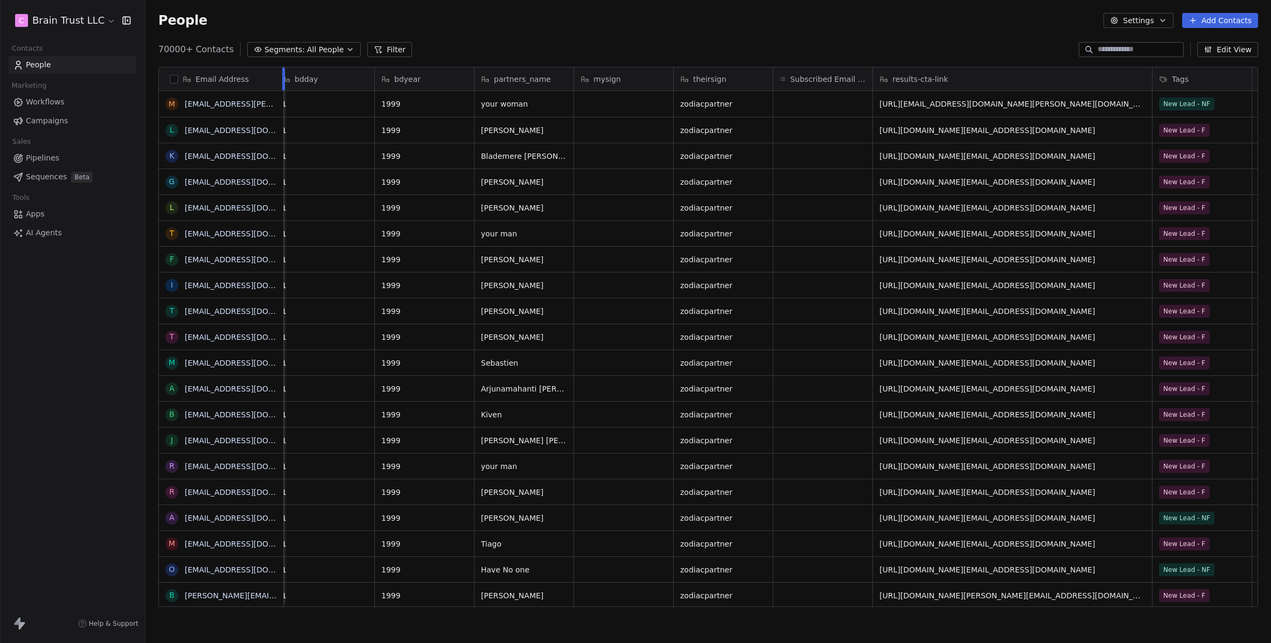
drag, startPoint x: 254, startPoint y: 75, endPoint x: 297, endPoint y: 79, distance: 43.8
click at [283, 78] on div at bounding box center [283, 78] width 3 height 23
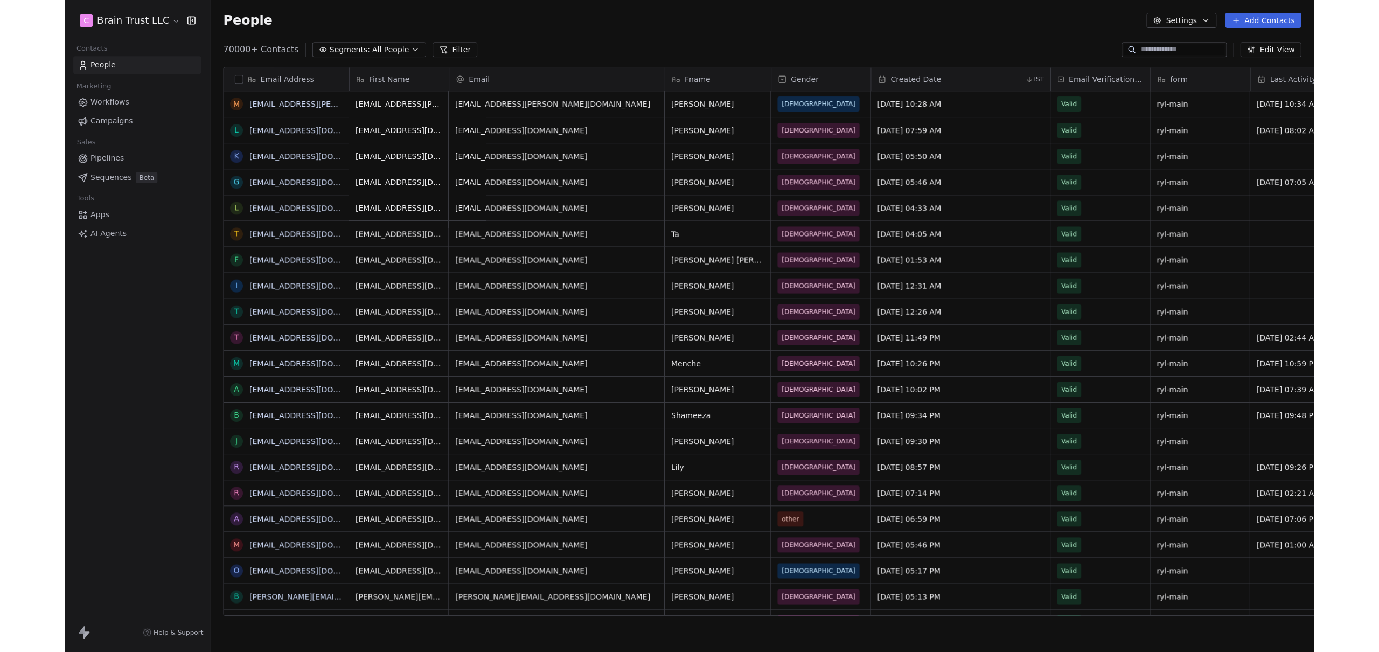
scroll to position [565, 1225]
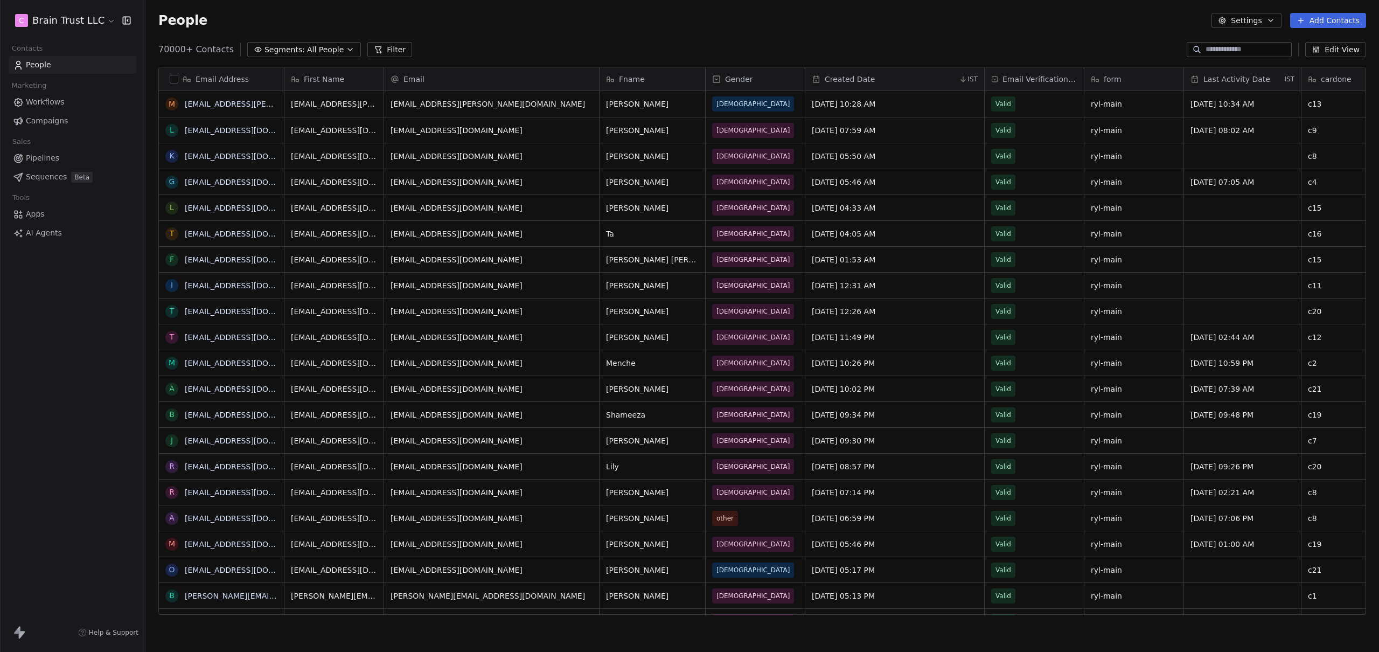
click at [53, 127] on link "Campaigns" at bounding box center [73, 121] width 128 height 18
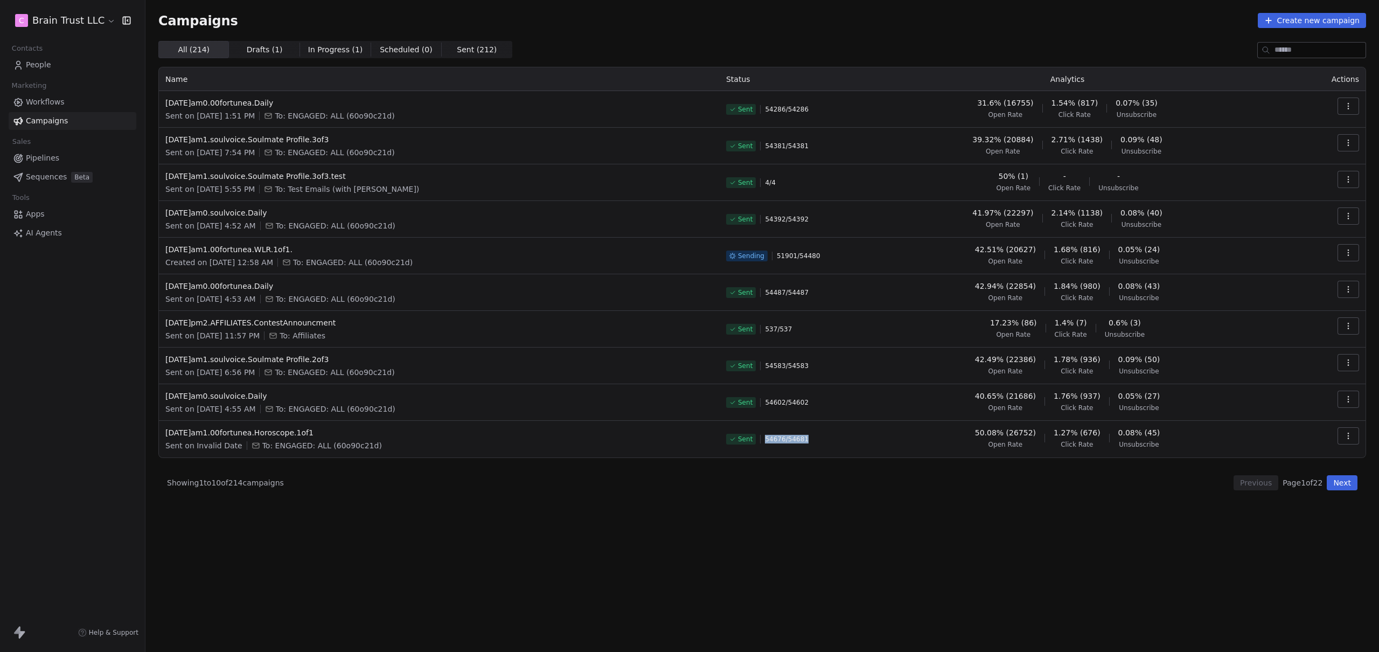
drag, startPoint x: 841, startPoint y: 438, endPoint x: 769, endPoint y: 439, distance: 72.7
click at [769, 439] on div "Sent 54676 / 54681" at bounding box center [787, 439] width 122 height 24
drag, startPoint x: 383, startPoint y: 444, endPoint x: 268, endPoint y: 447, distance: 115.8
click at [268, 447] on div "Sent on Invalid Date To: ENGAGED: ALL (60o90c21d)" at bounding box center [439, 445] width 548 height 11
click at [239, 249] on span "[DATE]am1.00fortunea.WLR.1of1." at bounding box center [439, 249] width 548 height 11
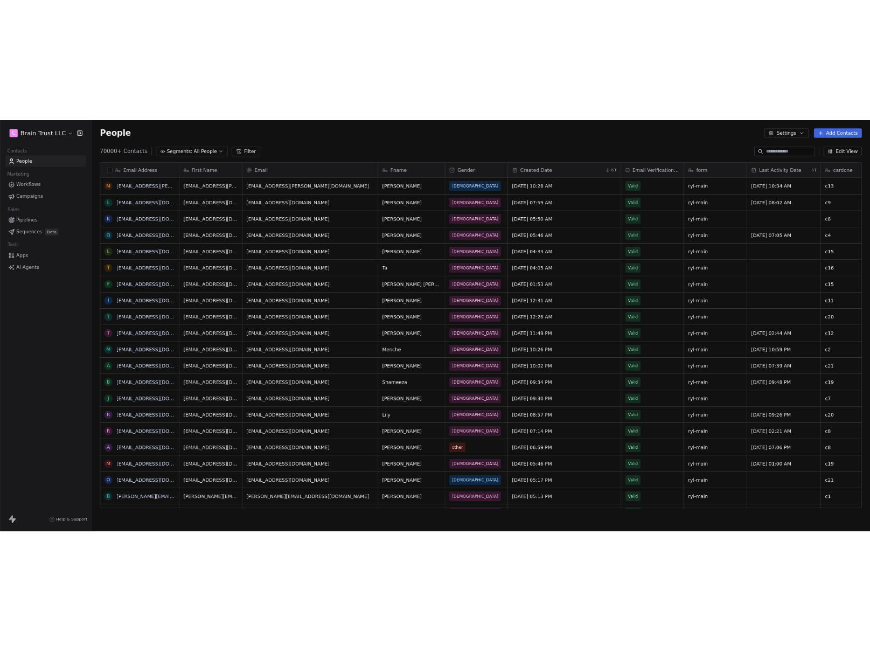
scroll to position [565, 1225]
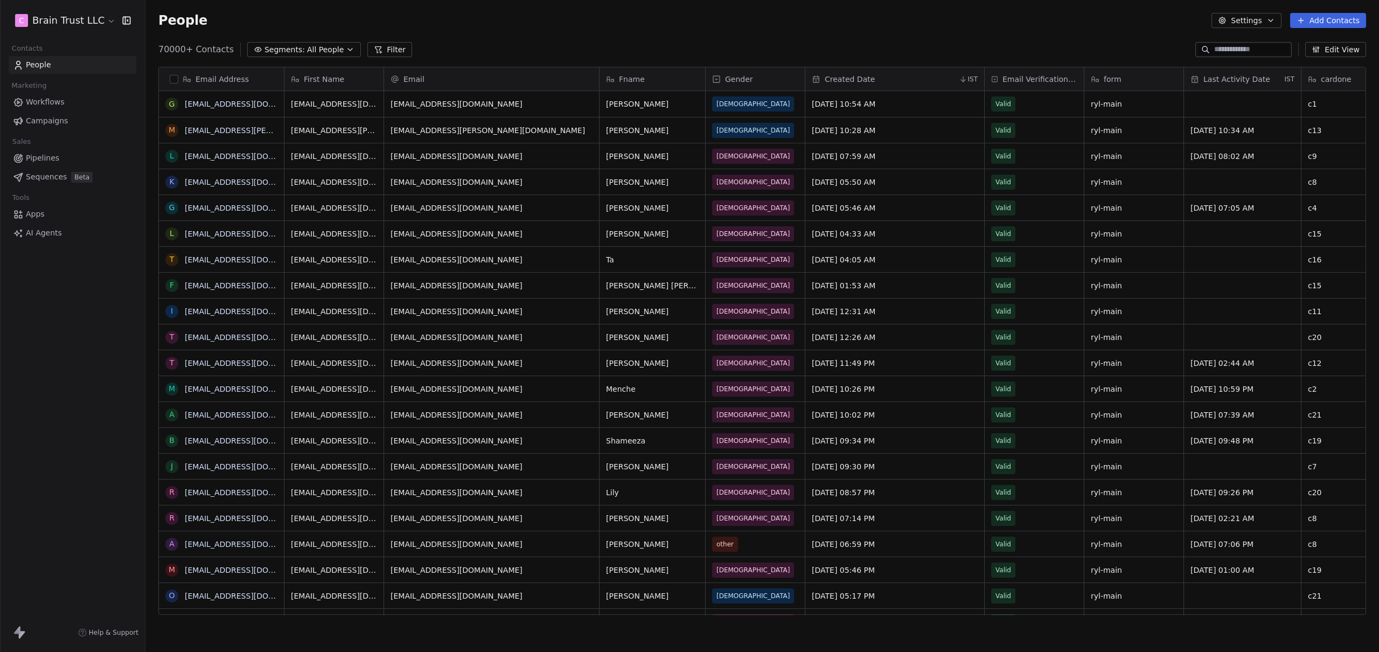
click at [48, 118] on span "Campaigns" at bounding box center [47, 120] width 42 height 11
